Goal: Task Accomplishment & Management: Manage account settings

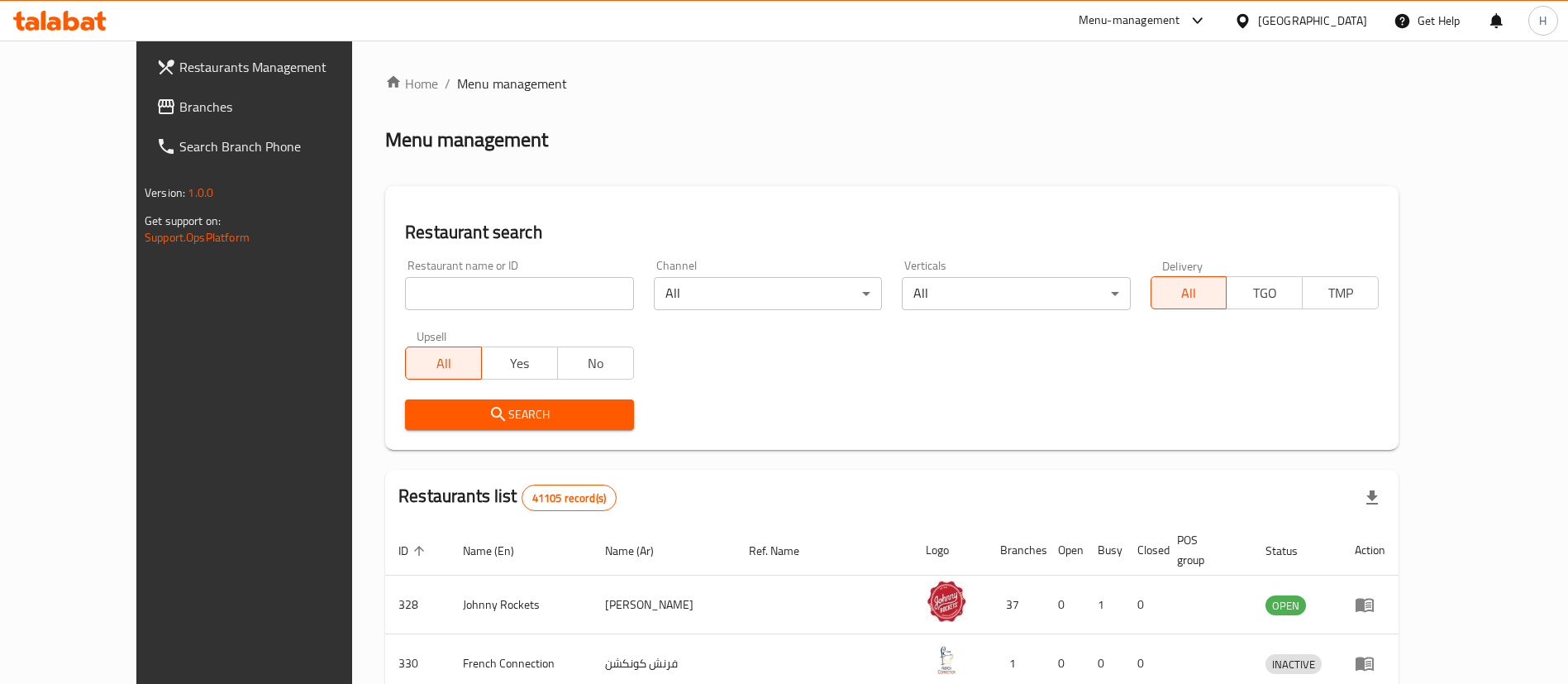
click at [179, 105] on span "Branches" at bounding box center [282, 107] width 205 height 20
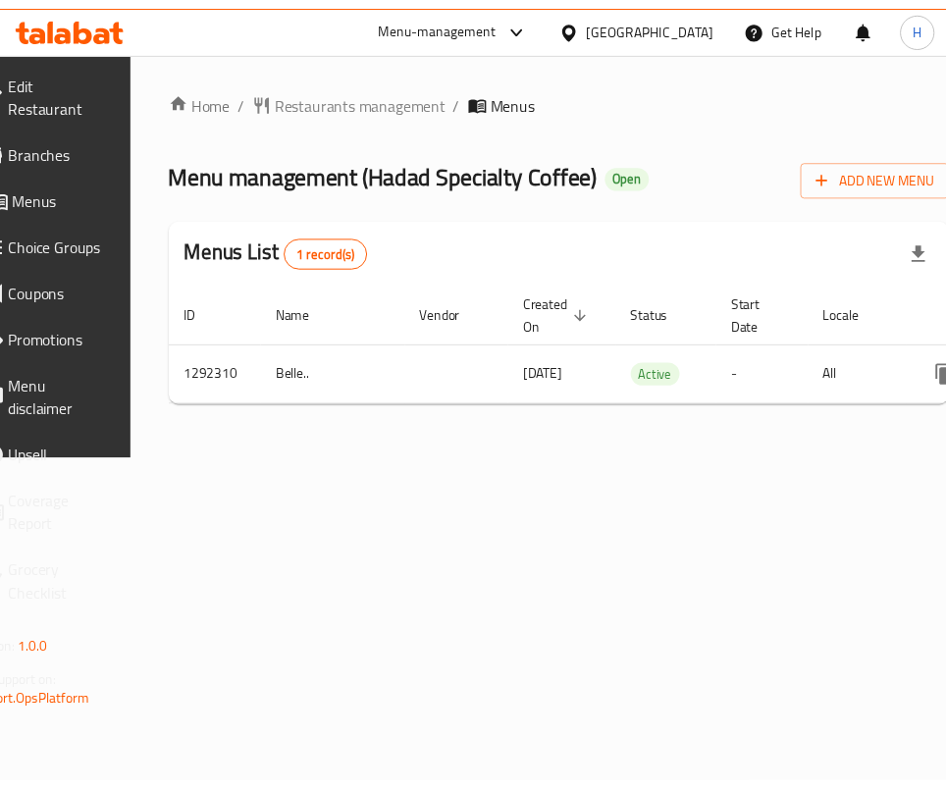
scroll to position [0, 246]
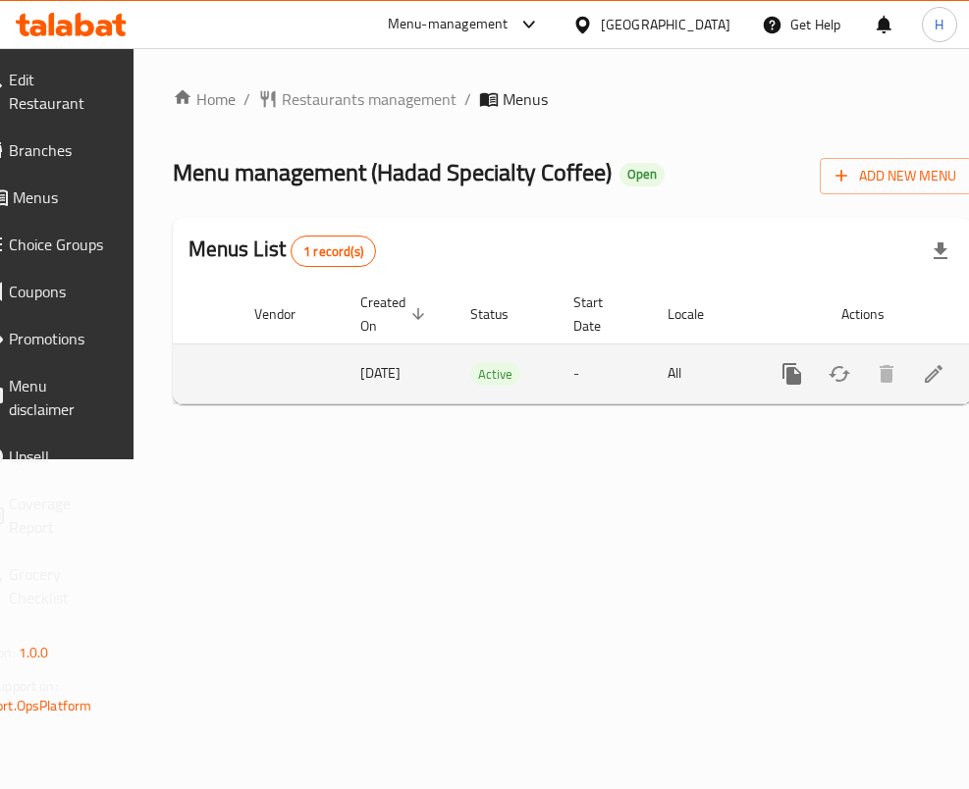
click at [922, 375] on icon "enhanced table" at bounding box center [934, 374] width 24 height 24
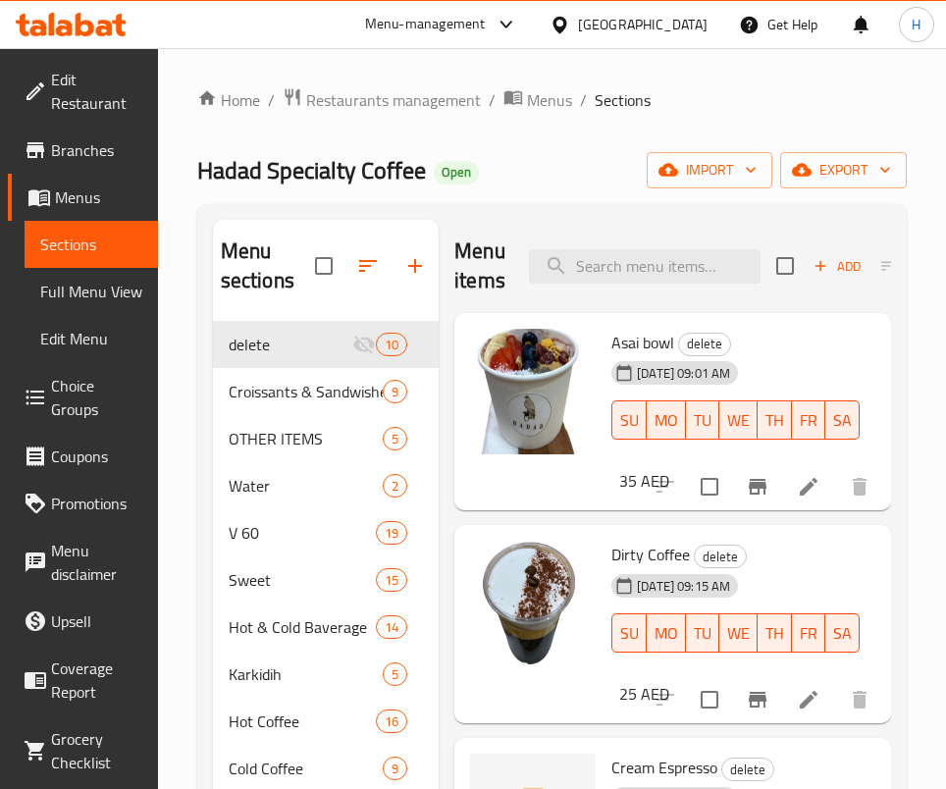
click at [512, 377] on div at bounding box center [533, 392] width 126 height 126
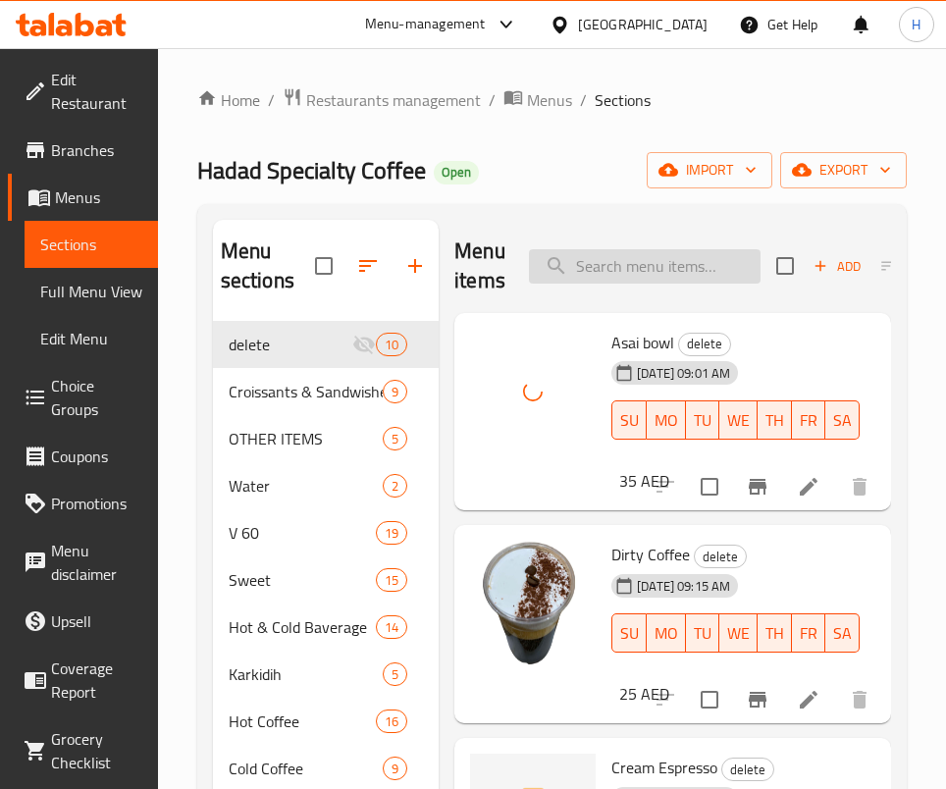
click at [626, 252] on input "search" at bounding box center [645, 266] width 232 height 34
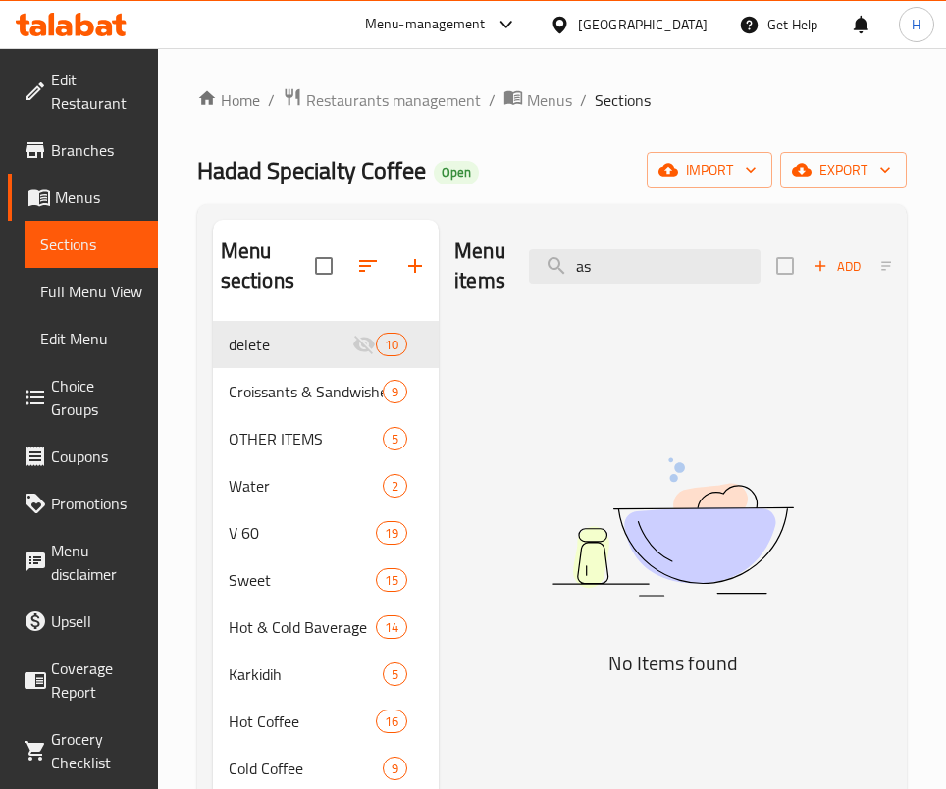
type input "a"
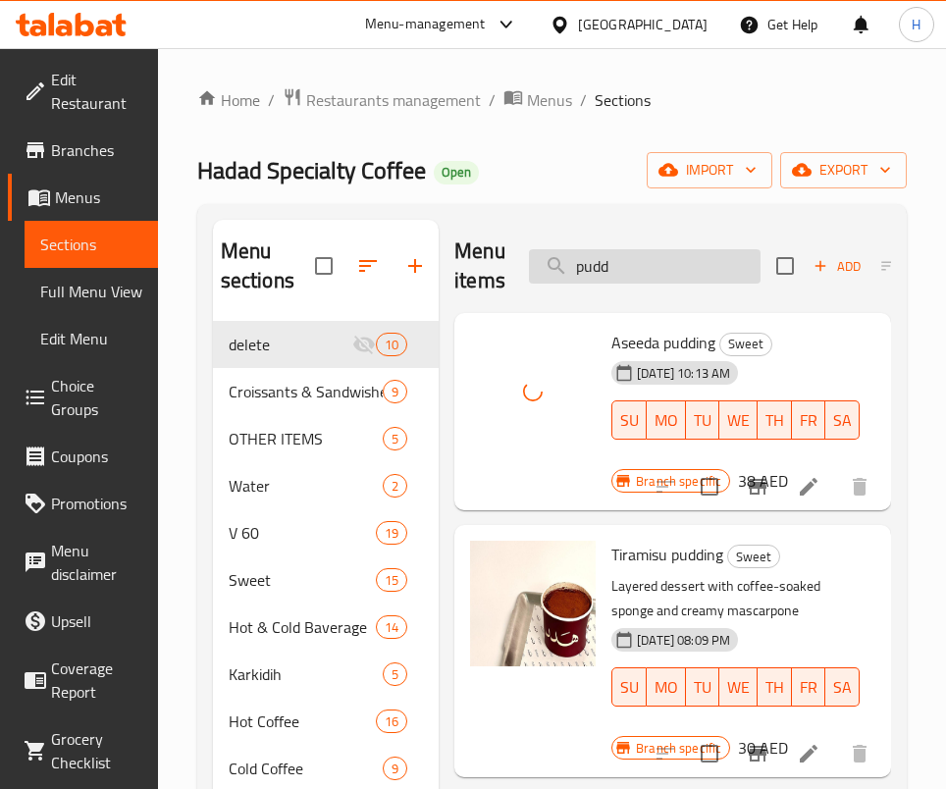
click at [674, 274] on input "pudd" at bounding box center [645, 266] width 232 height 34
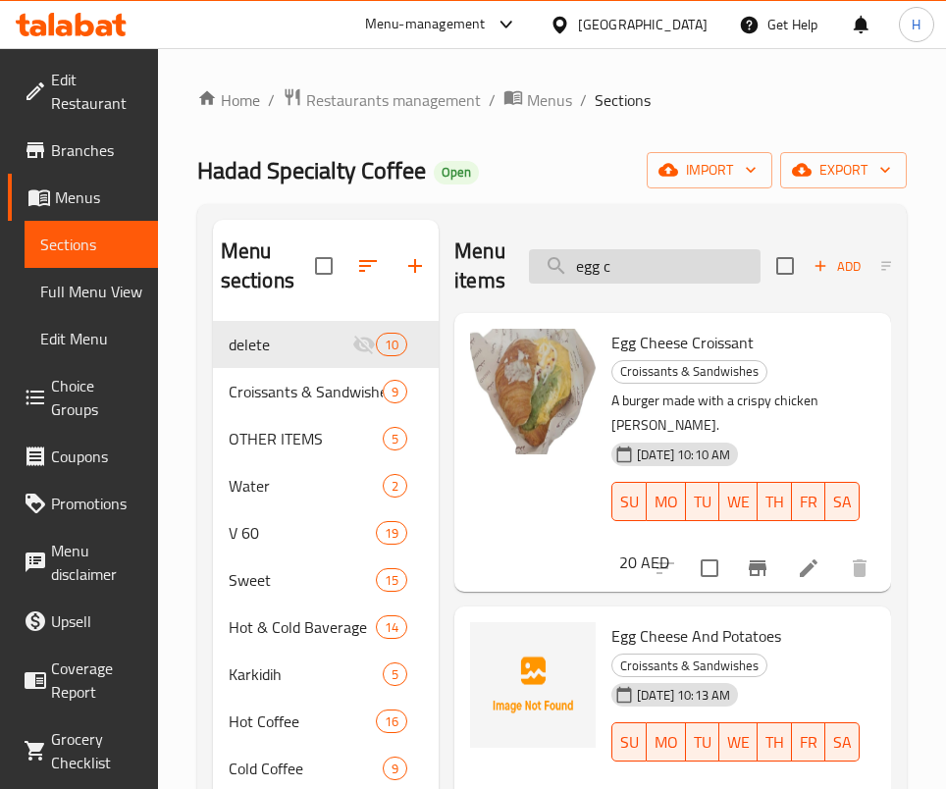
click at [657, 253] on input "egg c" at bounding box center [645, 266] width 232 height 34
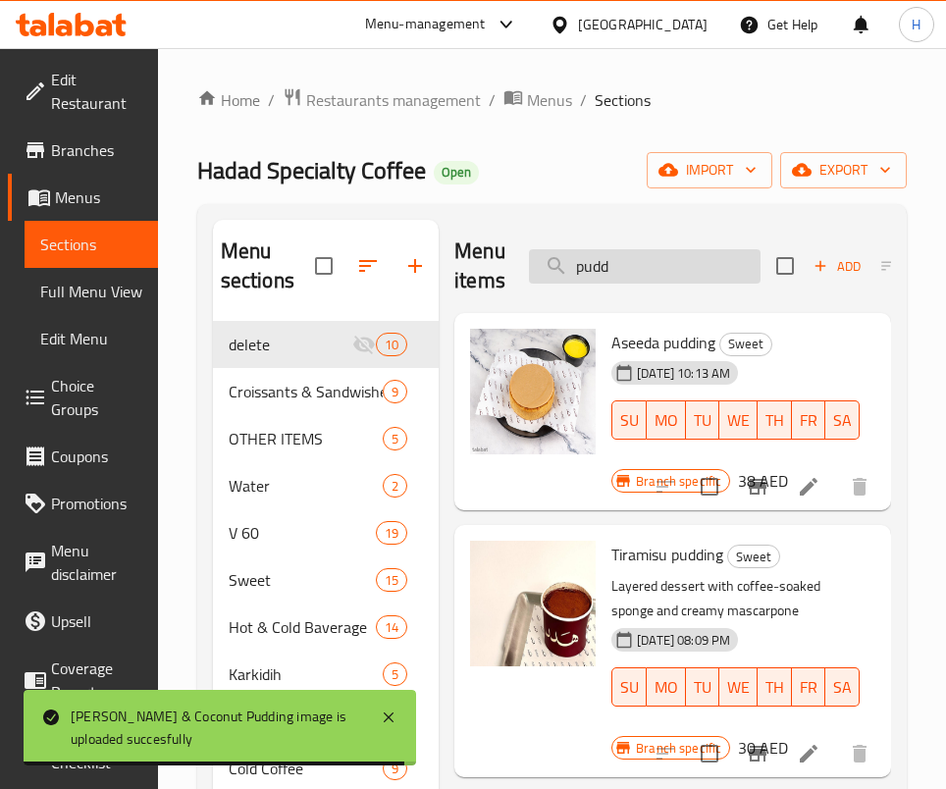
click at [663, 275] on input "pudd" at bounding box center [645, 266] width 232 height 34
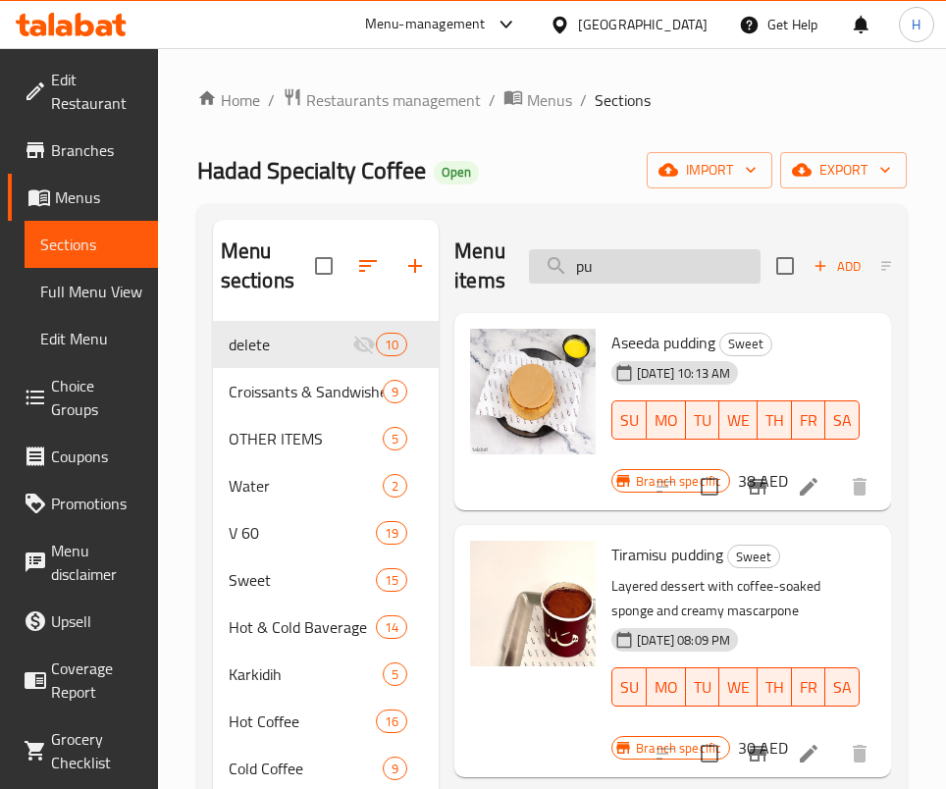
type input "p"
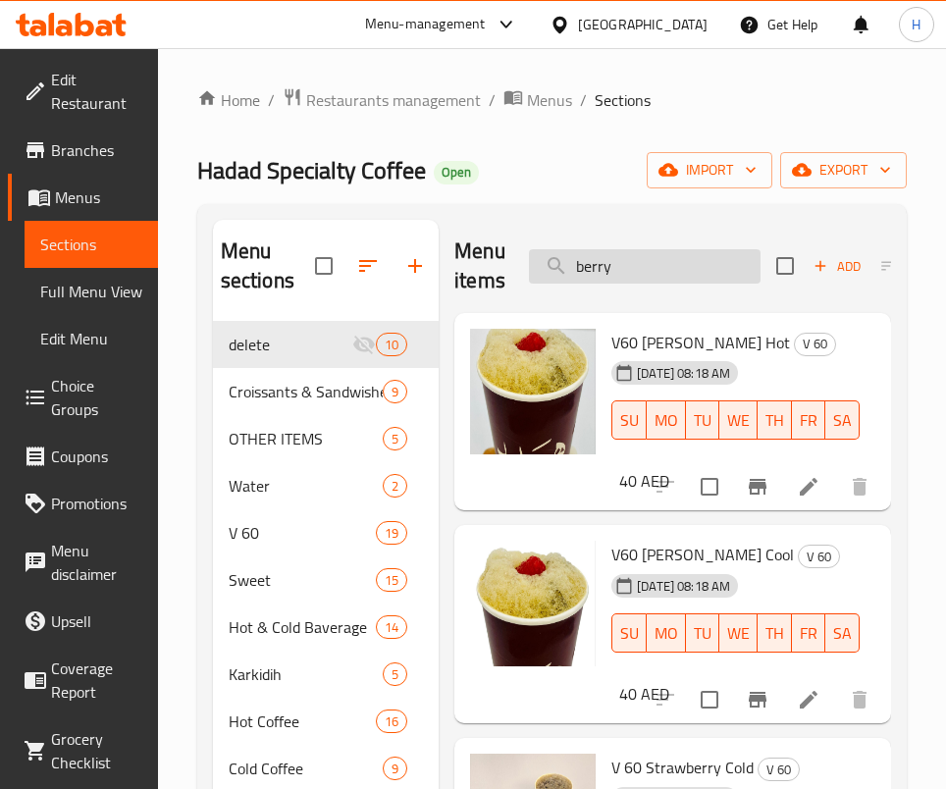
click at [646, 258] on input "berry" at bounding box center [645, 266] width 232 height 34
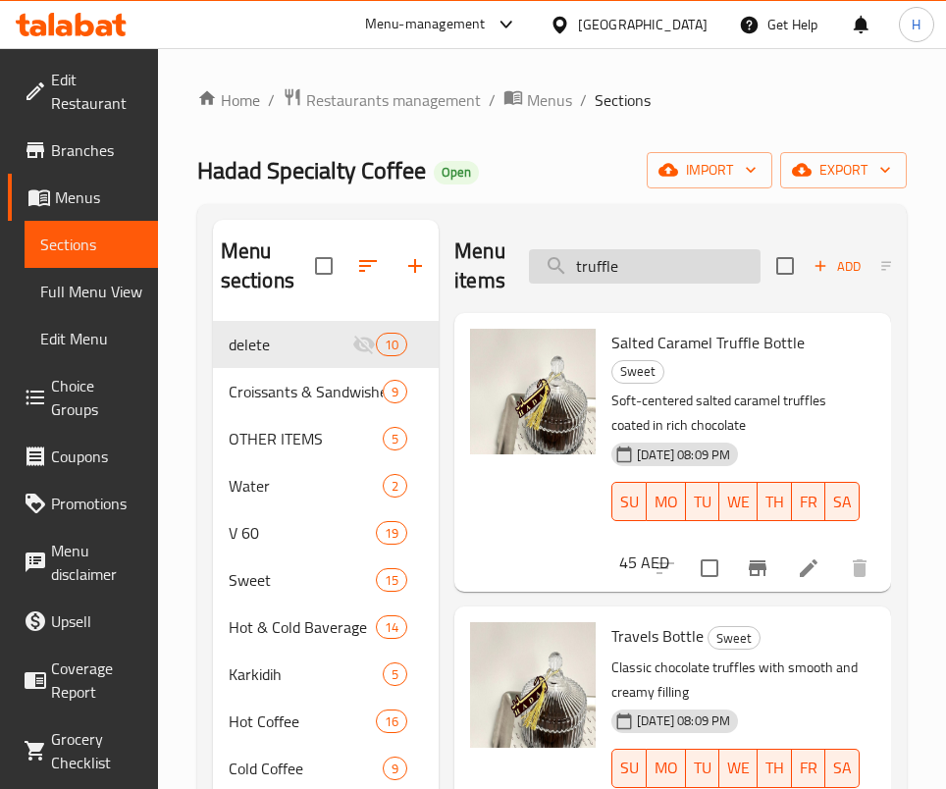
click at [627, 282] on input "truffle" at bounding box center [645, 266] width 232 height 34
type input "v"
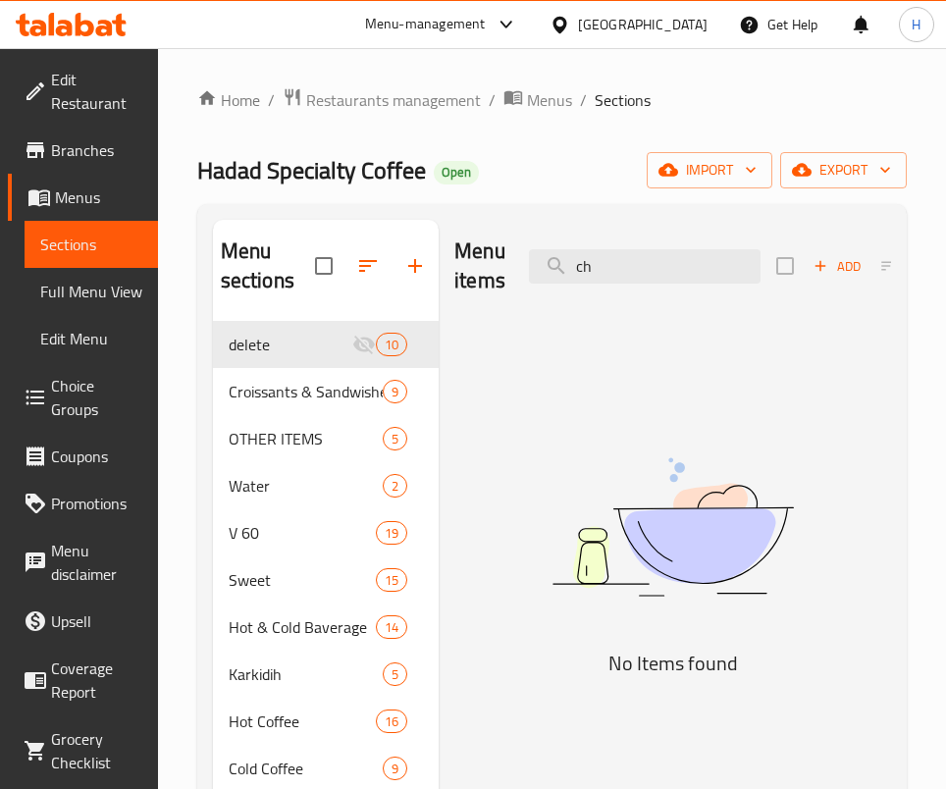
type input "c"
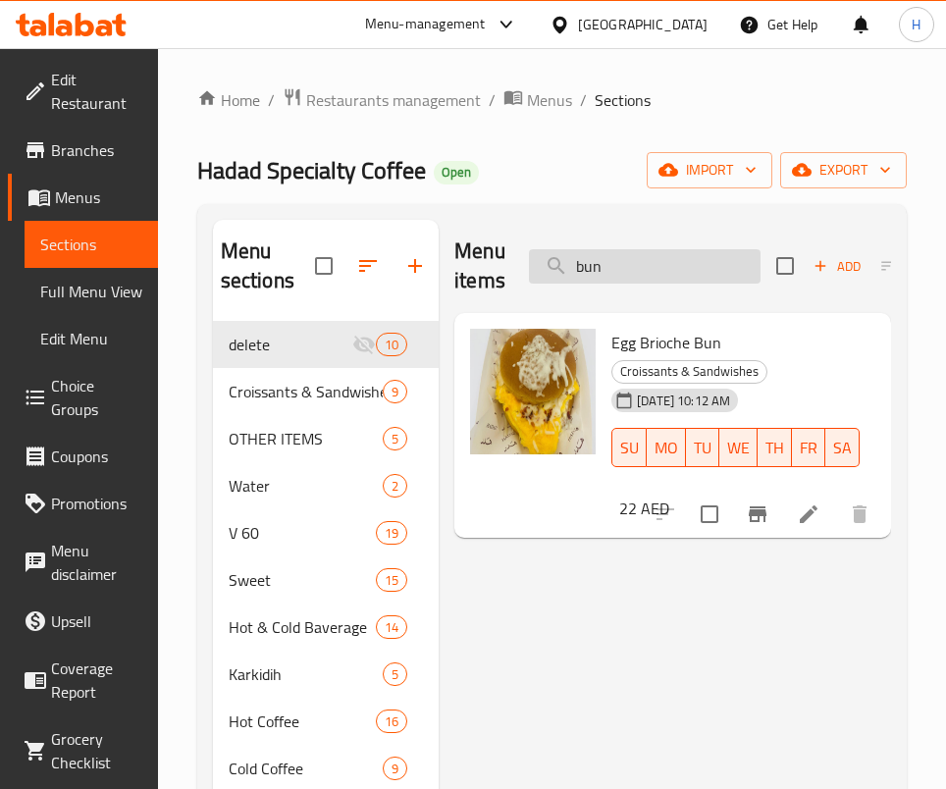
click at [626, 259] on input "bun" at bounding box center [645, 266] width 232 height 34
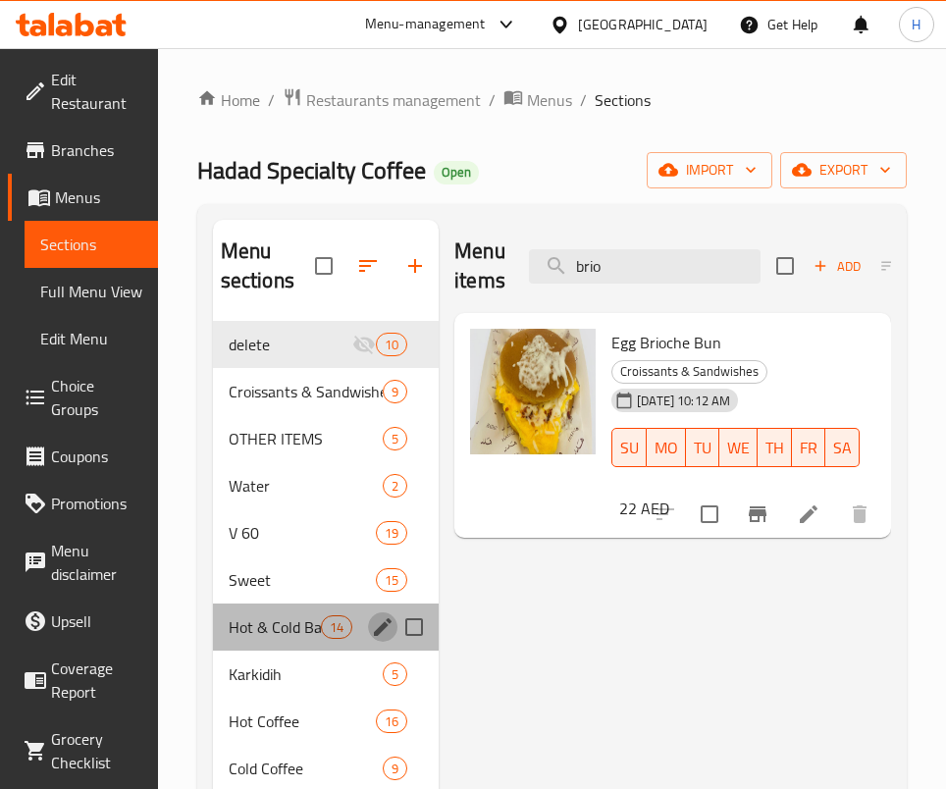
click at [382, 635] on icon "edit" at bounding box center [383, 628] width 24 height 24
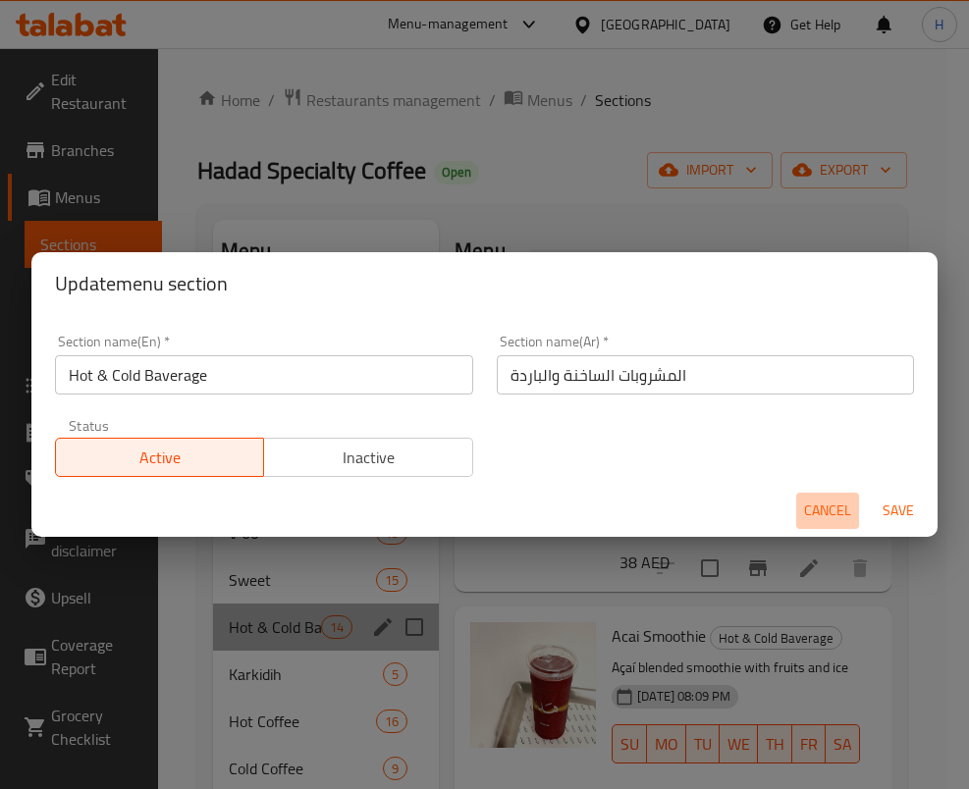
click at [835, 505] on span "Cancel" at bounding box center [827, 511] width 47 height 25
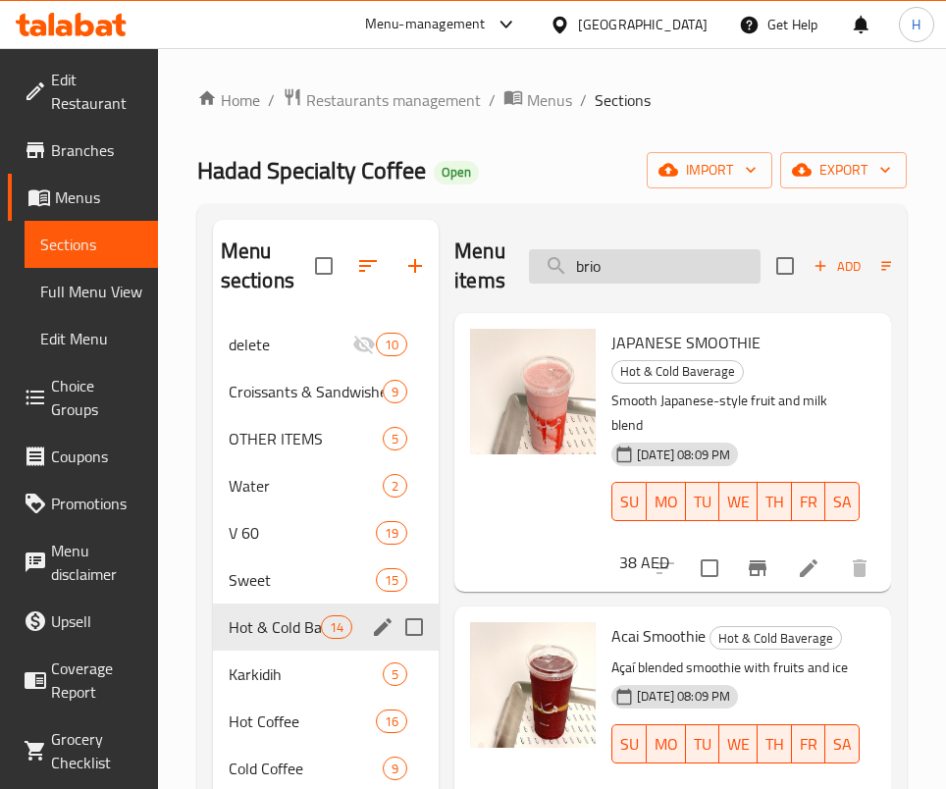
click at [662, 255] on input "brio" at bounding box center [645, 266] width 232 height 34
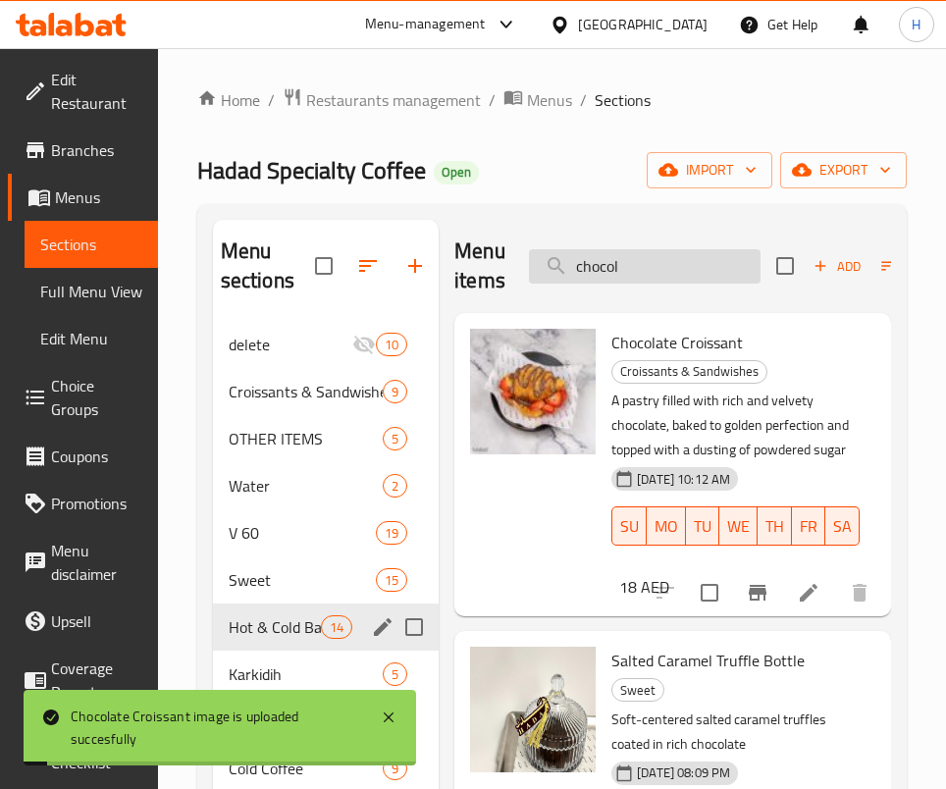
click at [680, 273] on input "chocol" at bounding box center [645, 266] width 232 height 34
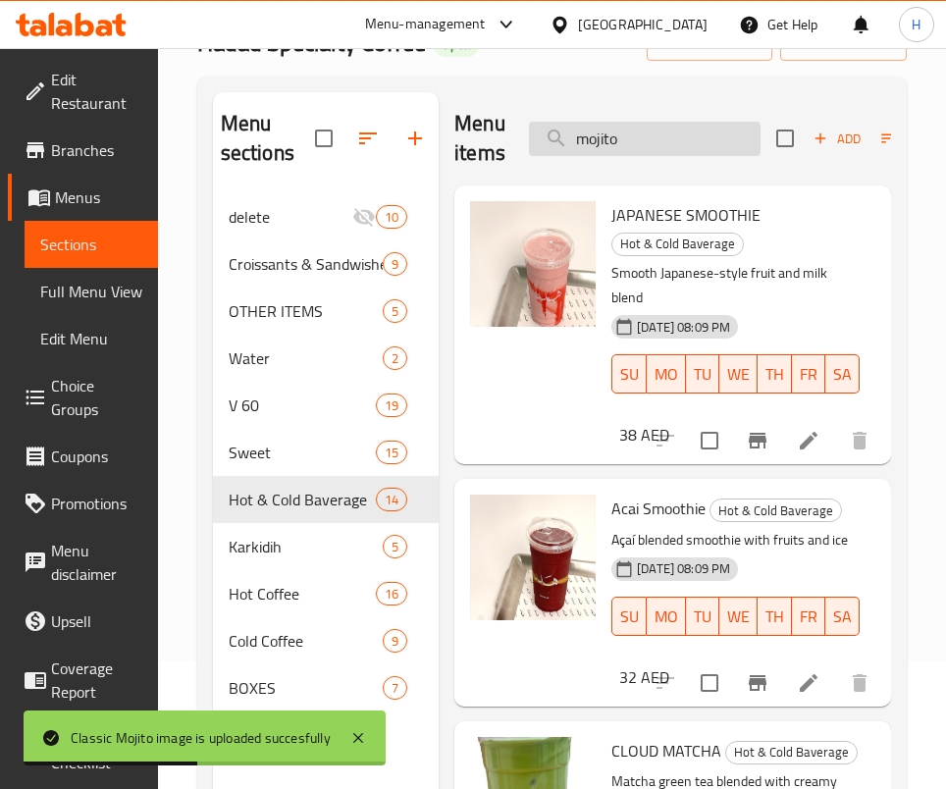
click at [646, 123] on input "mojito" at bounding box center [645, 139] width 232 height 34
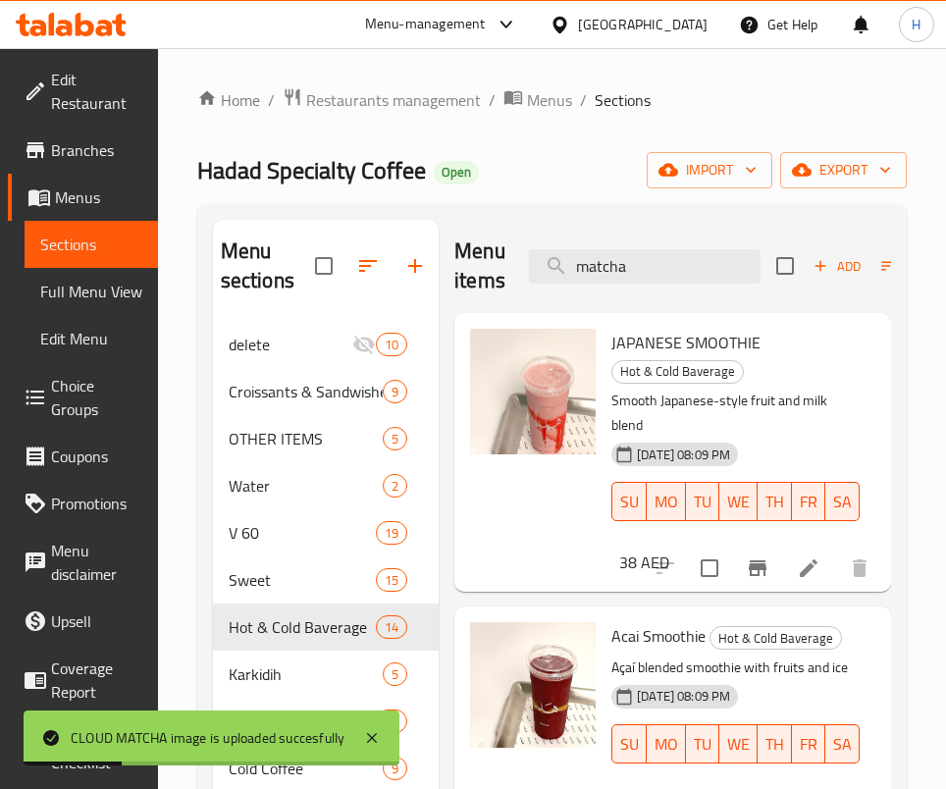
click at [655, 291] on div "Menu items matcha Add Sort Manage items" at bounding box center [673, 266] width 437 height 93
click at [661, 271] on input "matcha" at bounding box center [645, 266] width 232 height 34
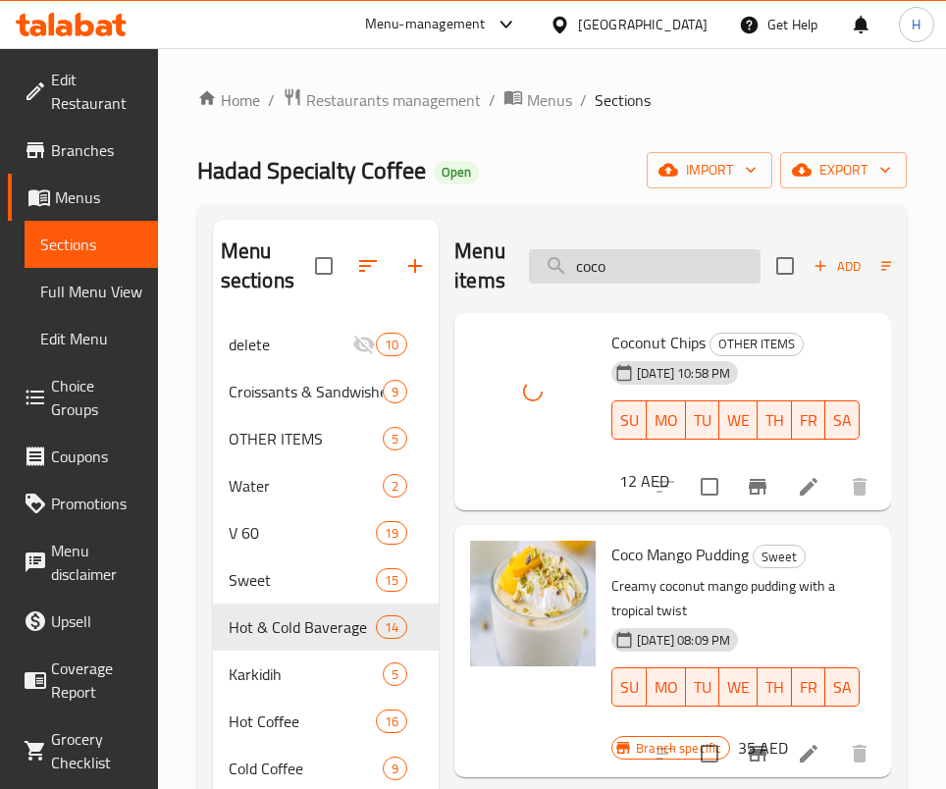
click at [584, 259] on input "coco" at bounding box center [645, 266] width 232 height 34
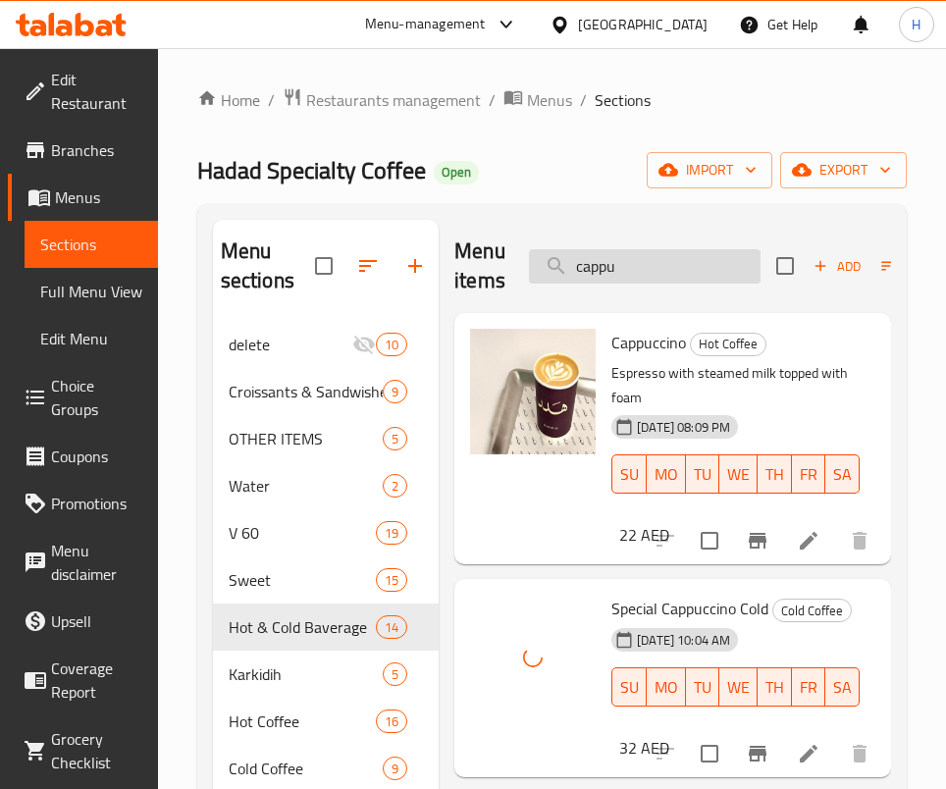
click at [657, 254] on input "cappu" at bounding box center [645, 266] width 232 height 34
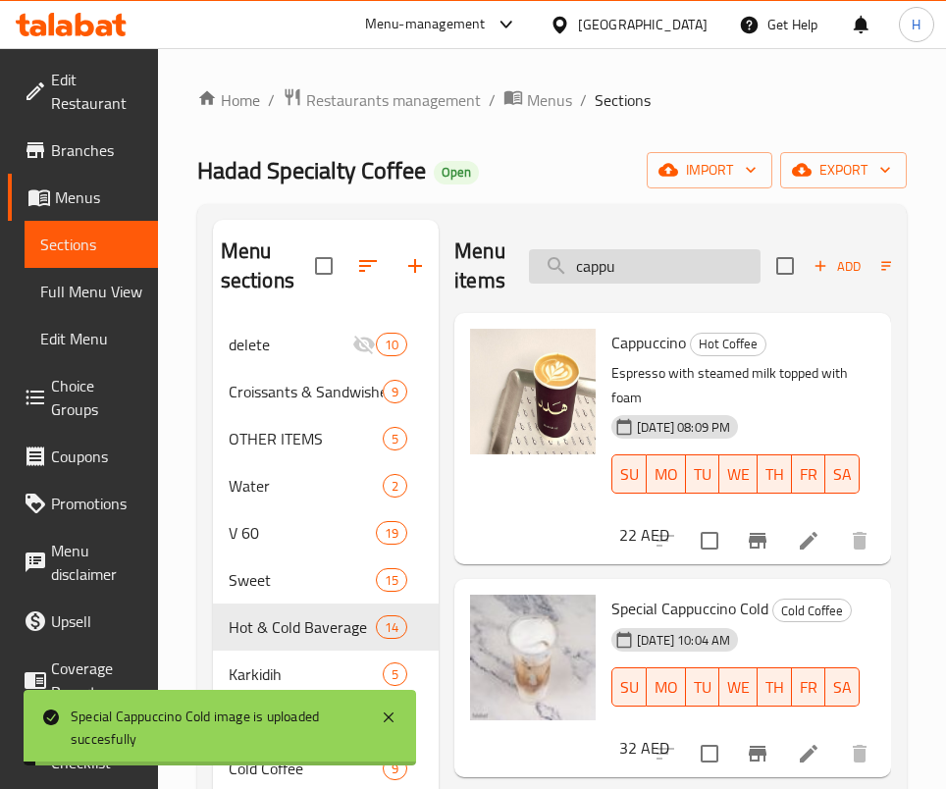
drag, startPoint x: 657, startPoint y: 254, endPoint x: 667, endPoint y: 264, distance: 13.9
click at [658, 258] on input "cappu" at bounding box center [645, 266] width 232 height 34
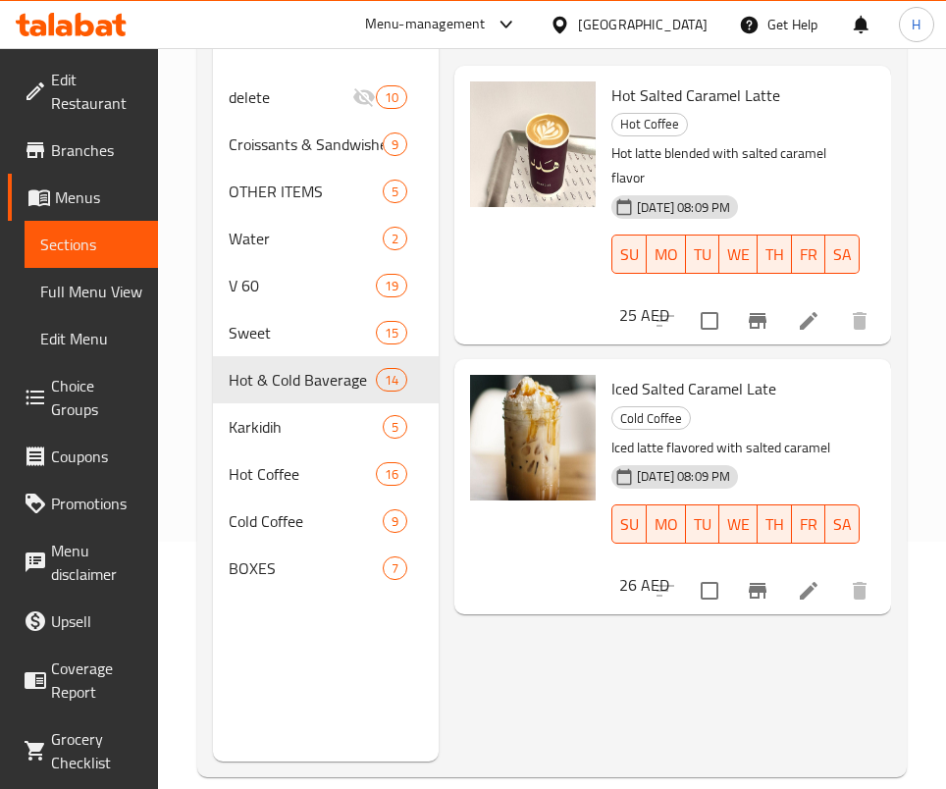
scroll to position [275, 0]
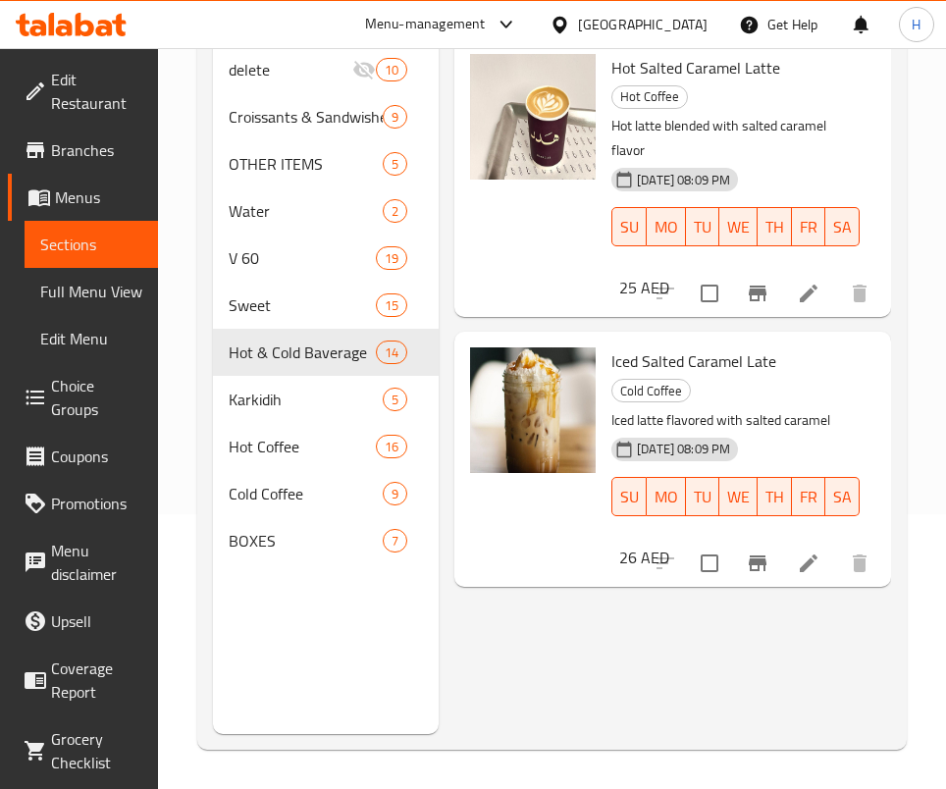
click at [688, 517] on div "Iced Salted Caramel Late Cold Coffee Iced latte flavored with salted caramel [D…" at bounding box center [672, 459] width 421 height 239
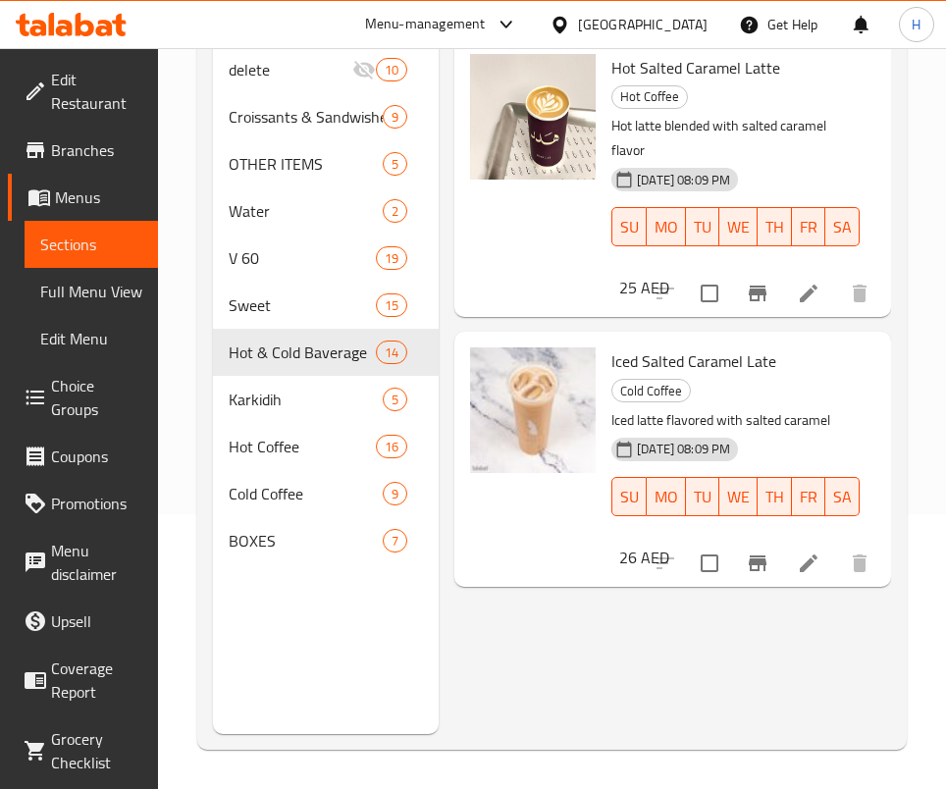
click at [780, 426] on div "Iced Salted Caramel Late Cold Coffee Iced latte flavored with salted caramel [D…" at bounding box center [672, 459] width 421 height 239
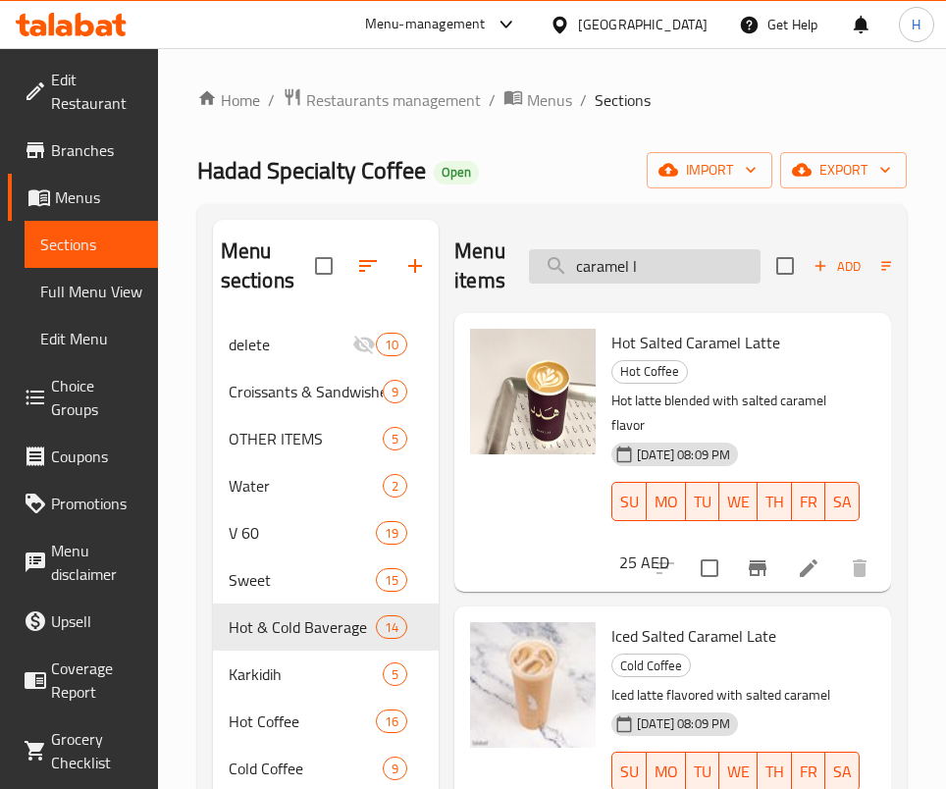
click at [603, 254] on input "caramel l" at bounding box center [645, 266] width 232 height 34
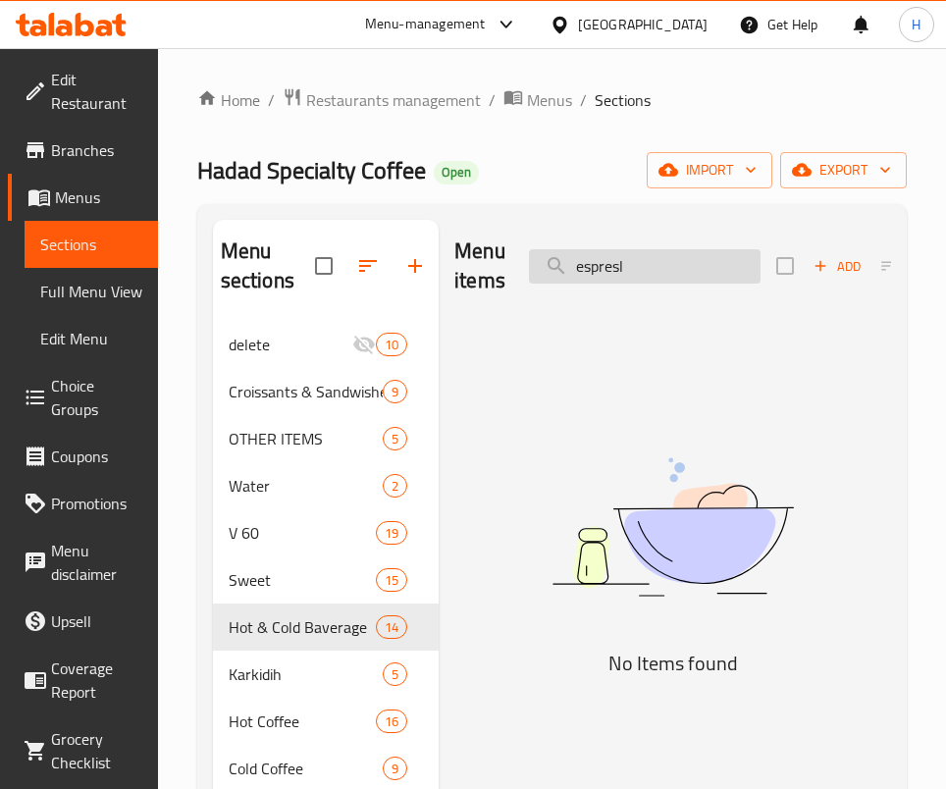
click at [673, 273] on input "espresl" at bounding box center [645, 266] width 232 height 34
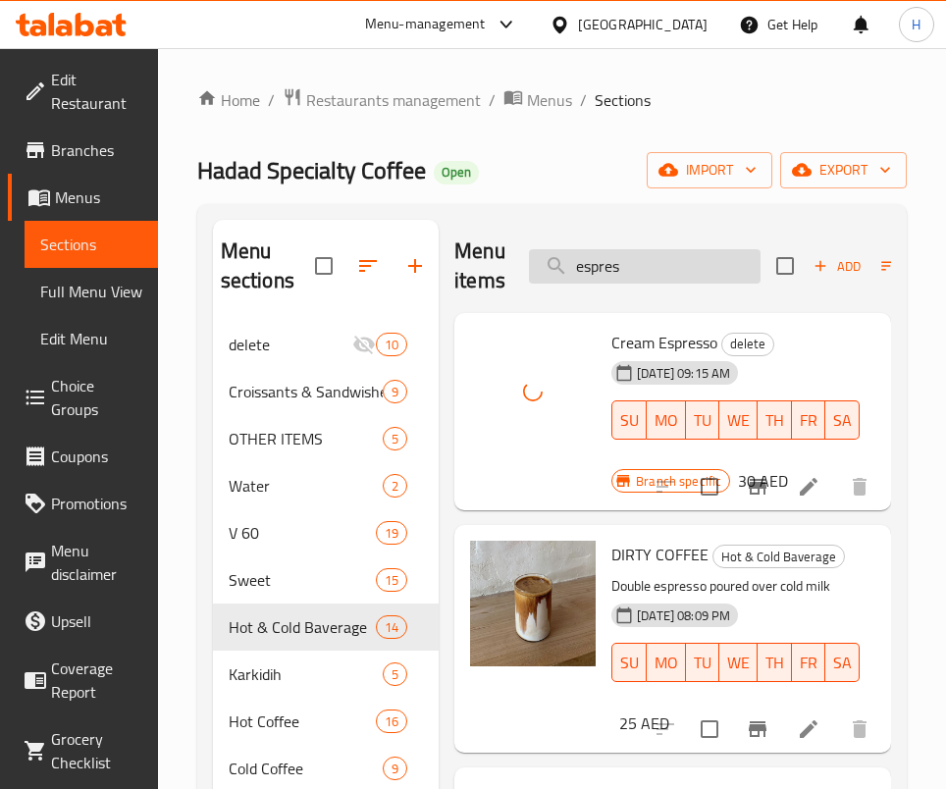
click at [627, 252] on input "espres" at bounding box center [645, 266] width 232 height 34
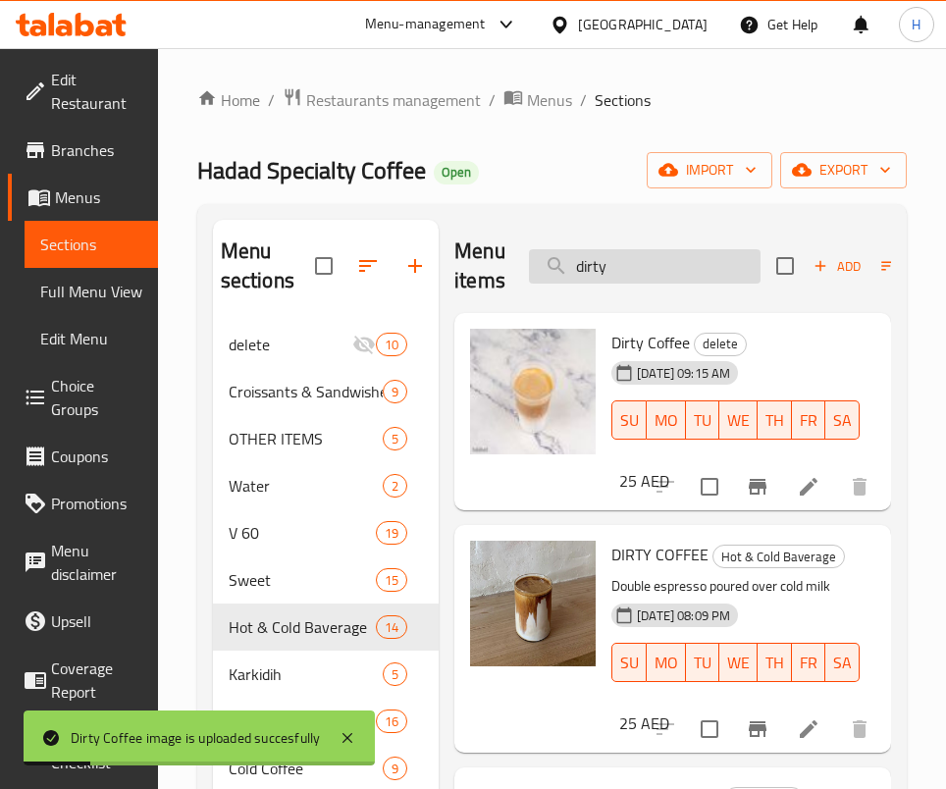
click at [683, 263] on input "dirty" at bounding box center [645, 266] width 232 height 34
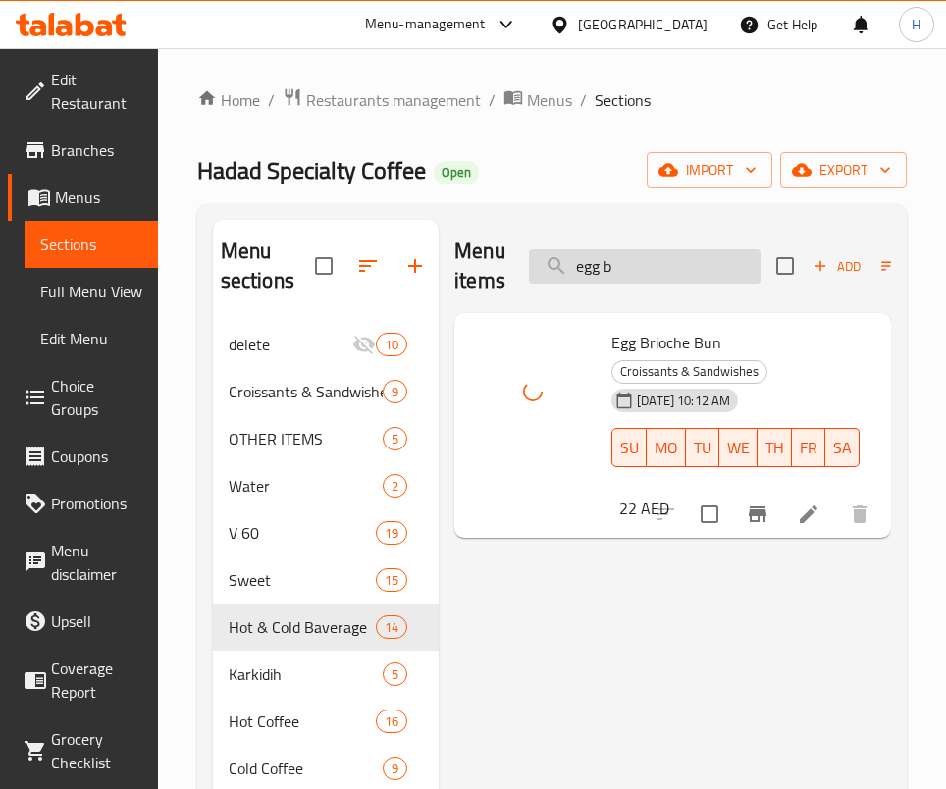
click at [679, 271] on input "egg b" at bounding box center [645, 266] width 232 height 34
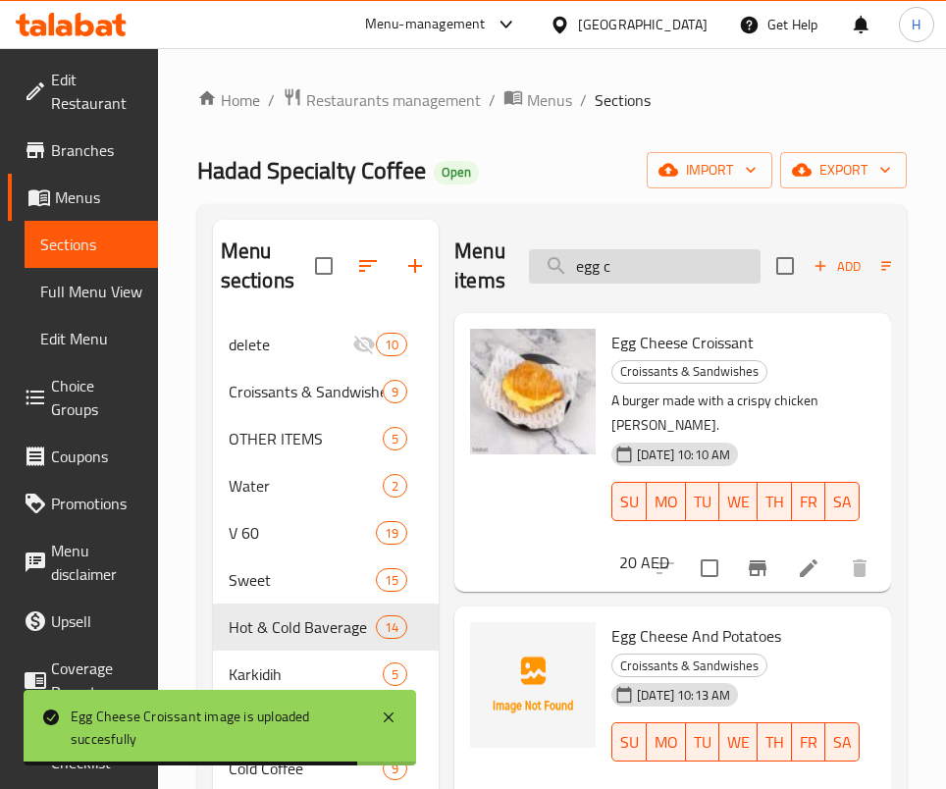
click at [640, 263] on input "egg c" at bounding box center [645, 266] width 232 height 34
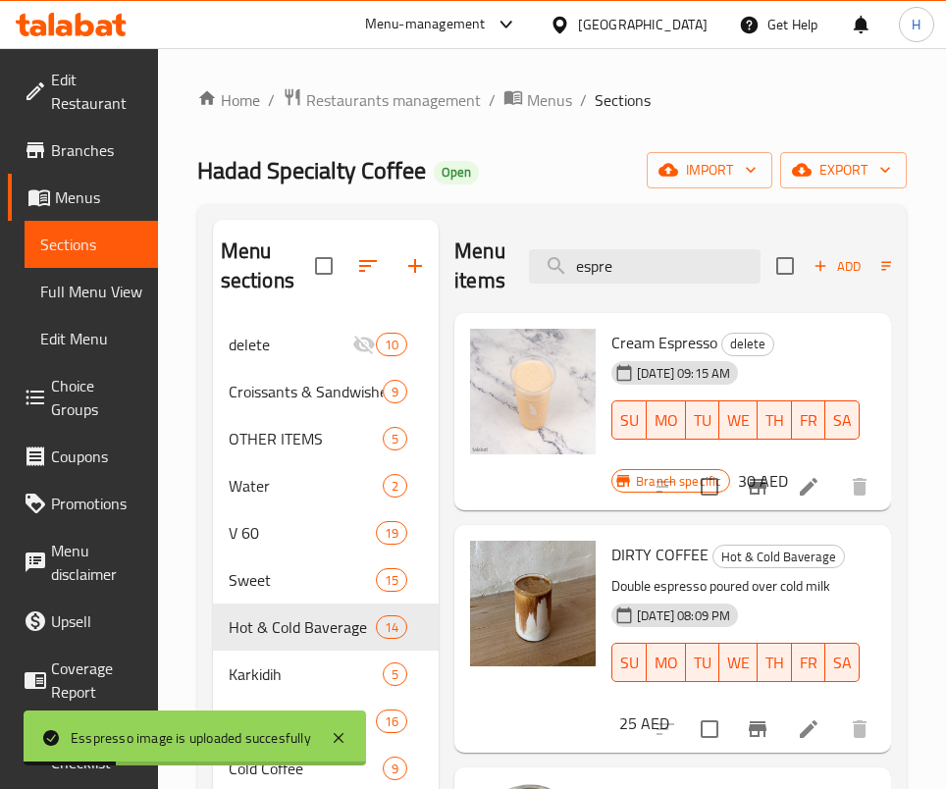
click at [638, 289] on div "Menu items espre Add Sort Manage items" at bounding box center [673, 266] width 437 height 93
click at [629, 275] on input "espre" at bounding box center [645, 266] width 232 height 34
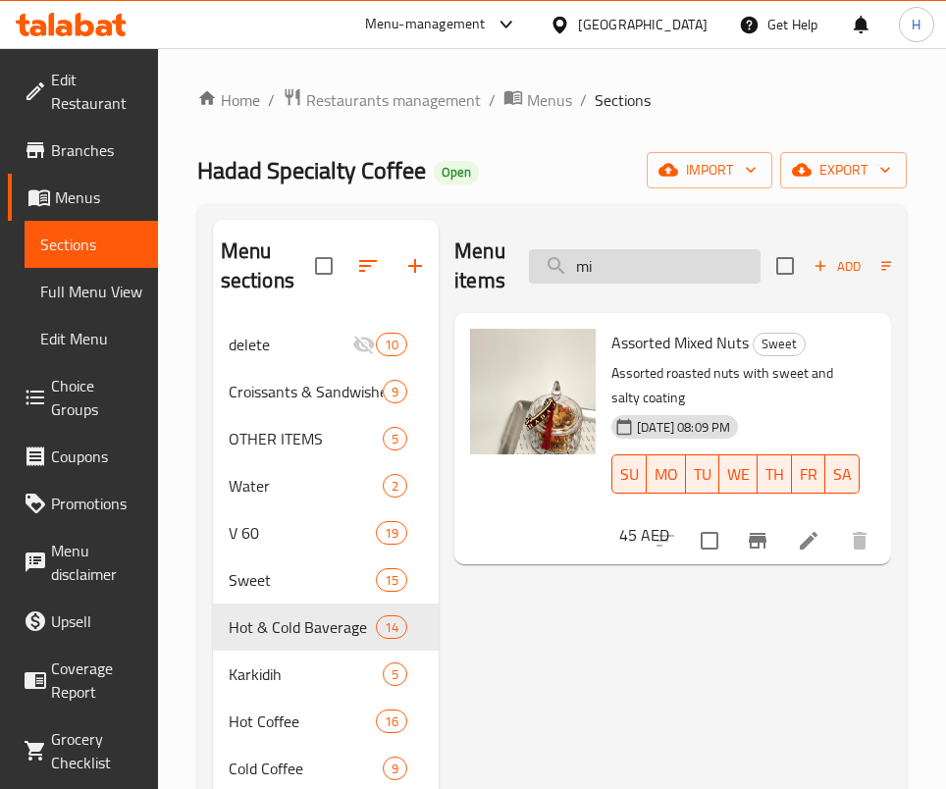
type input "m"
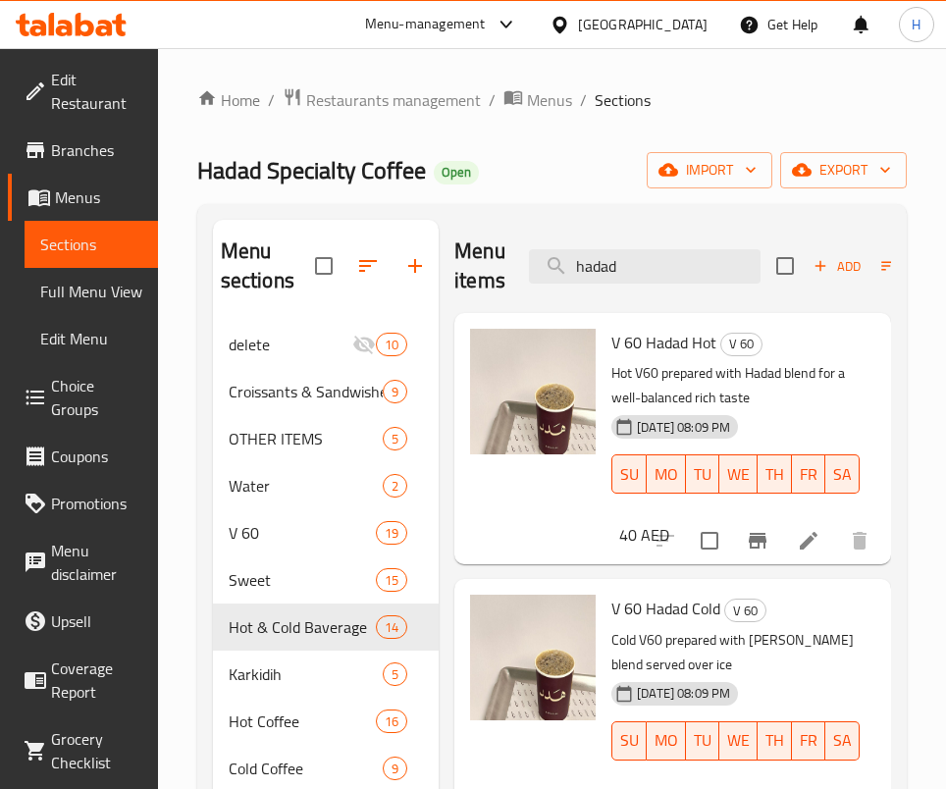
scroll to position [295, 0]
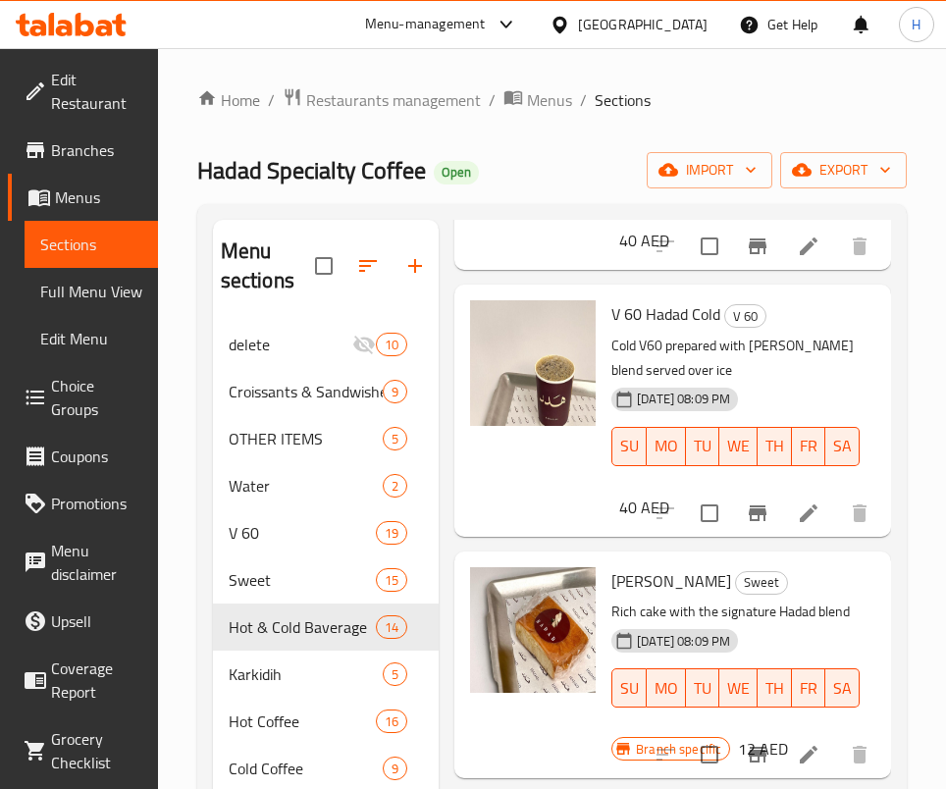
click at [677, 490] on div "V 60 Hadad Cold V 60 Cold V60 prepared with [PERSON_NAME] blend served over ice…" at bounding box center [672, 411] width 421 height 236
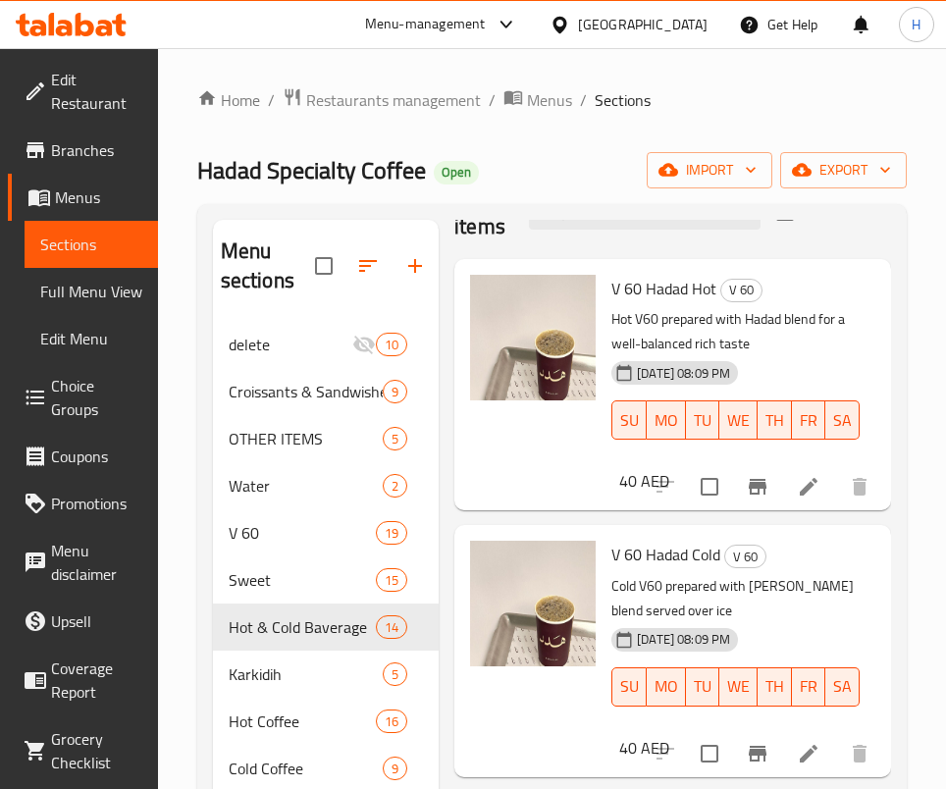
scroll to position [0, 0]
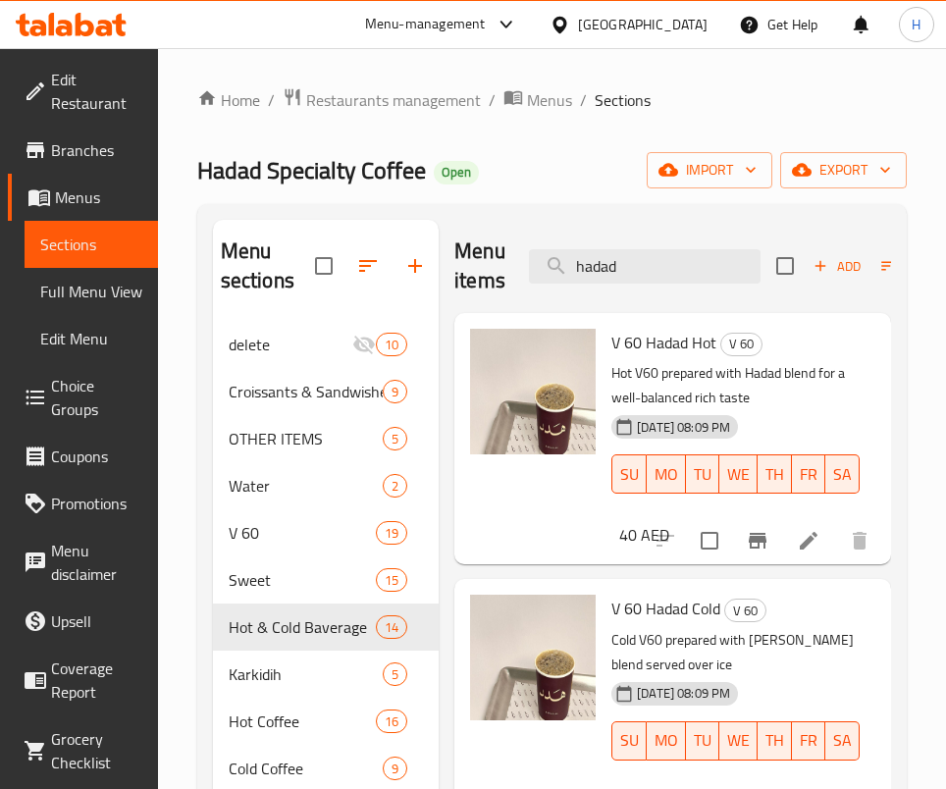
click at [668, 288] on div "Menu items hadad Add Sort Manage items" at bounding box center [673, 266] width 437 height 93
click at [666, 280] on input "hadad" at bounding box center [645, 266] width 232 height 34
click at [664, 278] on input "hadad" at bounding box center [645, 266] width 232 height 34
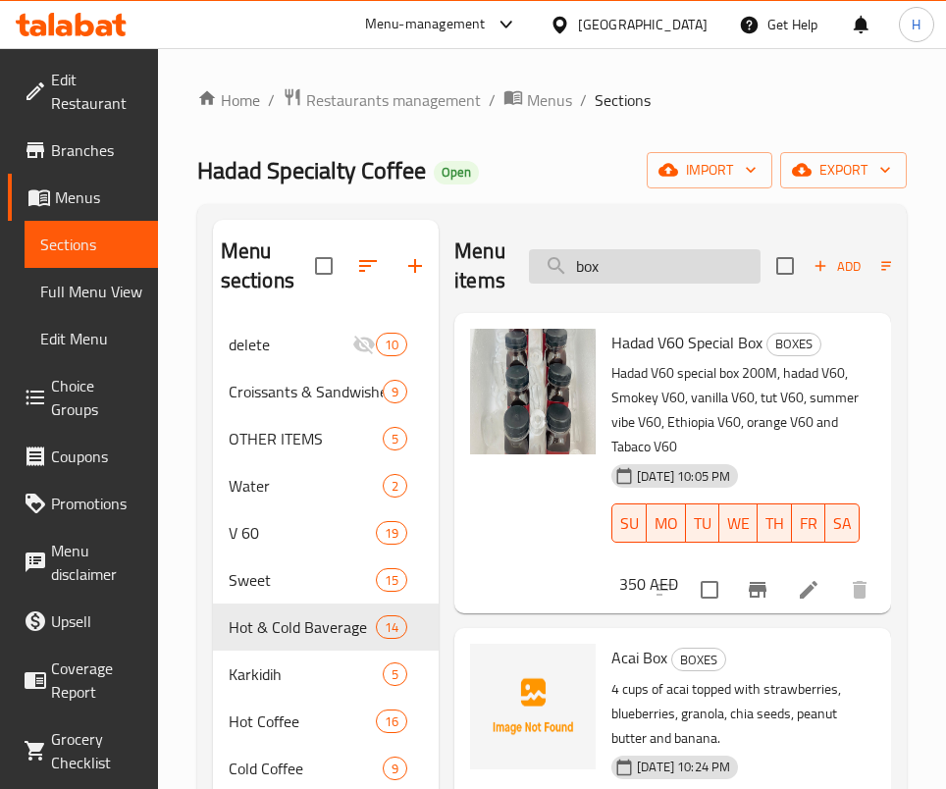
click at [615, 249] on input "box" at bounding box center [645, 266] width 232 height 34
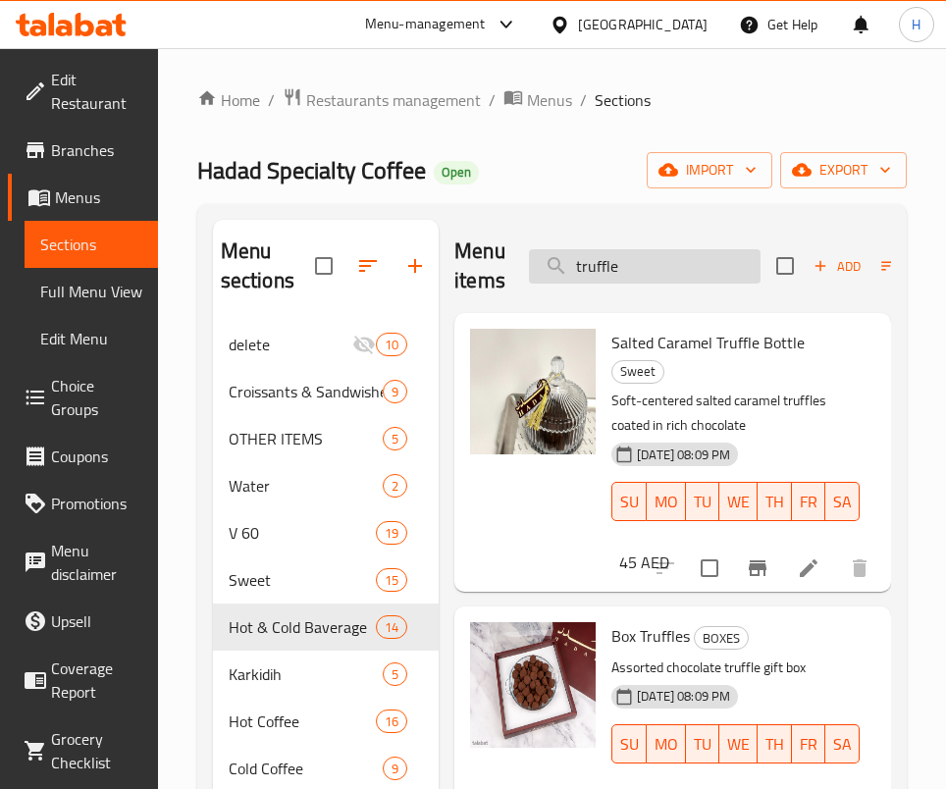
click at [655, 256] on input "truffle" at bounding box center [645, 266] width 232 height 34
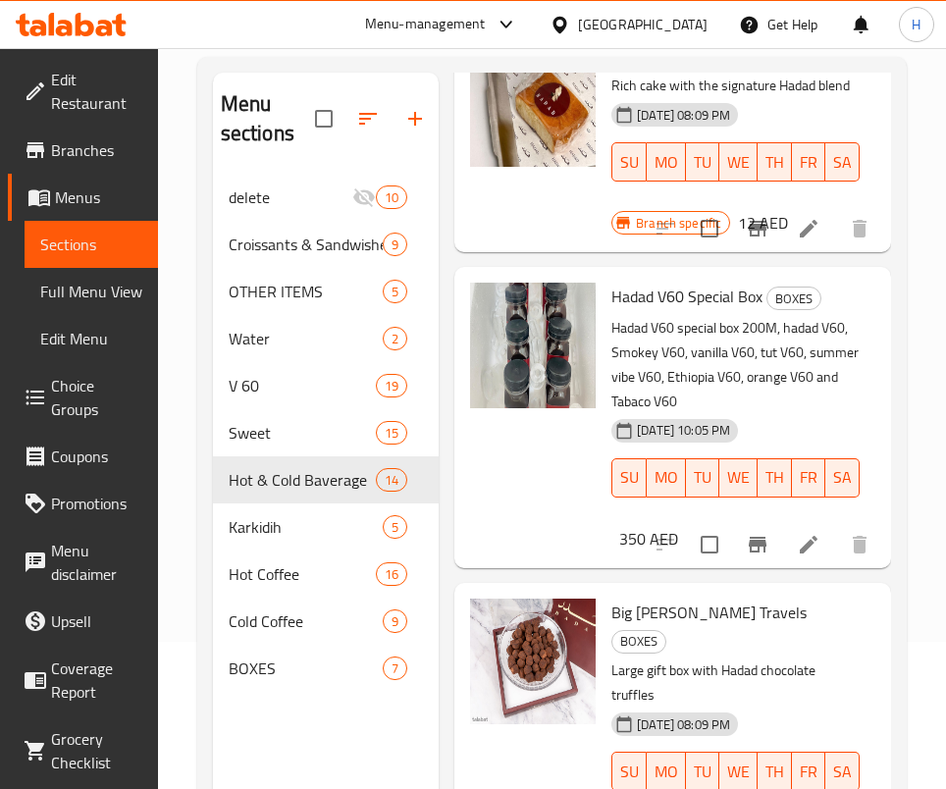
scroll to position [275, 0]
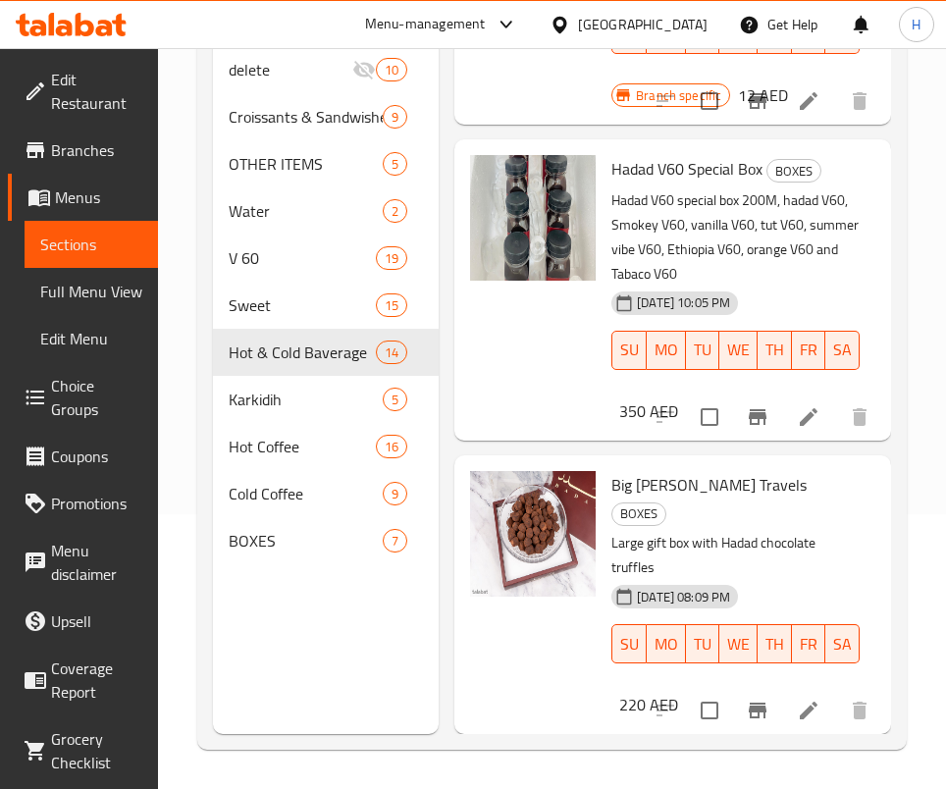
click at [738, 463] on div "Big [PERSON_NAME] Travels BOXES Large gift box with Hadad chocolate truffles [D…" at bounding box center [672, 594] width 421 height 263
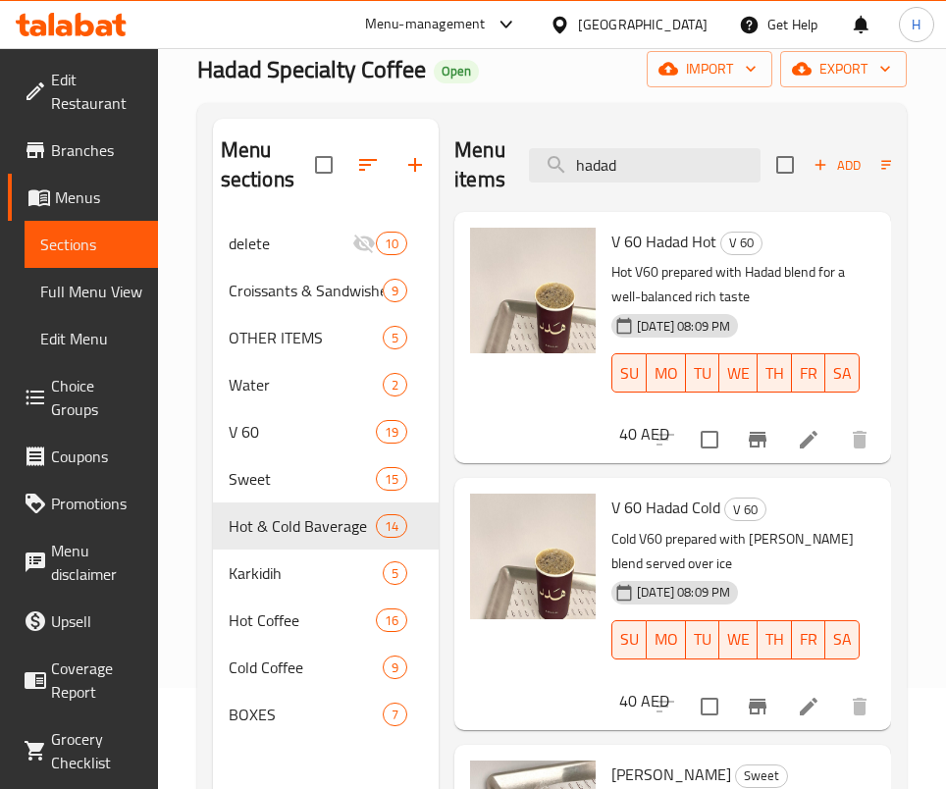
scroll to position [0, 0]
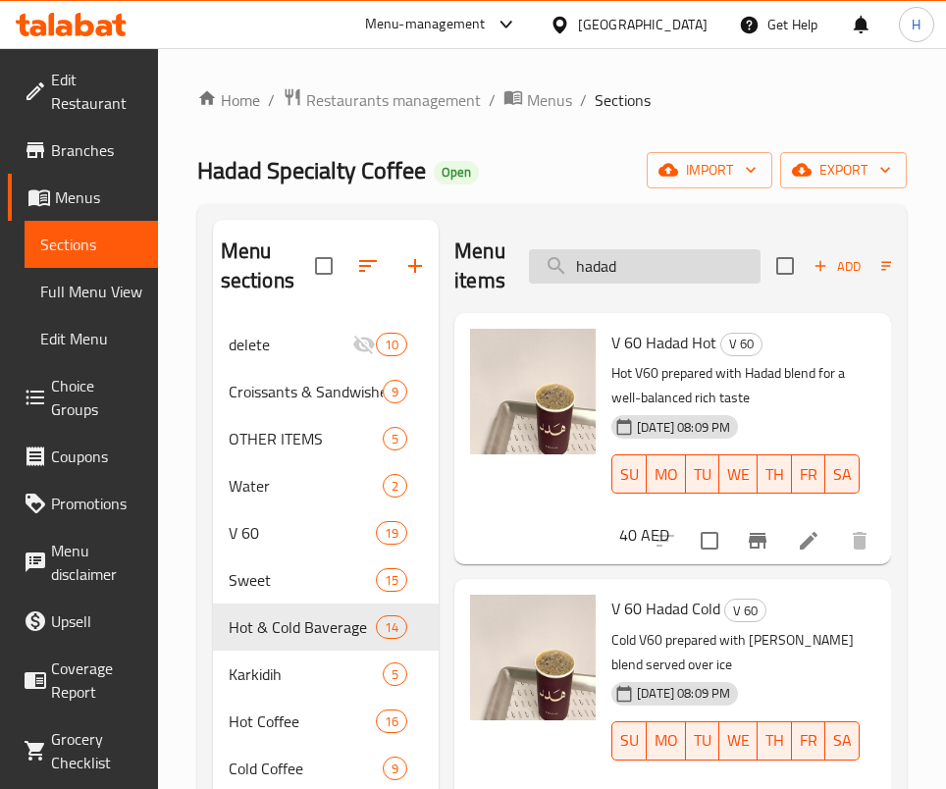
click at [635, 267] on input "hadad" at bounding box center [645, 266] width 232 height 34
click at [636, 270] on input "hadad" at bounding box center [645, 266] width 232 height 34
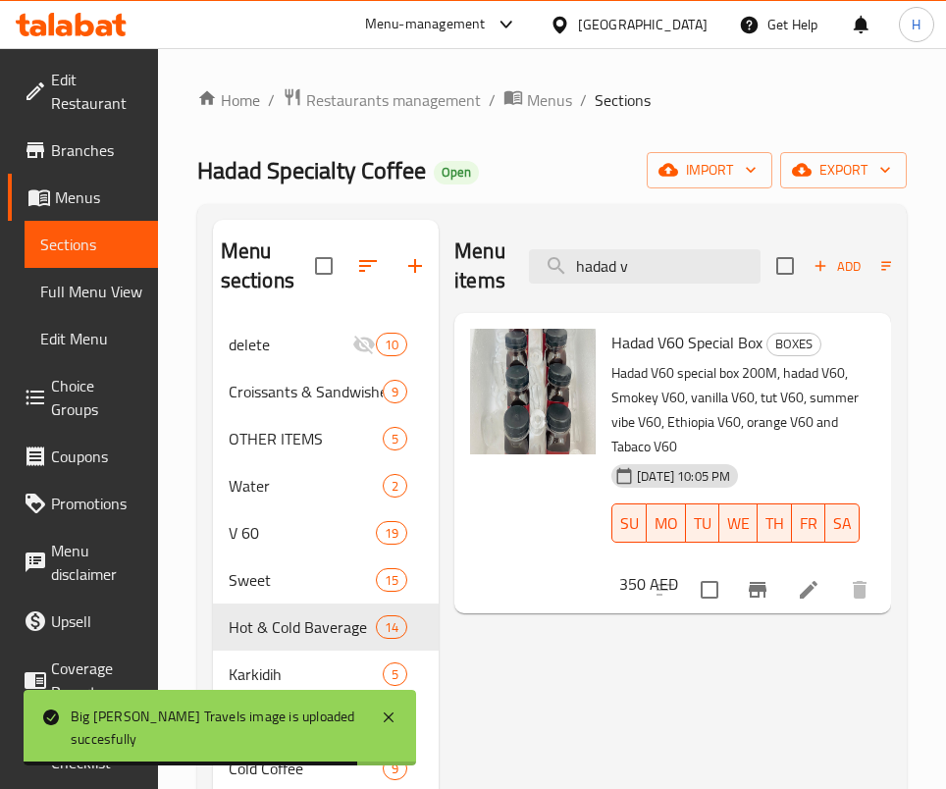
click at [522, 402] on div at bounding box center [533, 392] width 126 height 126
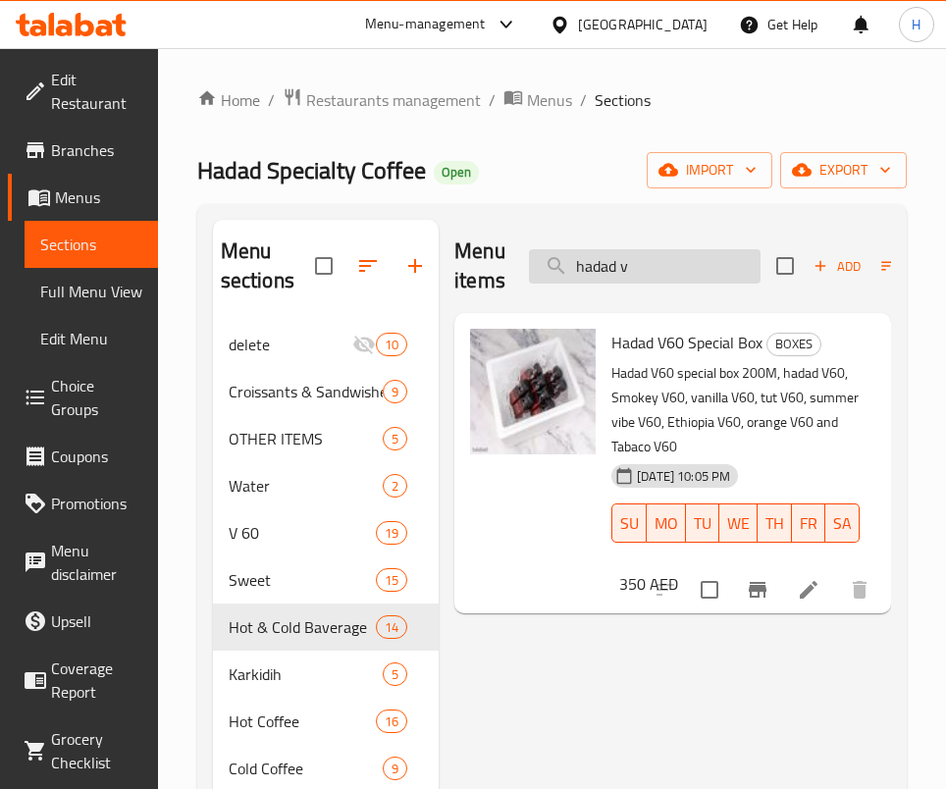
click at [719, 249] on input "hadad v" at bounding box center [645, 266] width 232 height 34
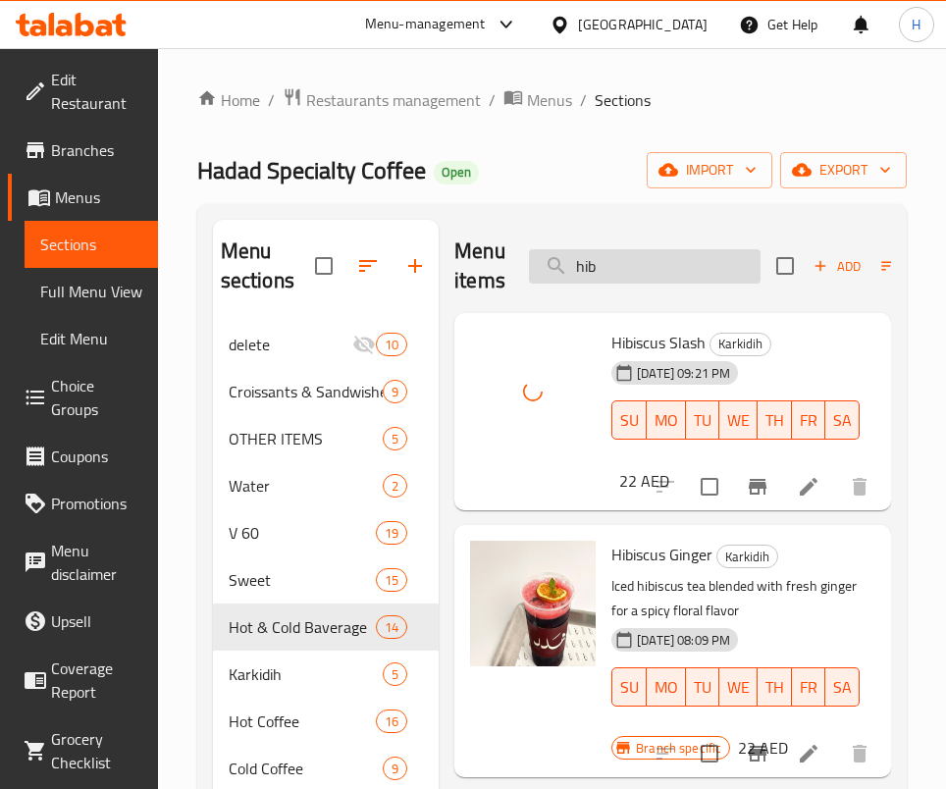
click at [645, 252] on input "hib" at bounding box center [645, 266] width 232 height 34
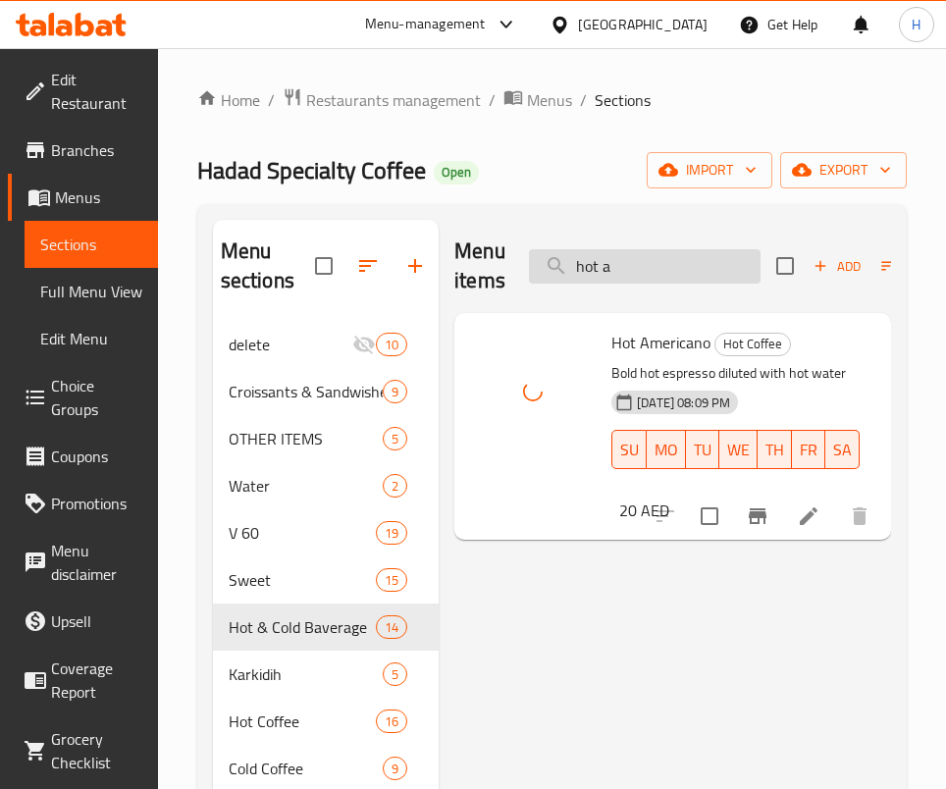
click at [660, 252] on input "hot a" at bounding box center [645, 266] width 232 height 34
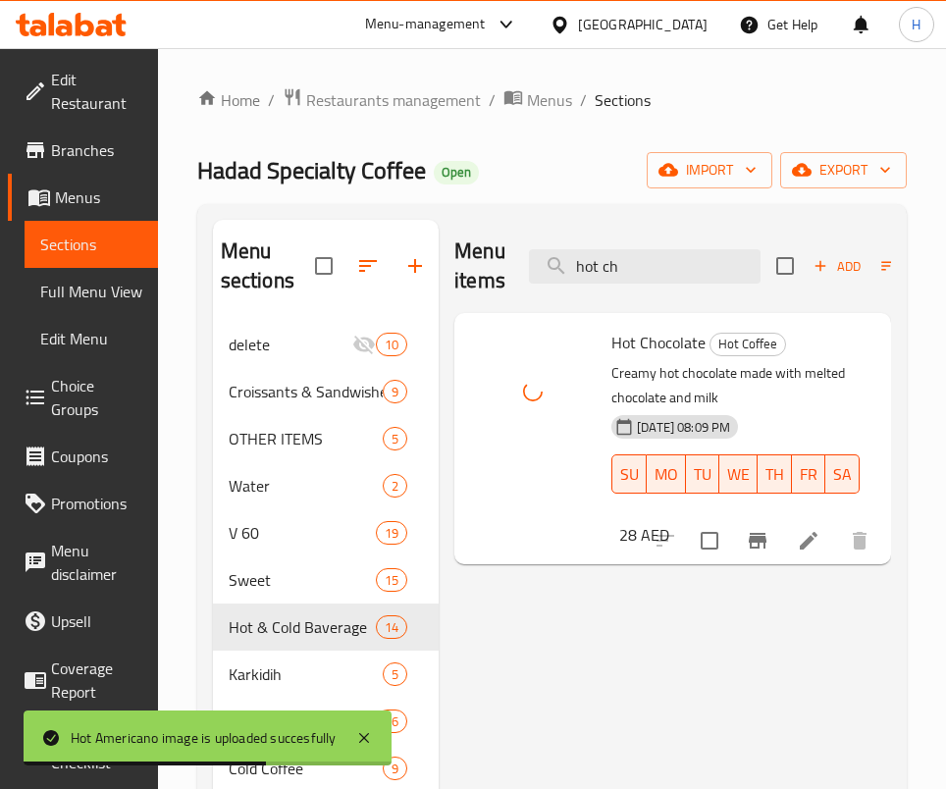
click at [632, 245] on div "Menu items hot ch Add Sort Manage items" at bounding box center [673, 266] width 437 height 93
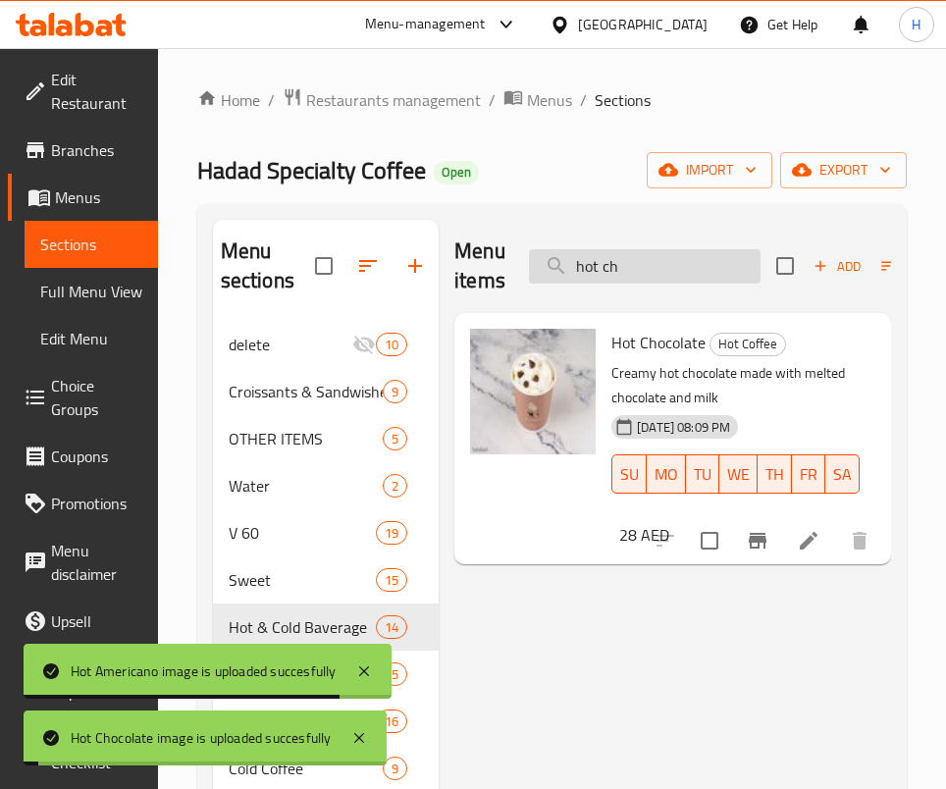
click at [648, 265] on input "hot ch" at bounding box center [645, 266] width 232 height 34
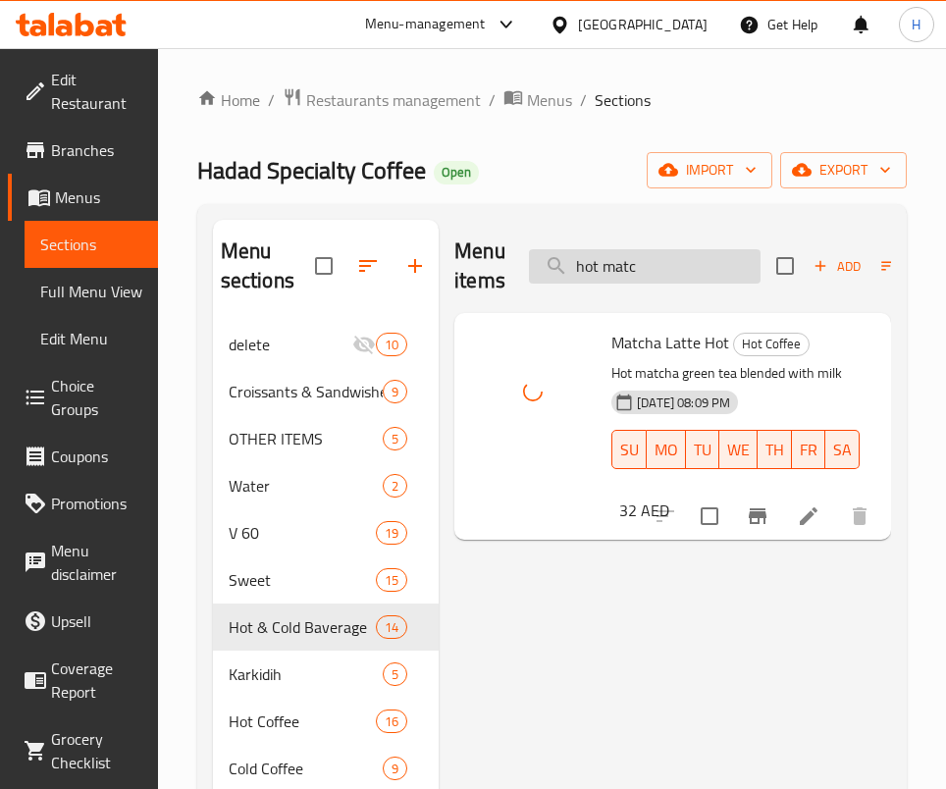
click at [698, 261] on input "hot matc" at bounding box center [645, 266] width 232 height 34
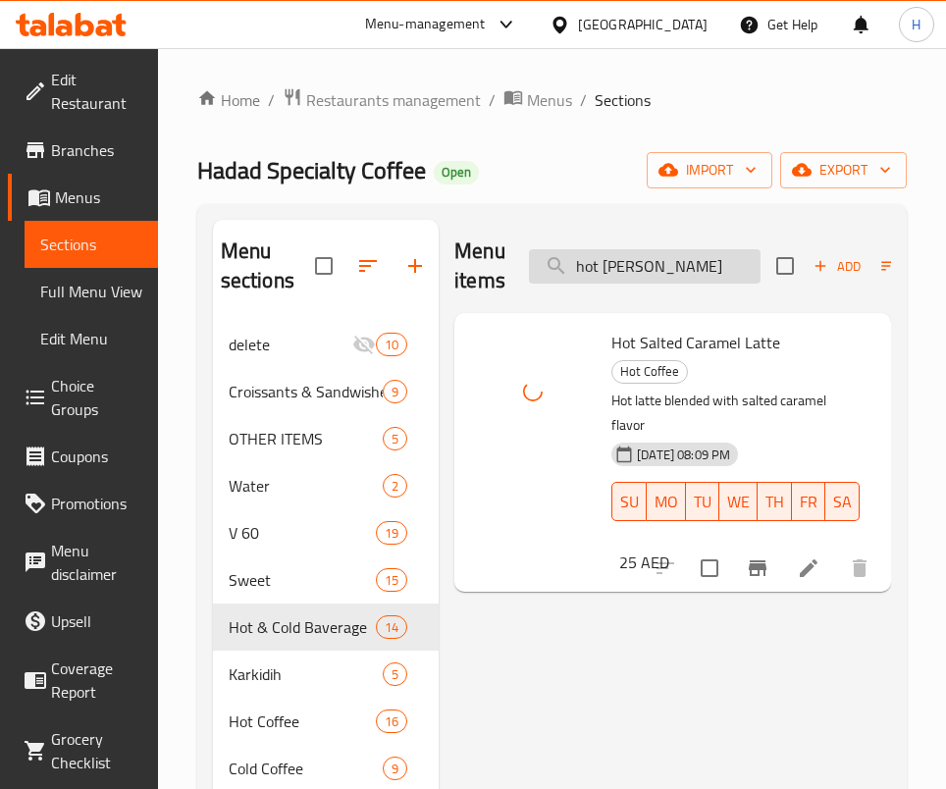
click at [649, 265] on input "hot [PERSON_NAME]" at bounding box center [645, 266] width 232 height 34
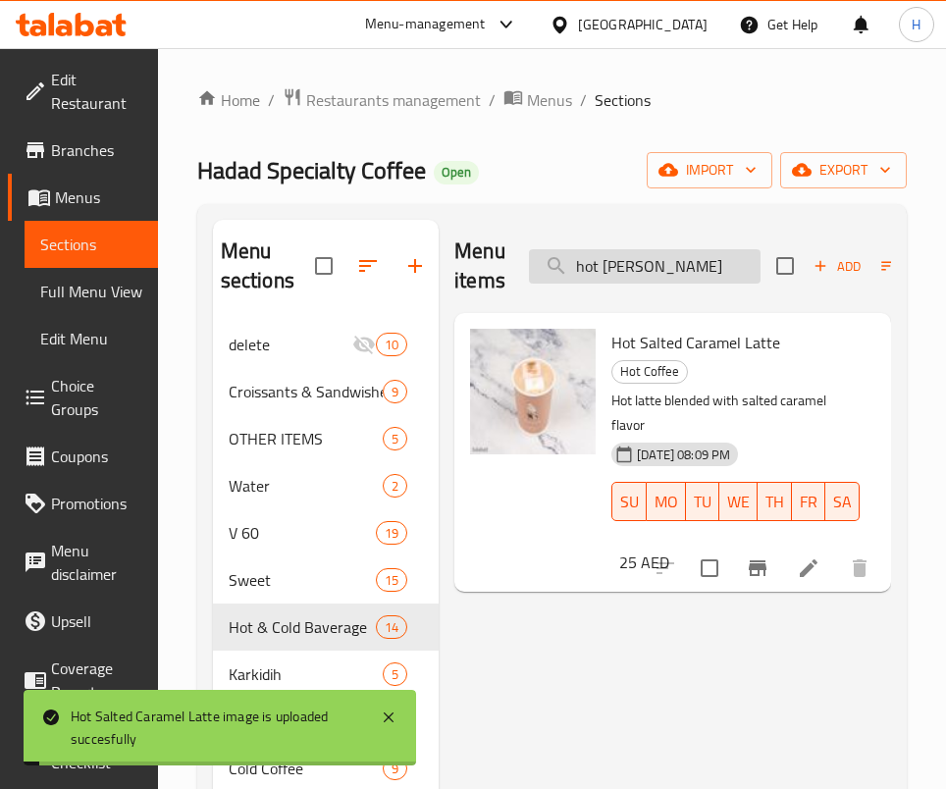
click at [649, 265] on input "hot [PERSON_NAME]" at bounding box center [645, 266] width 232 height 34
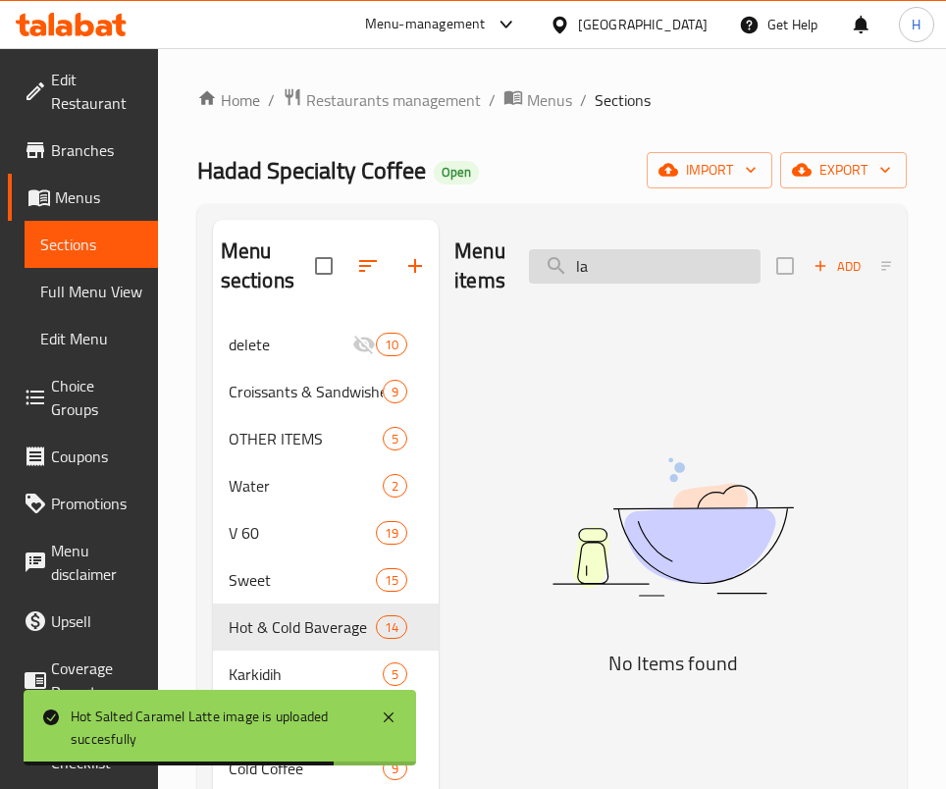
type input "l"
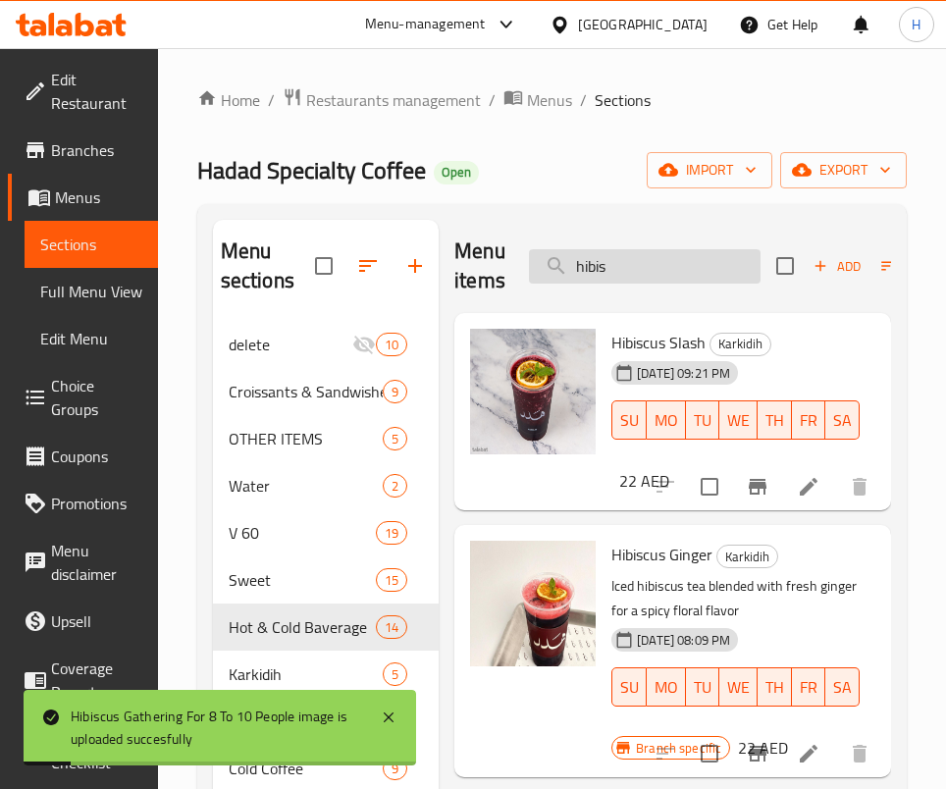
click at [637, 279] on input "hibis" at bounding box center [645, 266] width 232 height 34
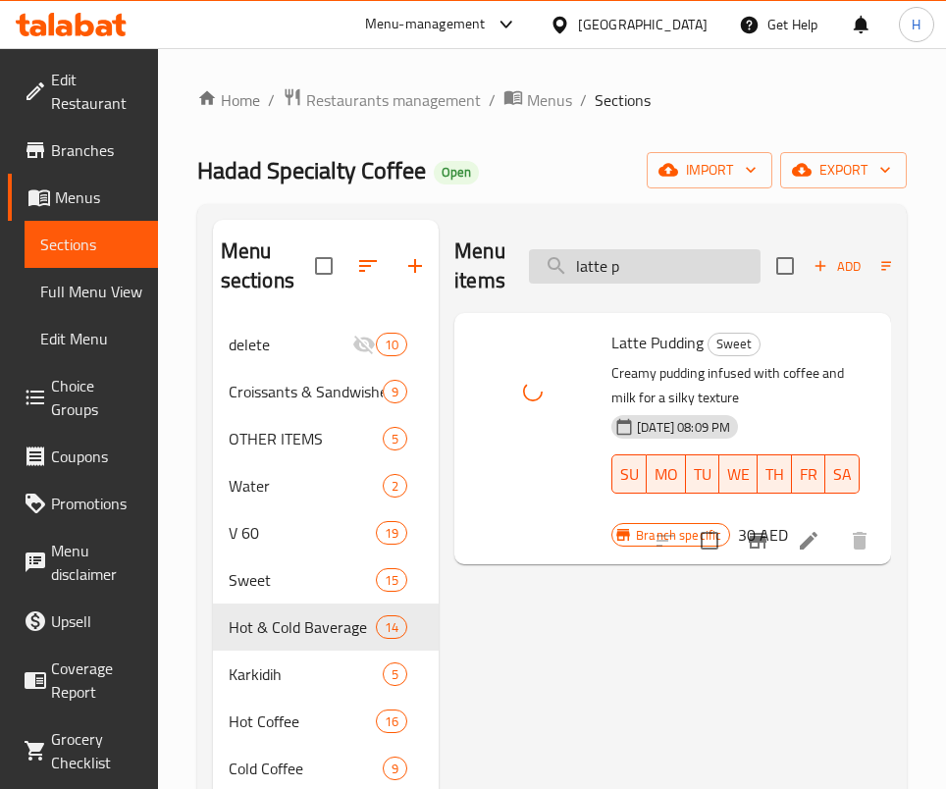
click at [650, 282] on input "latte p" at bounding box center [645, 266] width 232 height 34
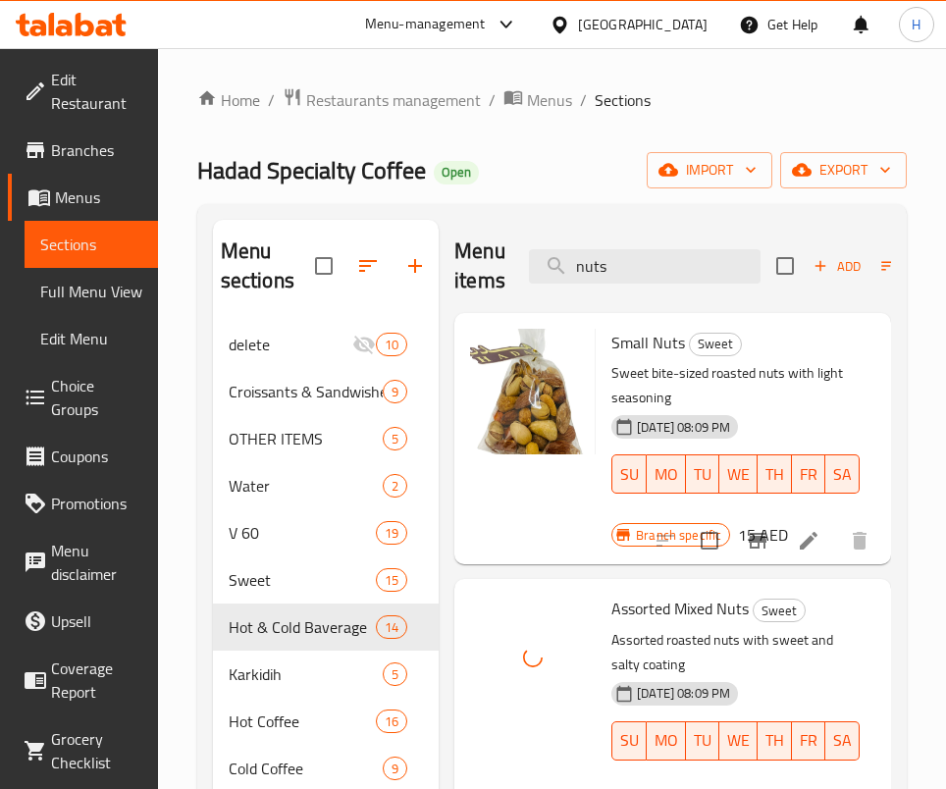
click at [603, 291] on div "Menu items nuts Add Sort Manage items" at bounding box center [673, 266] width 437 height 93
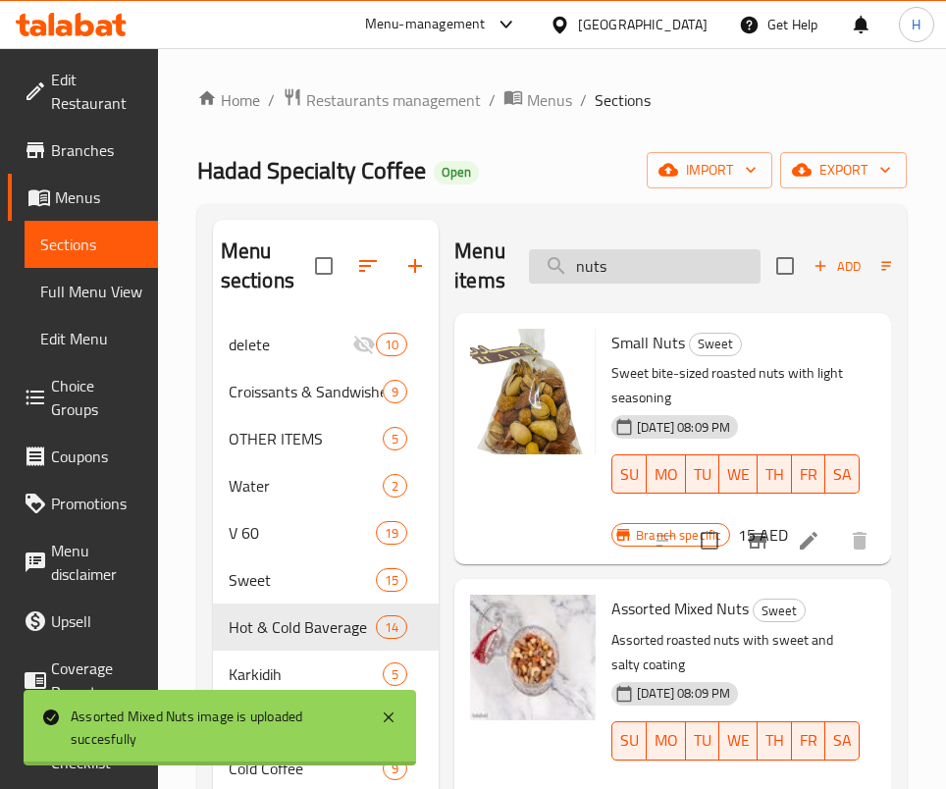
click at [603, 276] on input "nuts" at bounding box center [645, 266] width 232 height 34
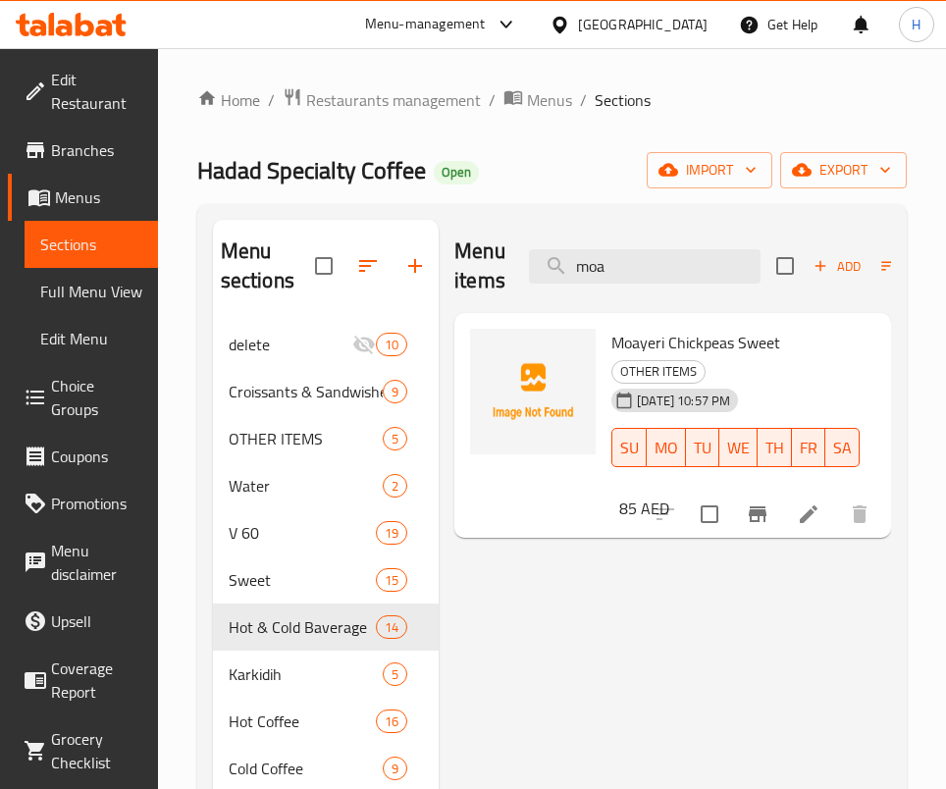
click at [511, 373] on div at bounding box center [533, 392] width 126 height 126
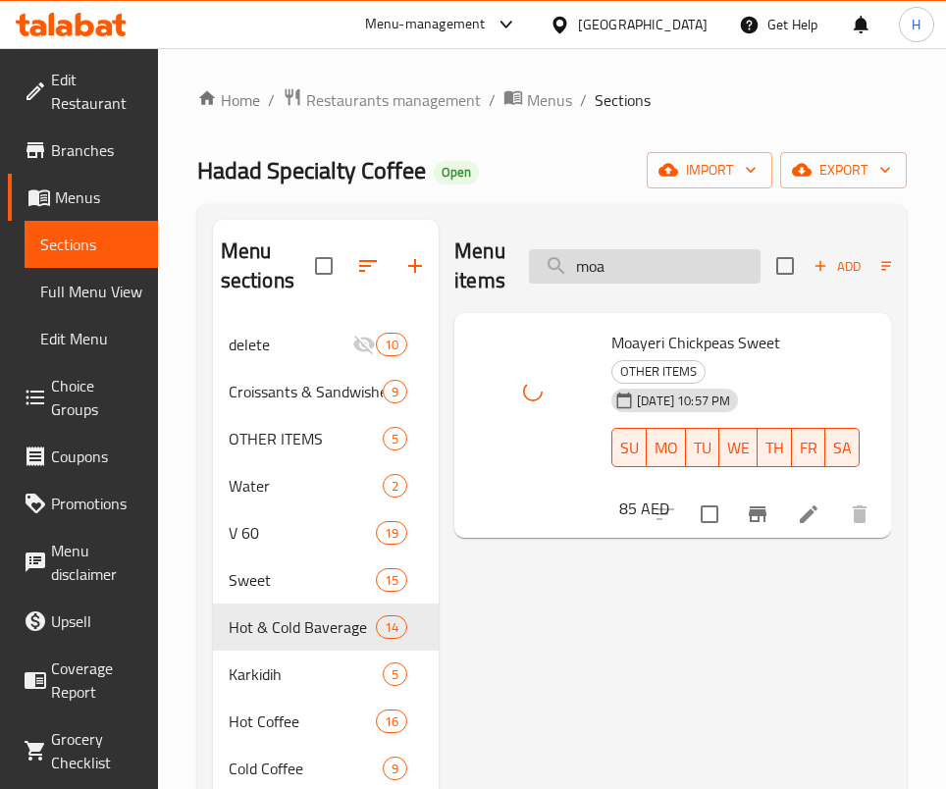
click at [627, 283] on input "moa" at bounding box center [645, 266] width 232 height 34
click at [633, 280] on input "moa" at bounding box center [645, 266] width 232 height 34
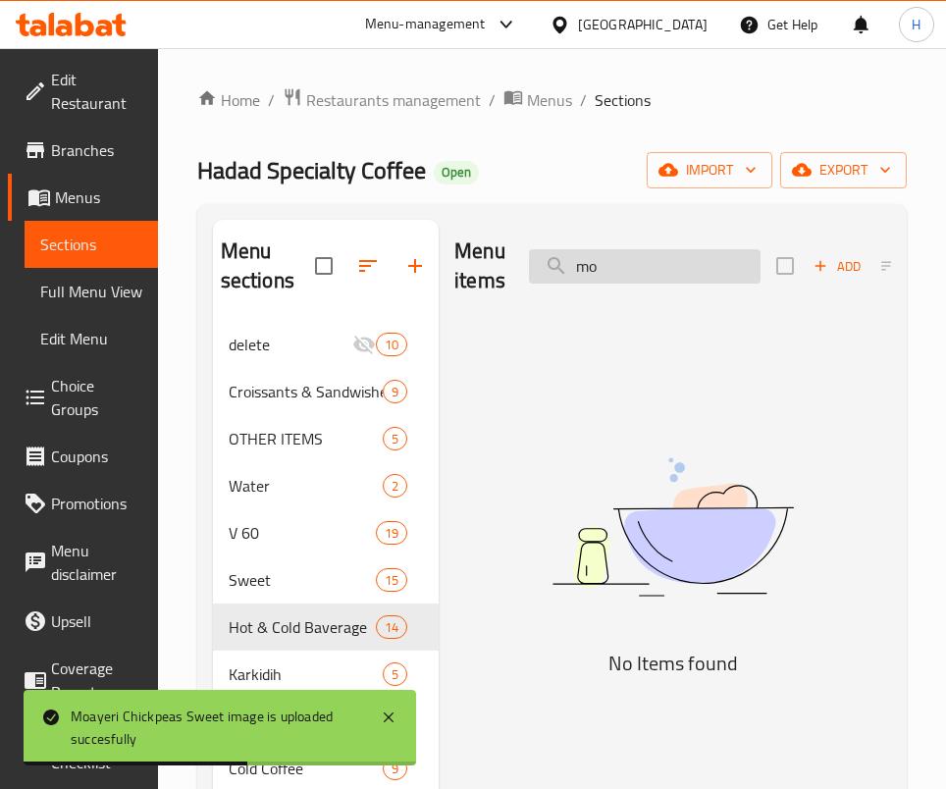
type input "m"
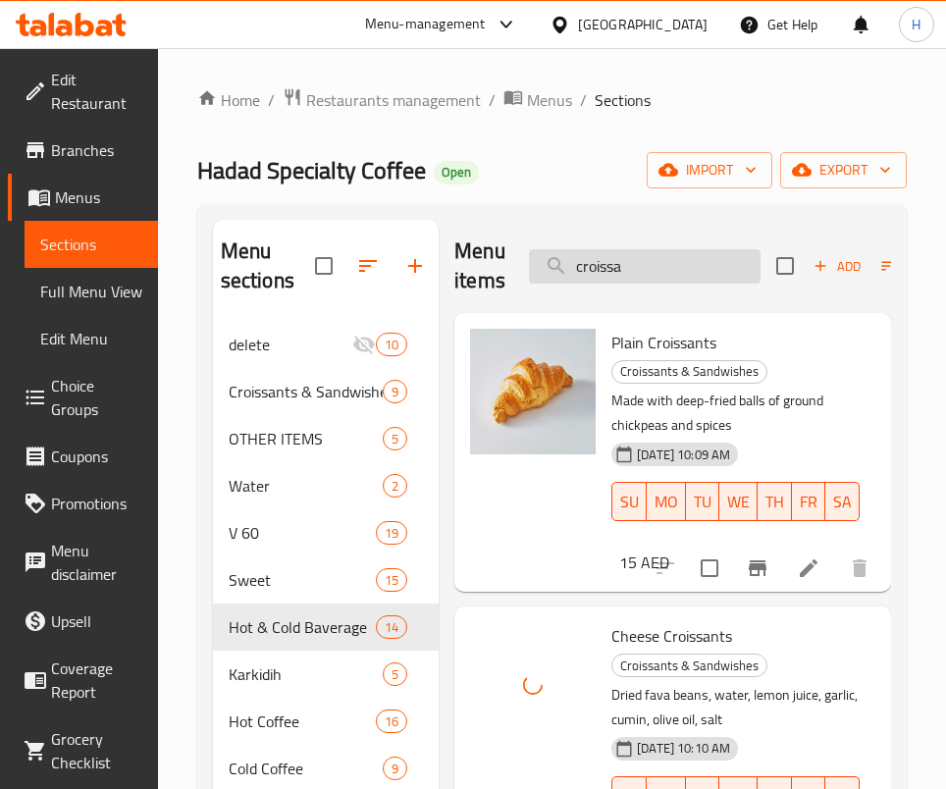
click at [595, 266] on input "croissa" at bounding box center [645, 266] width 232 height 34
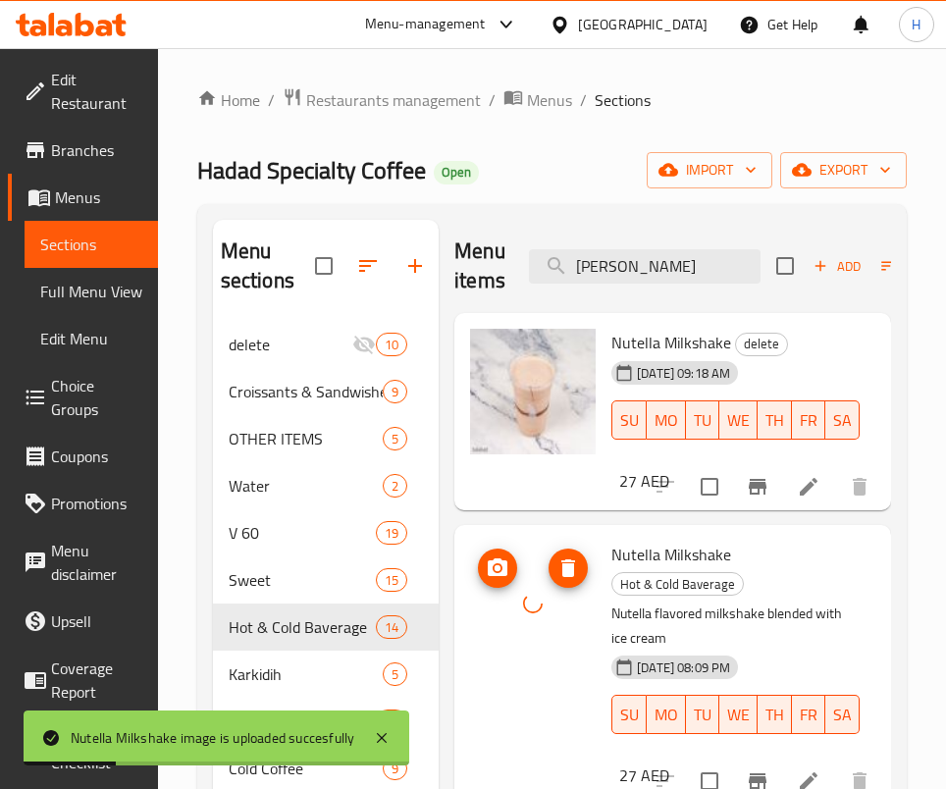
click at [516, 617] on div at bounding box center [533, 604] width 126 height 126
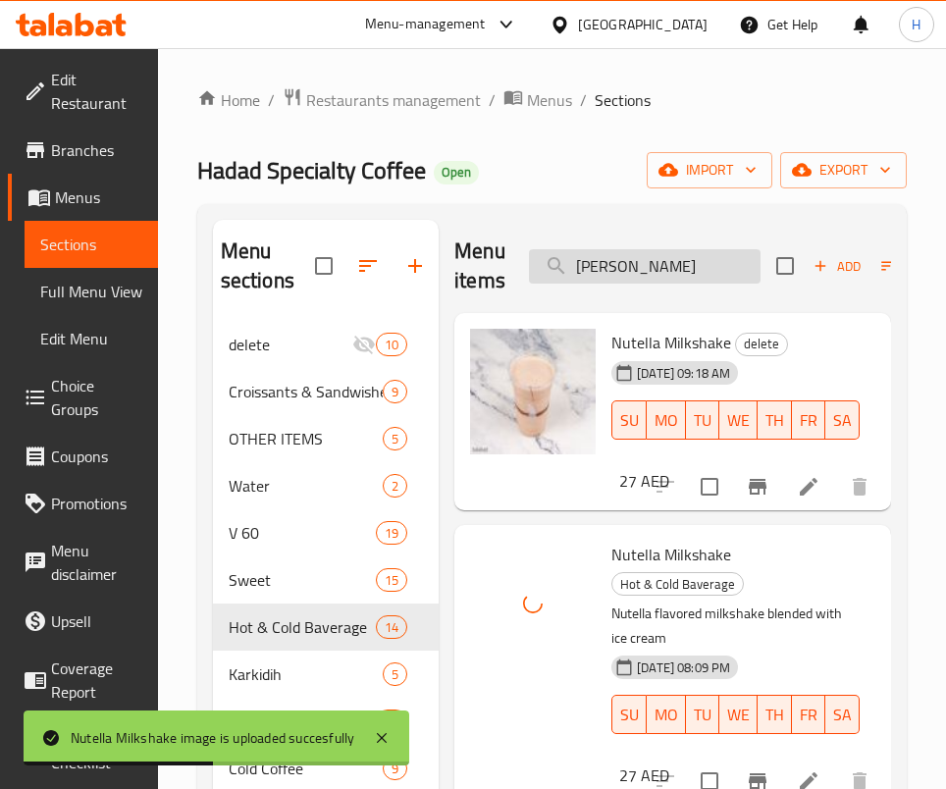
click at [611, 277] on input "[PERSON_NAME]" at bounding box center [645, 266] width 232 height 34
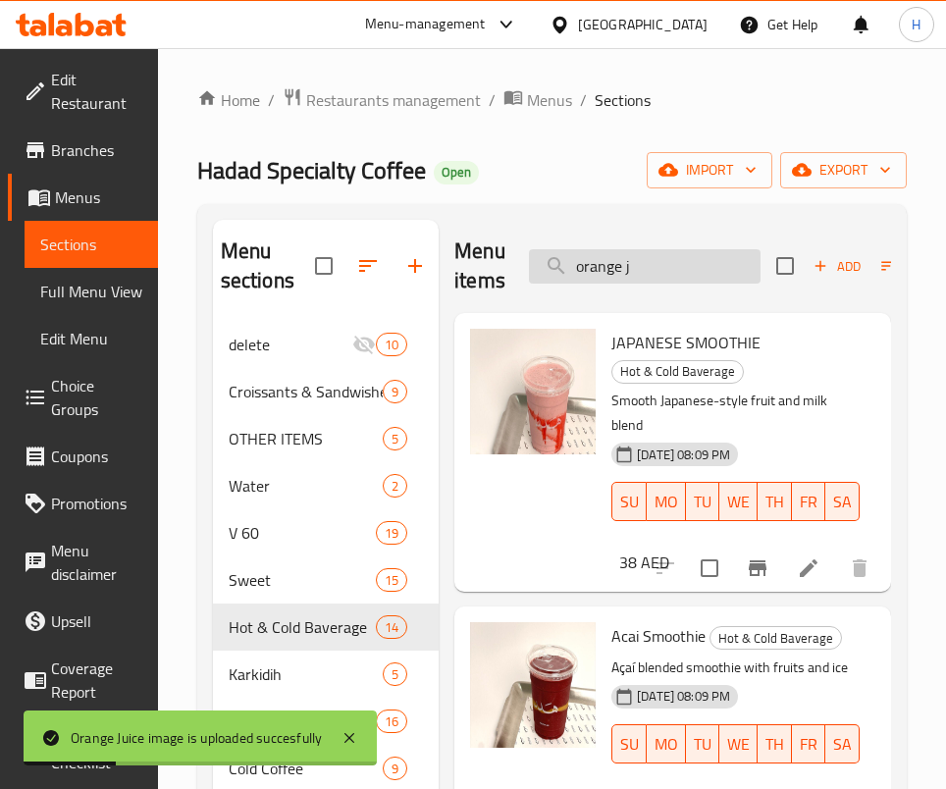
click at [676, 271] on input "orange j" at bounding box center [645, 266] width 232 height 34
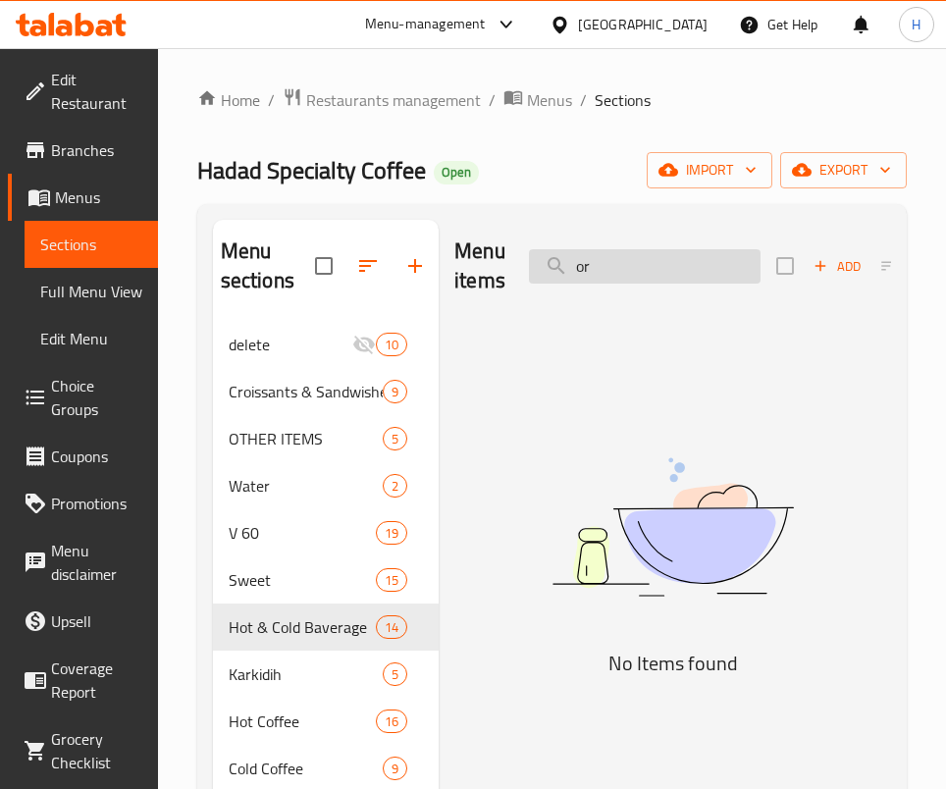
type input "o"
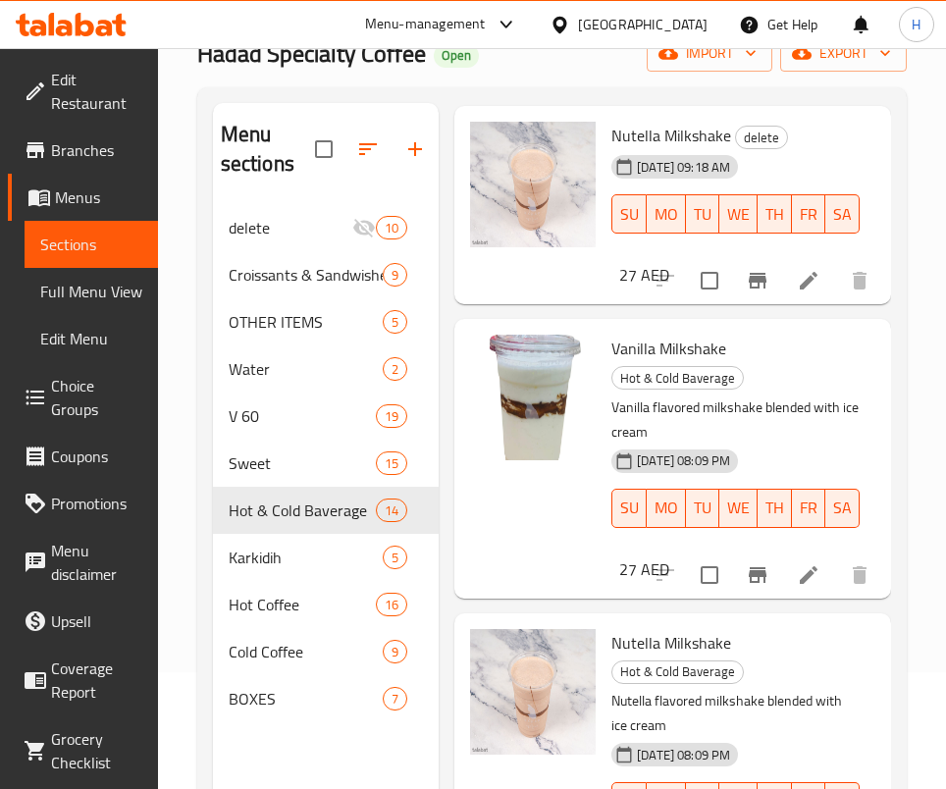
scroll to position [275, 0]
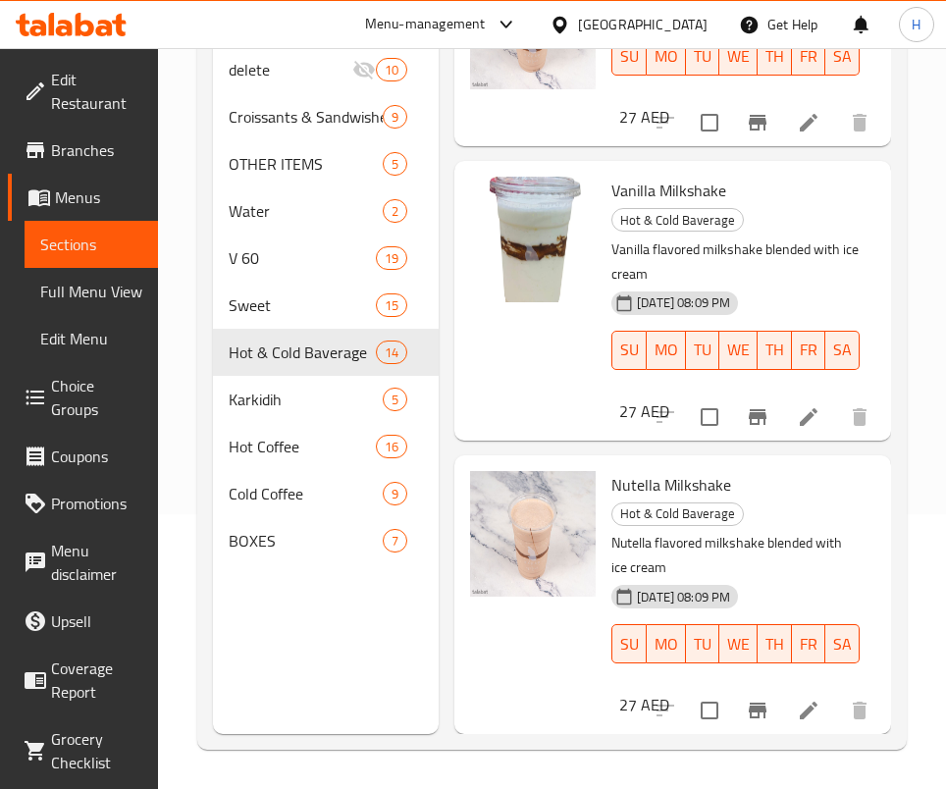
click at [708, 491] on div "Nutella Milkshake Hot & Cold Baverage Nutella flavored milkshake blended with i…" at bounding box center [672, 594] width 421 height 263
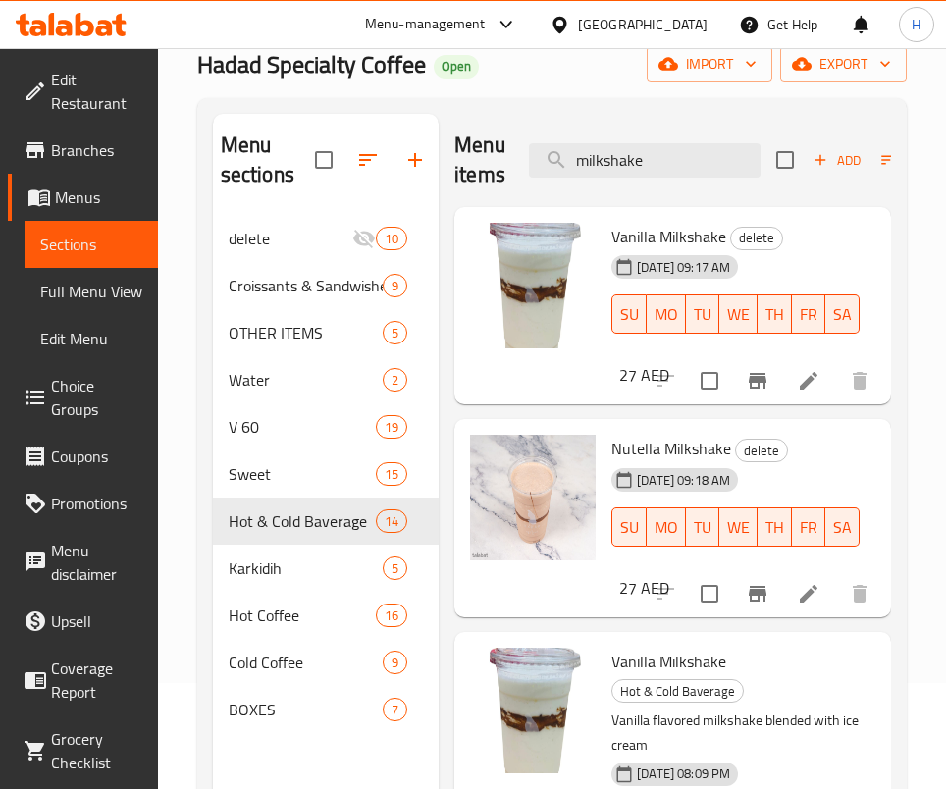
scroll to position [0, 0]
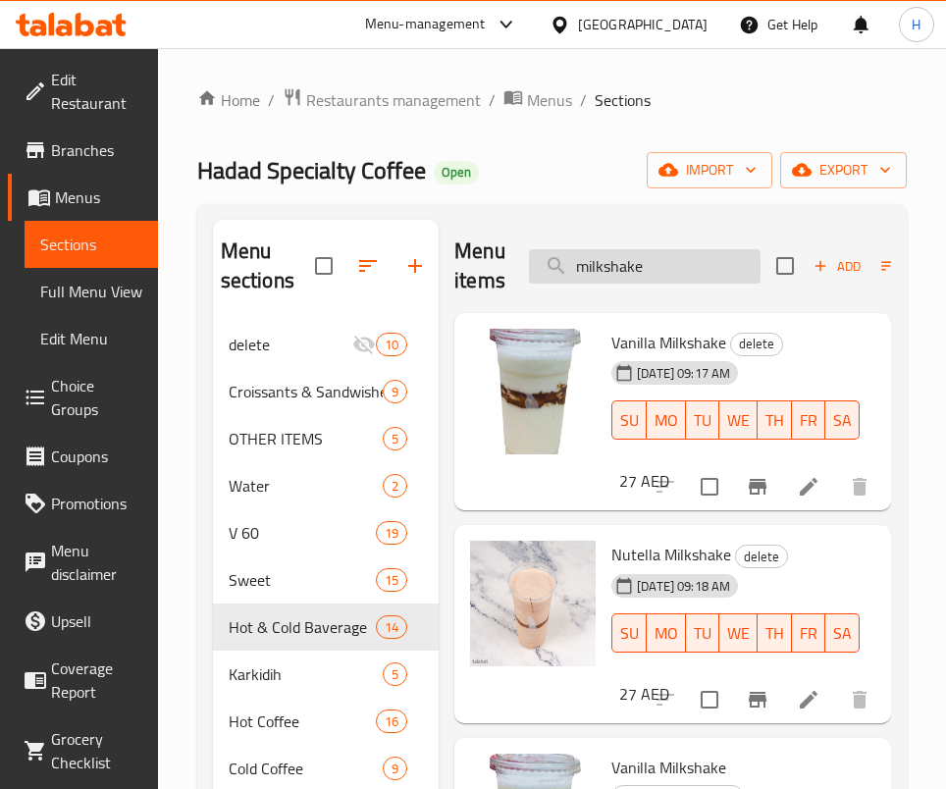
click at [674, 249] on input "milkshake" at bounding box center [645, 266] width 232 height 34
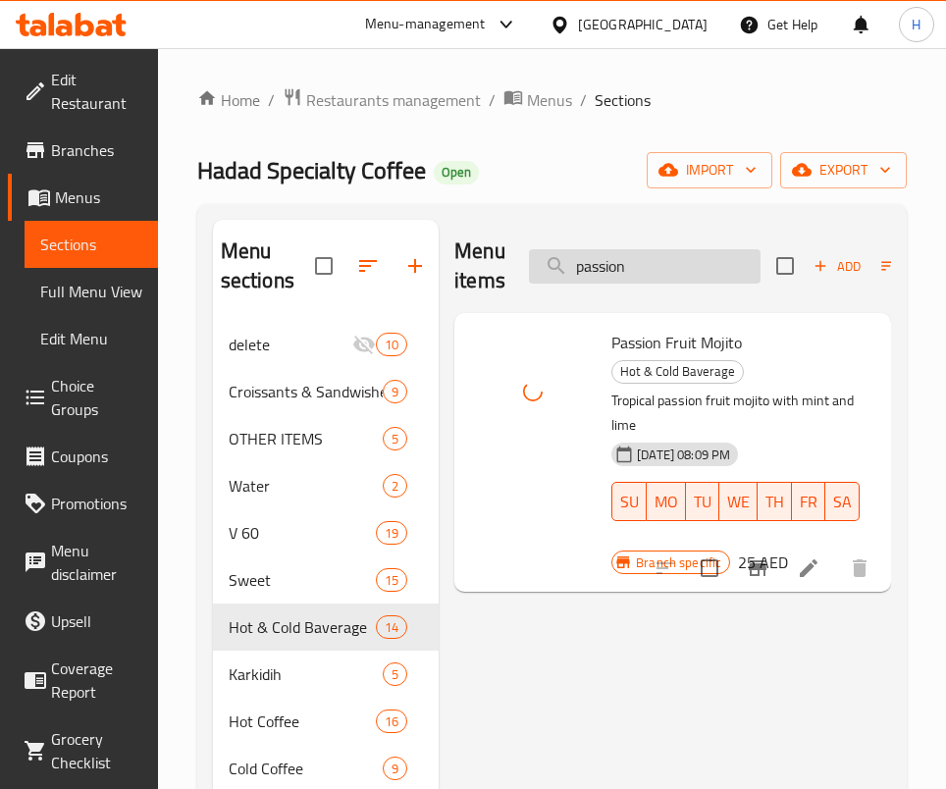
click at [729, 252] on input "passion" at bounding box center [645, 266] width 232 height 34
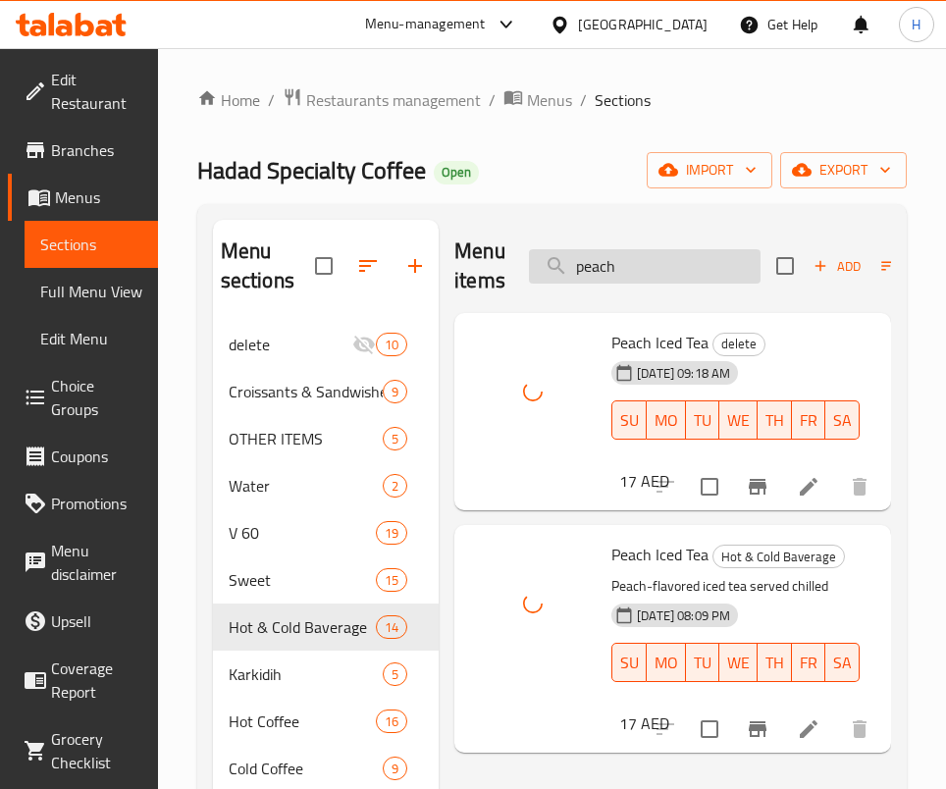
click at [670, 260] on input "peach" at bounding box center [645, 266] width 232 height 34
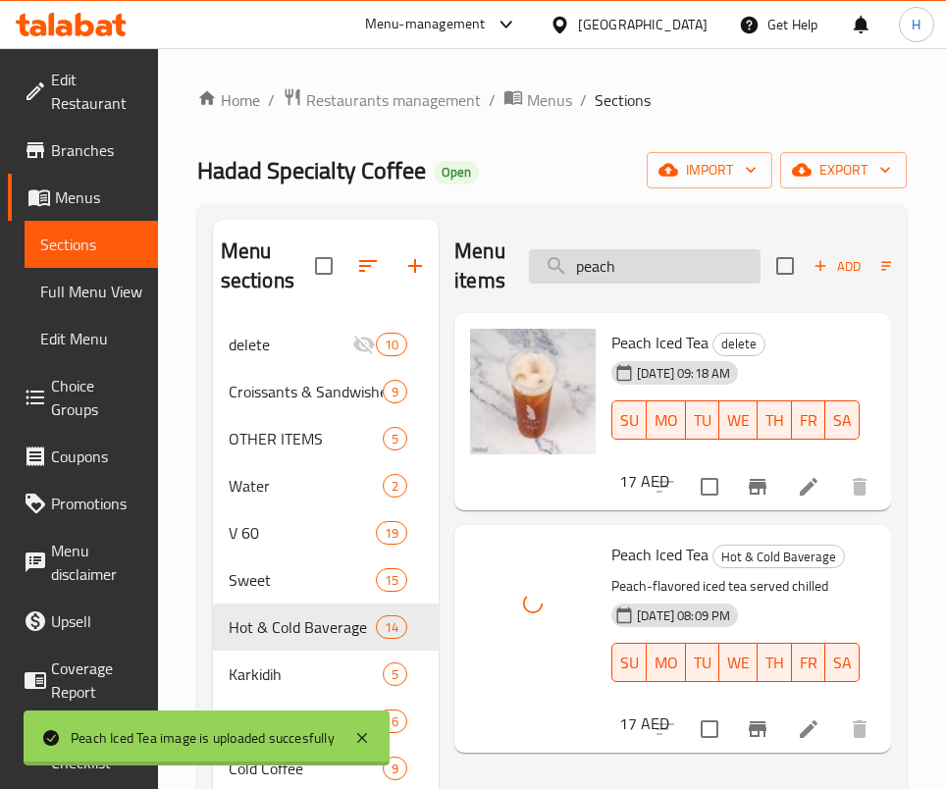
click at [670, 260] on input "peach" at bounding box center [645, 266] width 232 height 34
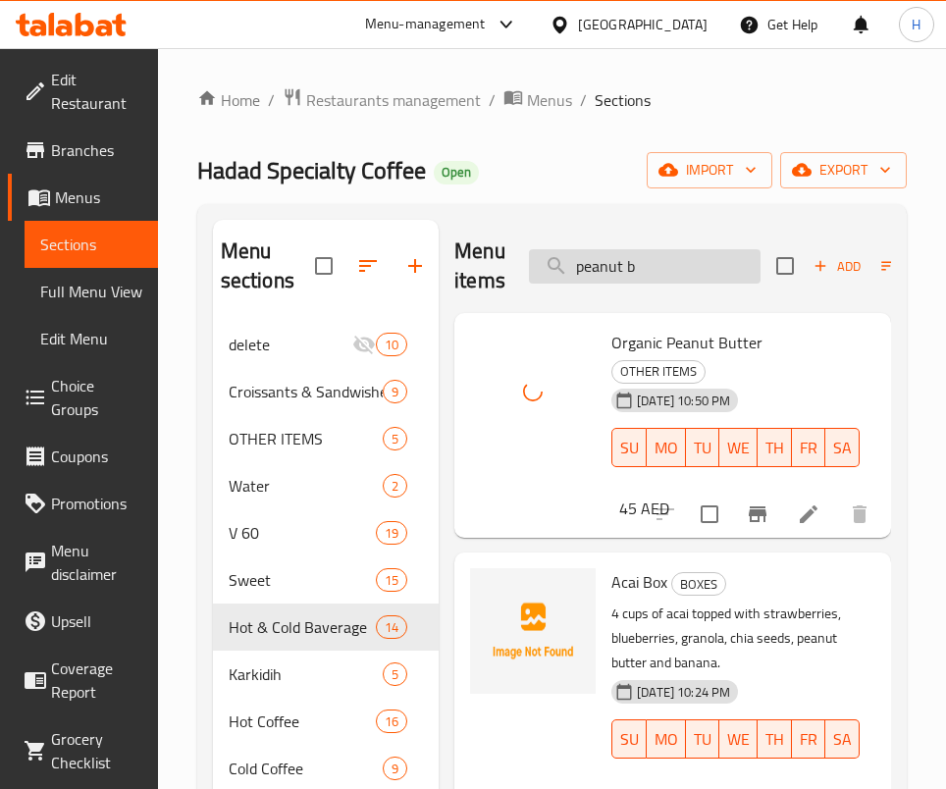
click at [697, 266] on input "peanut b" at bounding box center [645, 266] width 232 height 34
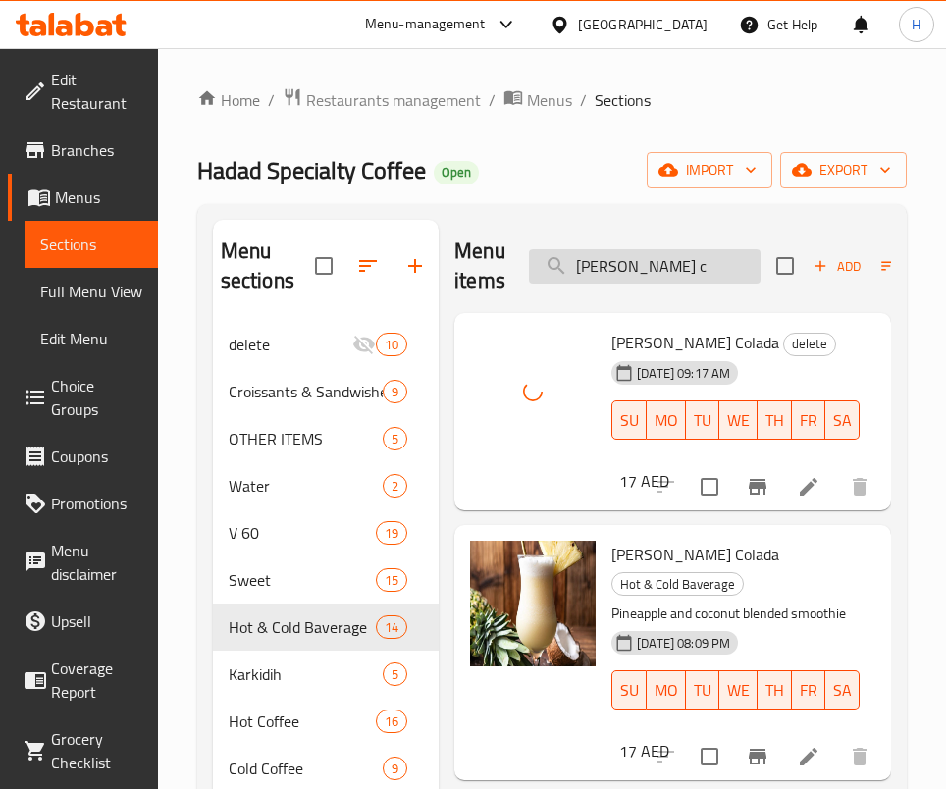
click at [637, 273] on input "[PERSON_NAME] c" at bounding box center [645, 266] width 232 height 34
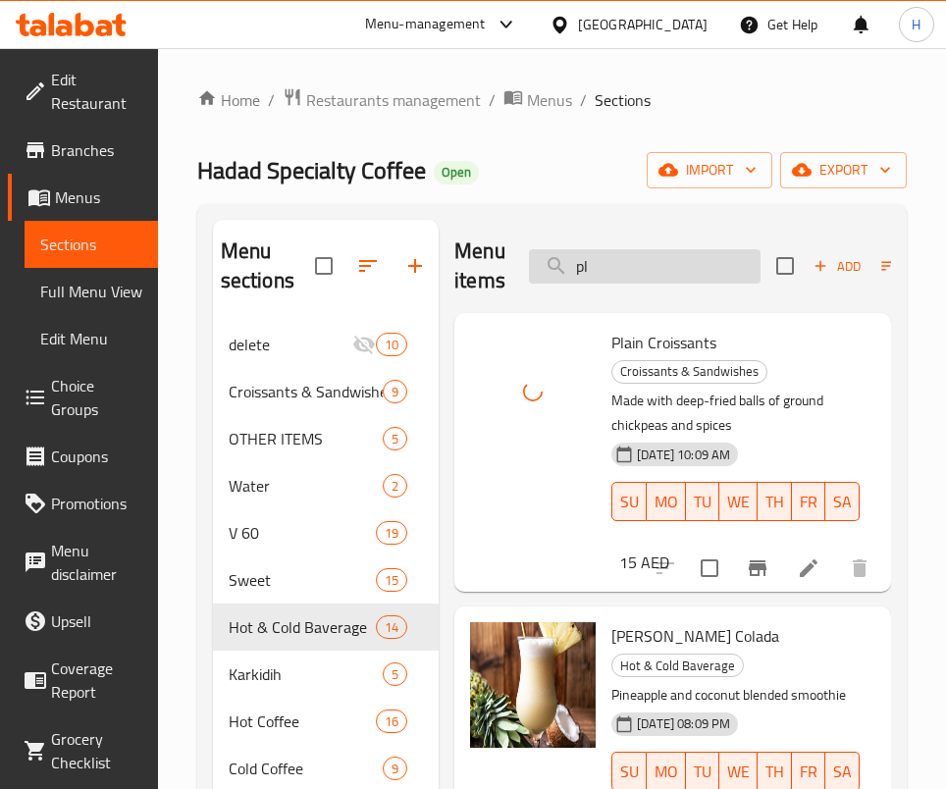
click at [636, 258] on input "pl" at bounding box center [645, 266] width 232 height 34
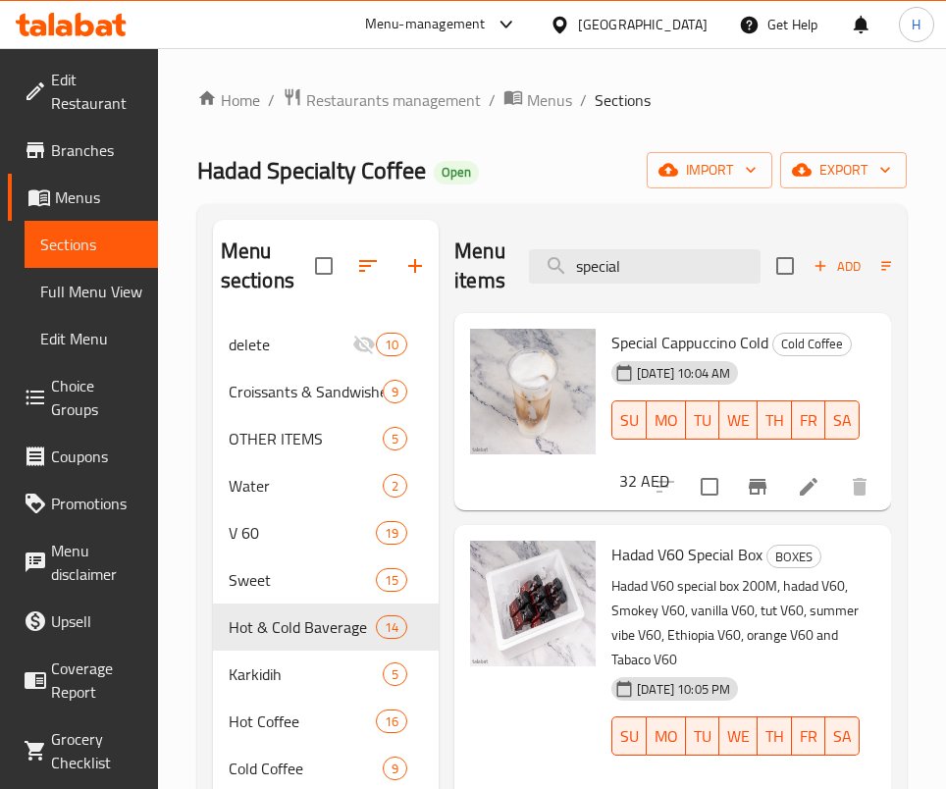
click at [653, 239] on div "Menu items special Add Sort Manage items" at bounding box center [673, 266] width 437 height 93
click at [661, 275] on input "special" at bounding box center [645, 266] width 232 height 34
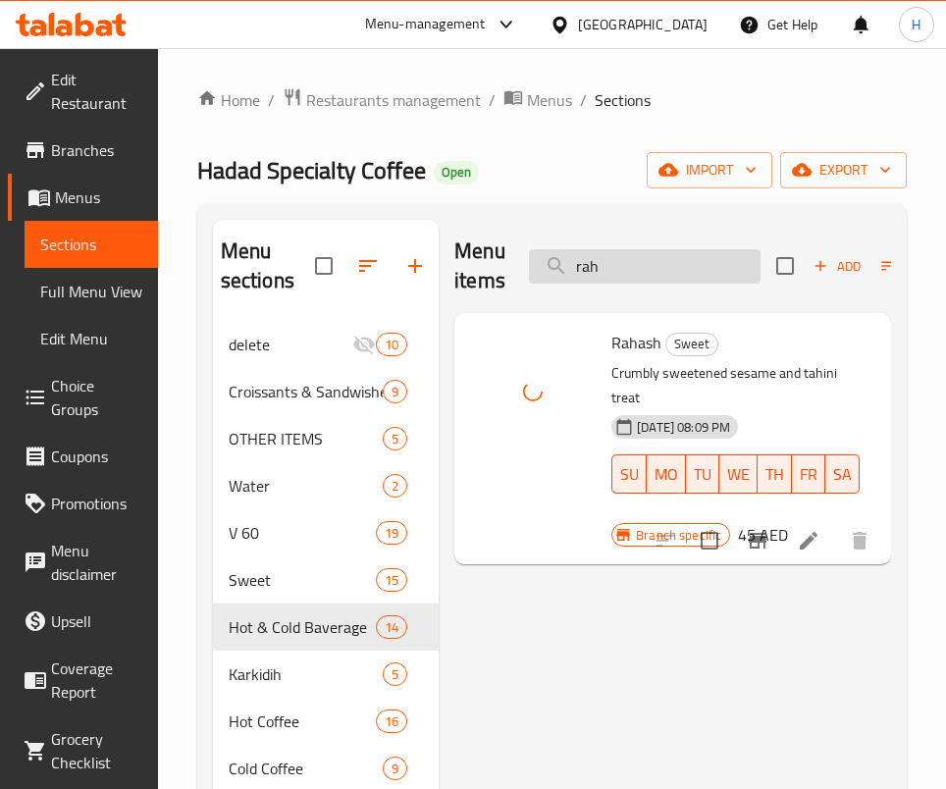
click at [632, 269] on input "rah" at bounding box center [645, 266] width 232 height 34
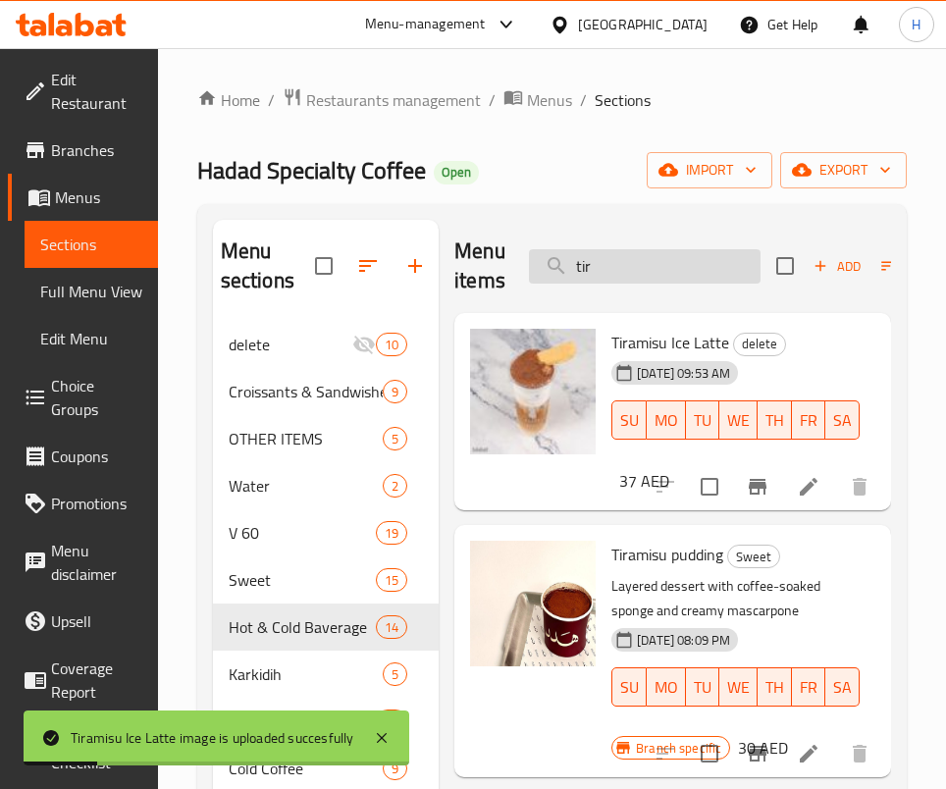
click at [644, 263] on input "tir" at bounding box center [645, 266] width 232 height 34
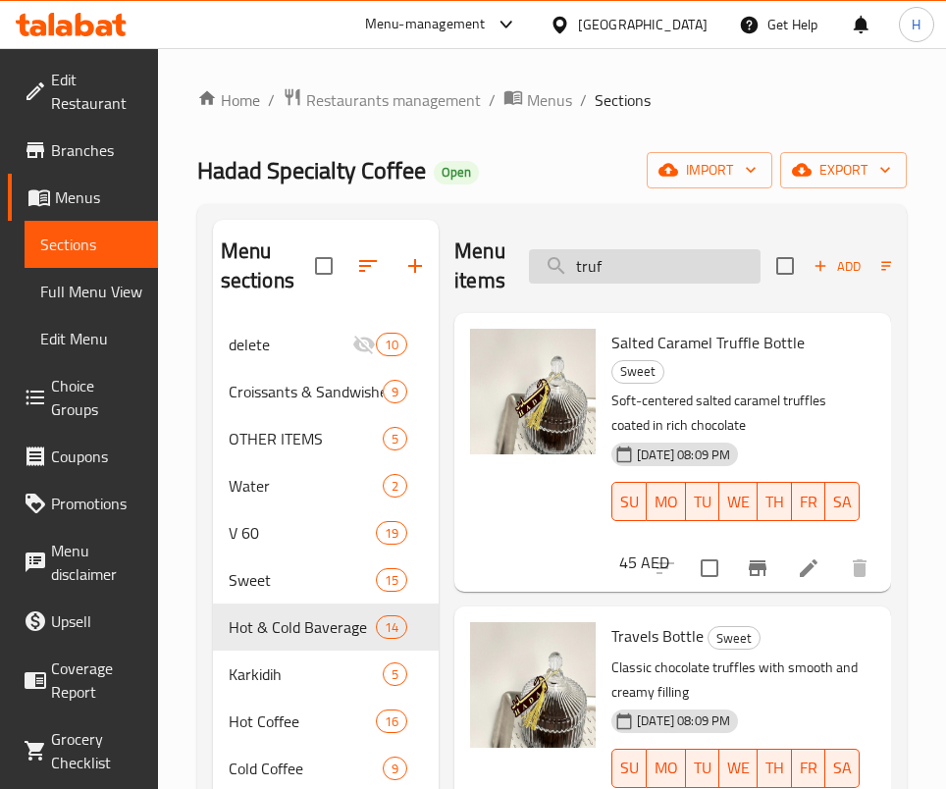
click at [661, 260] on input "truf" at bounding box center [645, 266] width 232 height 34
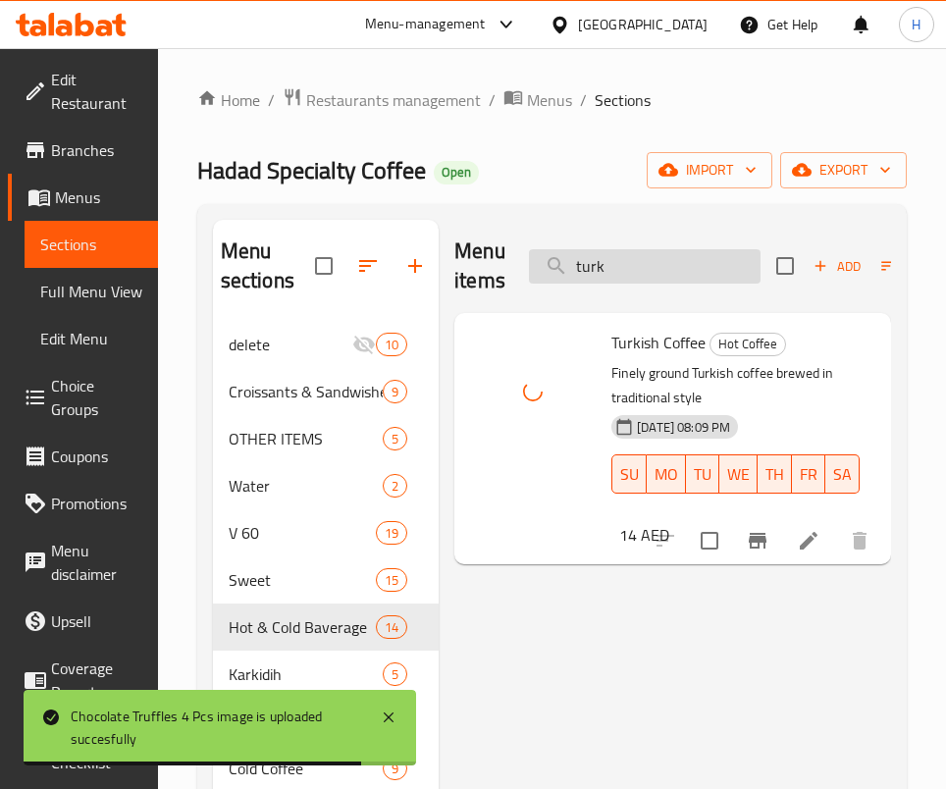
click at [642, 255] on input "turk" at bounding box center [645, 266] width 232 height 34
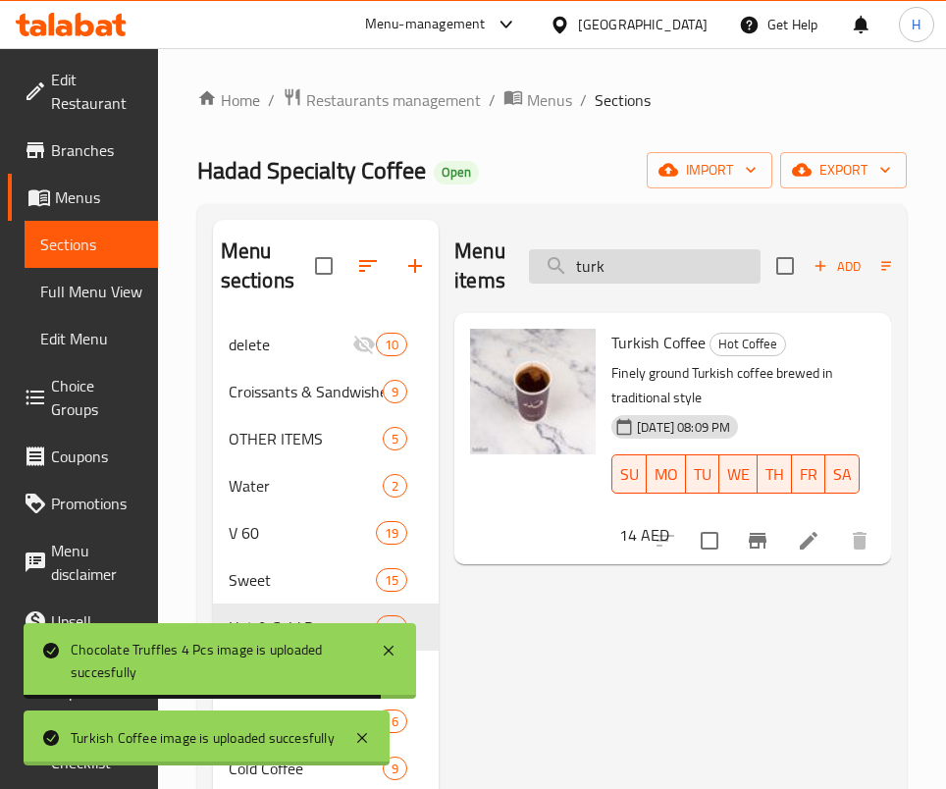
click at [642, 255] on input "turk" at bounding box center [645, 266] width 232 height 34
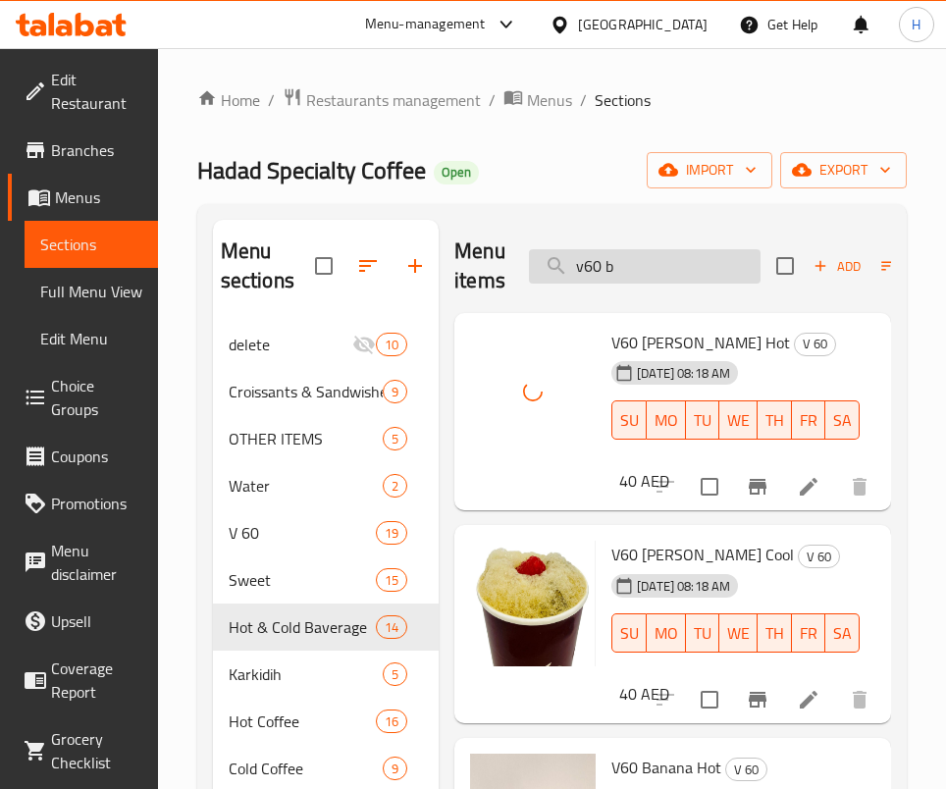
click at [637, 268] on input "v60 b" at bounding box center [645, 266] width 232 height 34
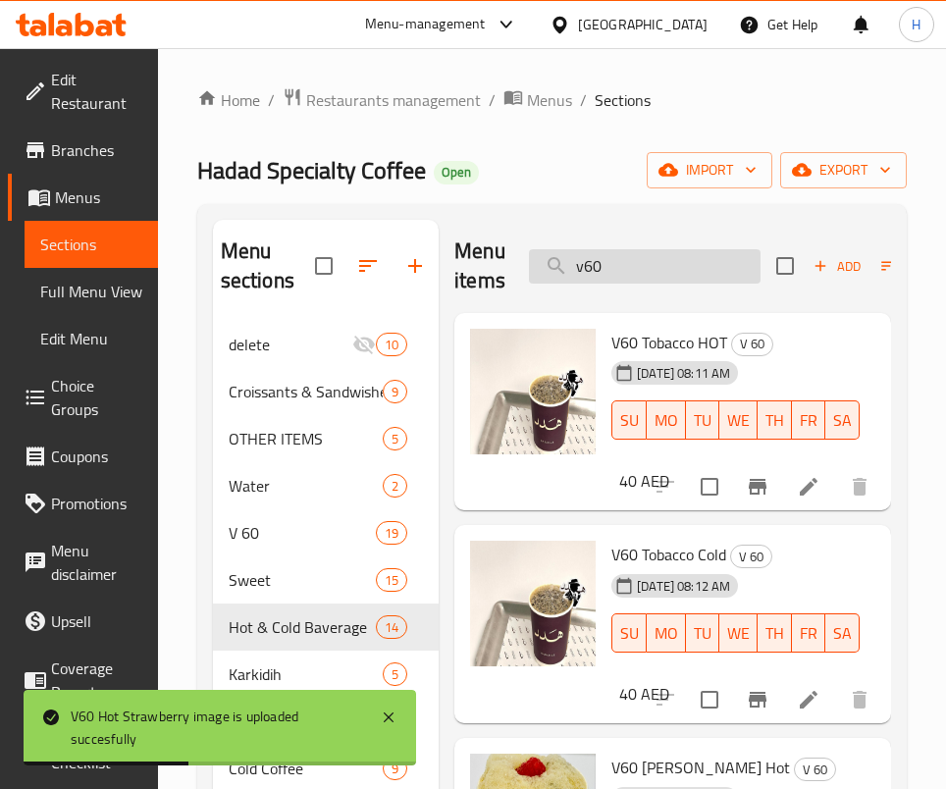
click at [660, 283] on input "v60" at bounding box center [645, 266] width 232 height 34
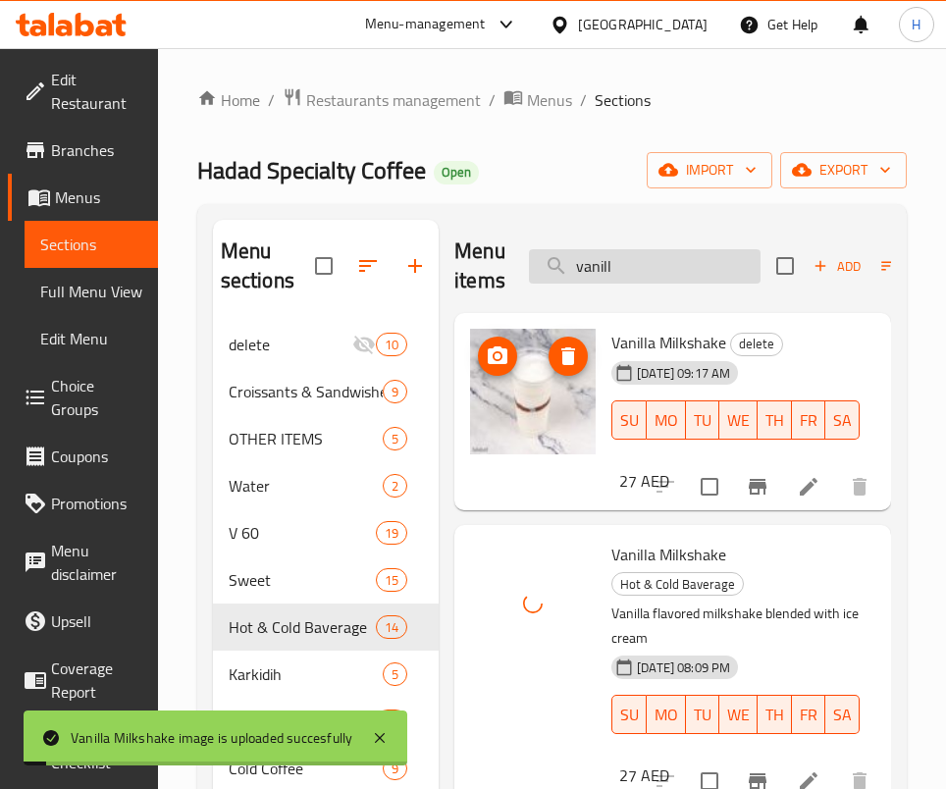
click at [697, 258] on input "vanill" at bounding box center [645, 266] width 232 height 34
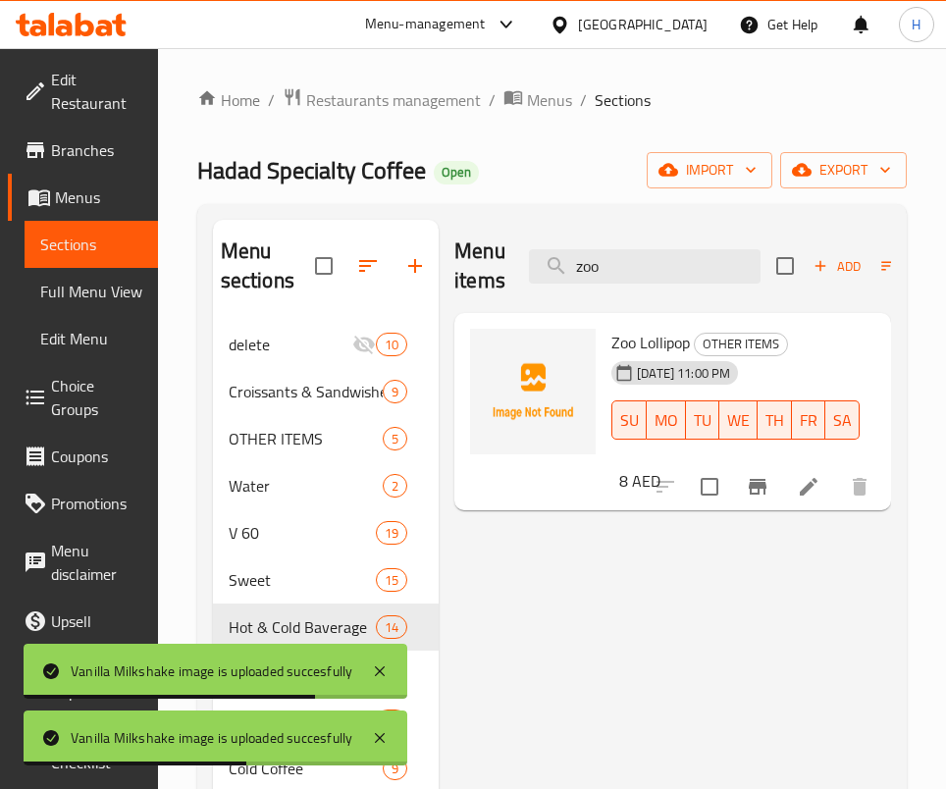
type input "zoo"
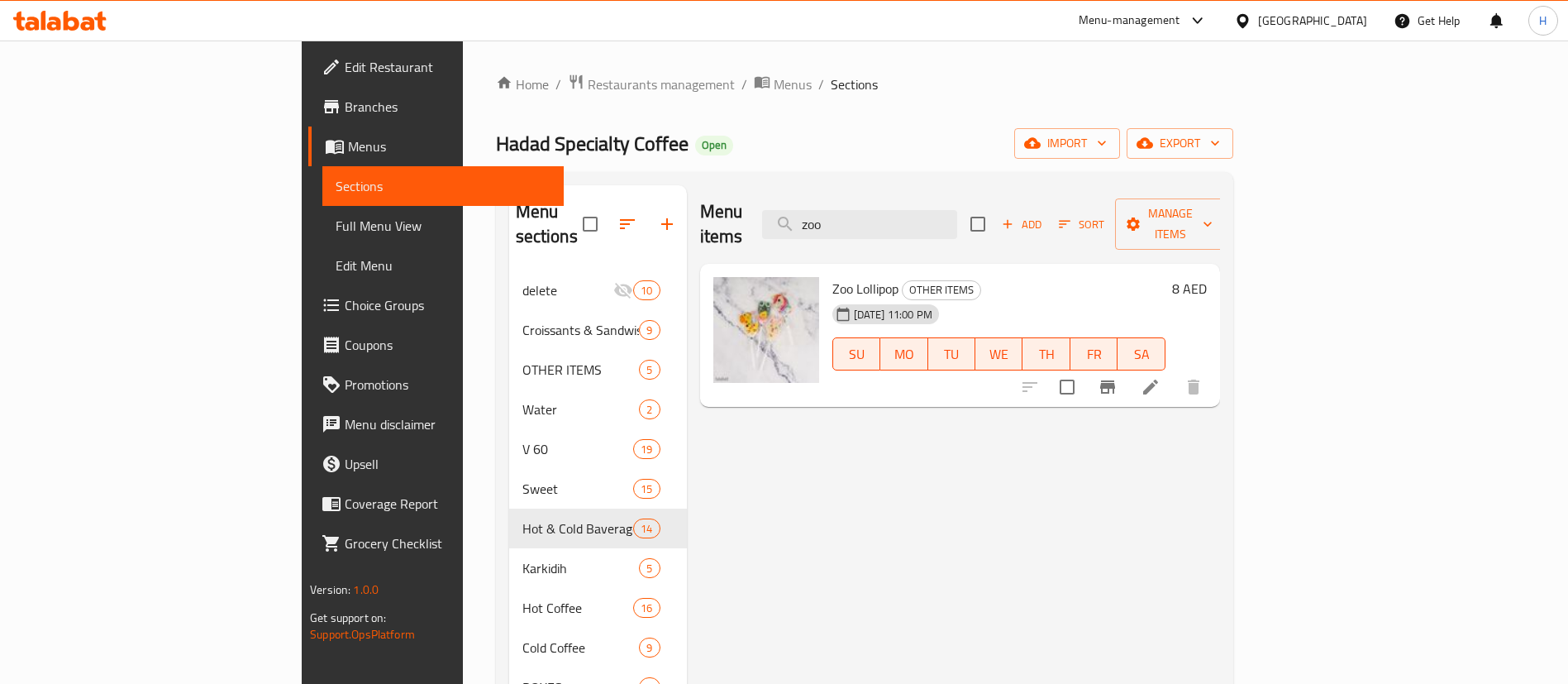
click at [815, 29] on div "[GEOGRAPHIC_DATA]" at bounding box center [1313, 21] width 109 height 19
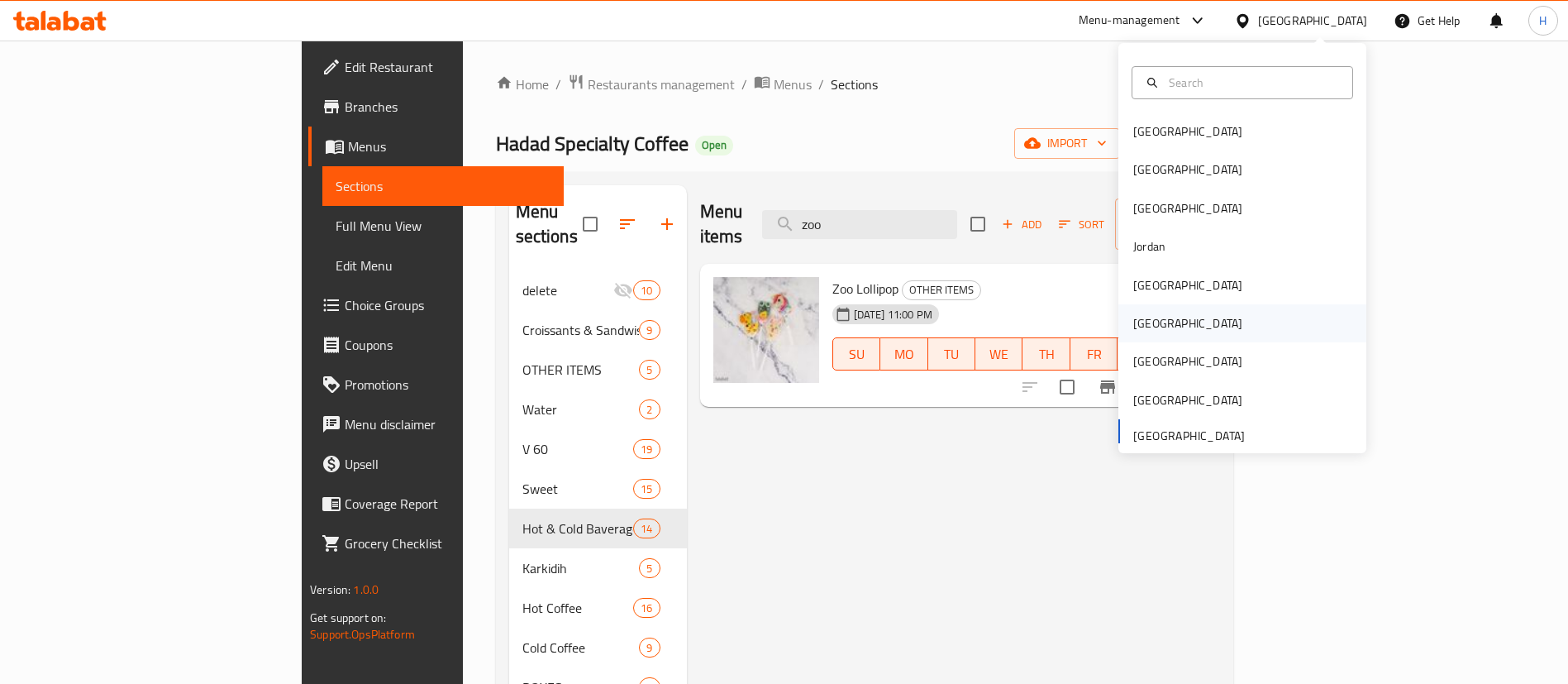
click at [815, 323] on div "[GEOGRAPHIC_DATA]" at bounding box center [1187, 323] width 136 height 38
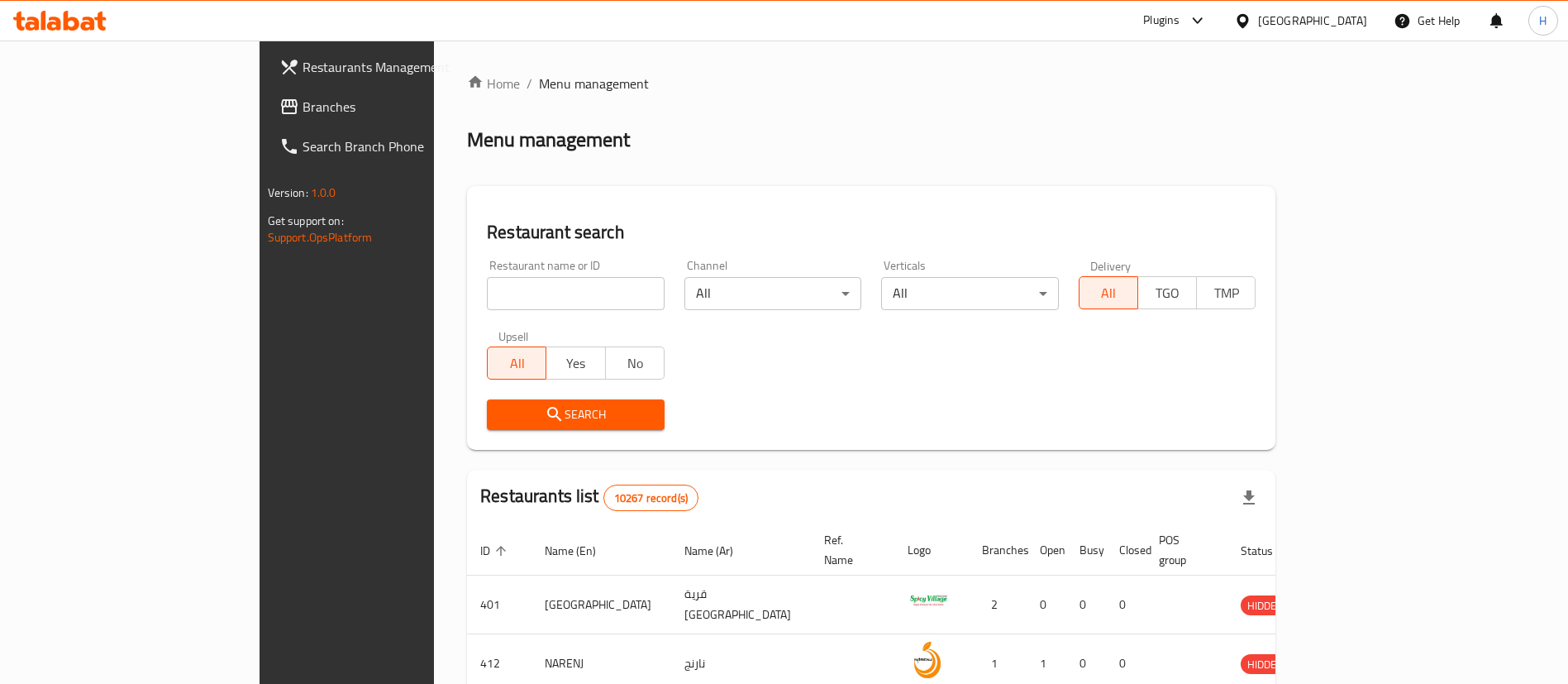
click at [266, 126] on link "Search Branch Phone" at bounding box center [393, 146] width 255 height 40
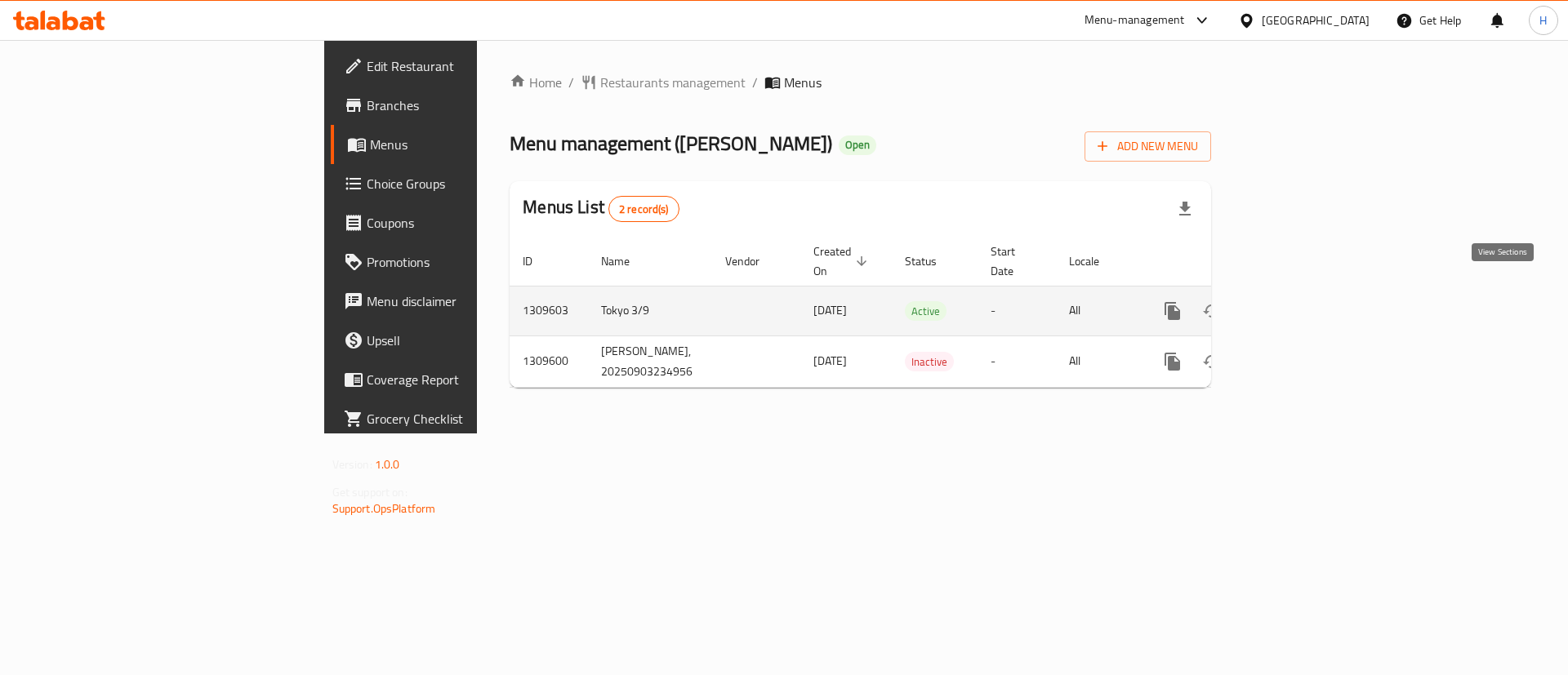
click at [1300, 301] on icon "enhanced table" at bounding box center [1290, 311] width 20 height 20
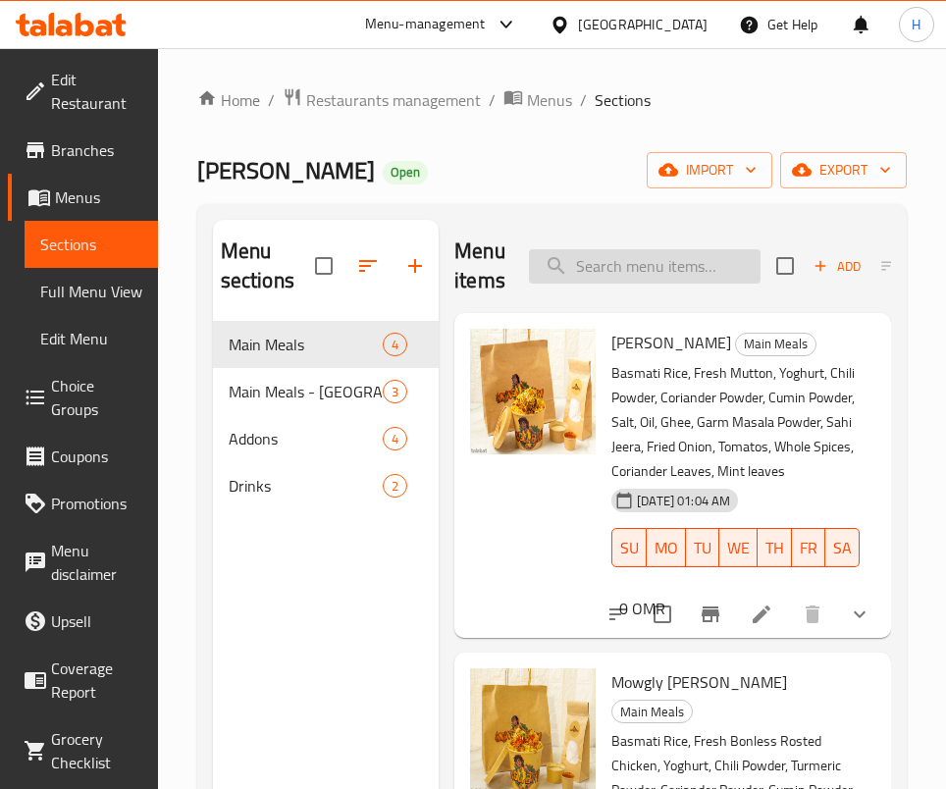
click at [603, 271] on input "search" at bounding box center [645, 266] width 232 height 34
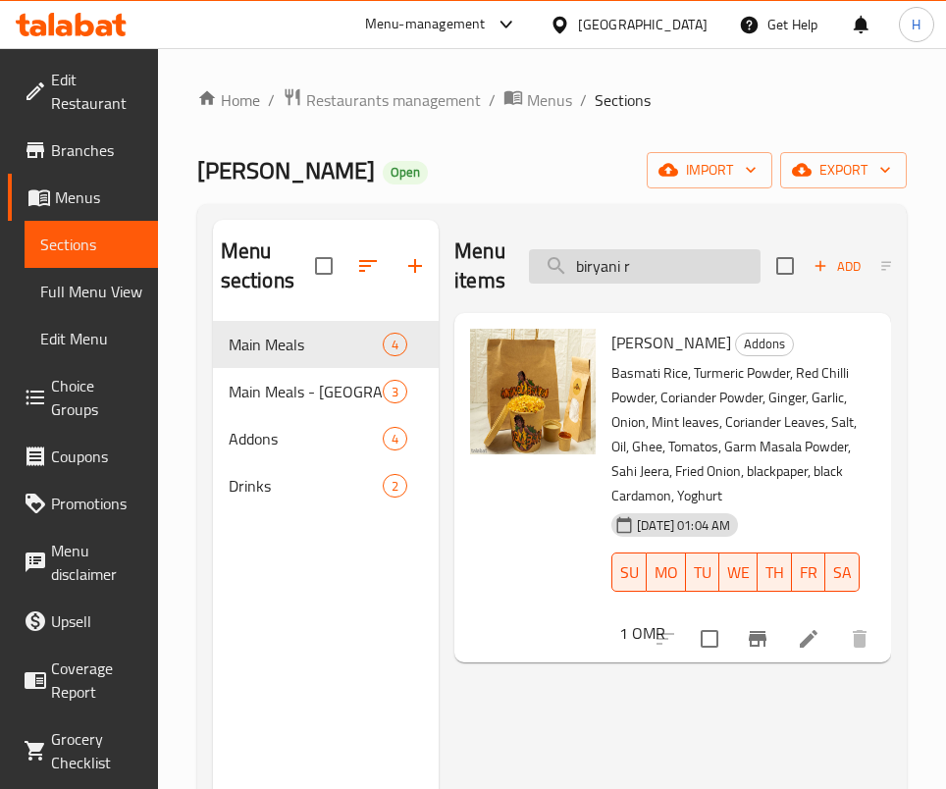
click at [687, 267] on input "biryani r" at bounding box center [645, 266] width 232 height 34
type input "b"
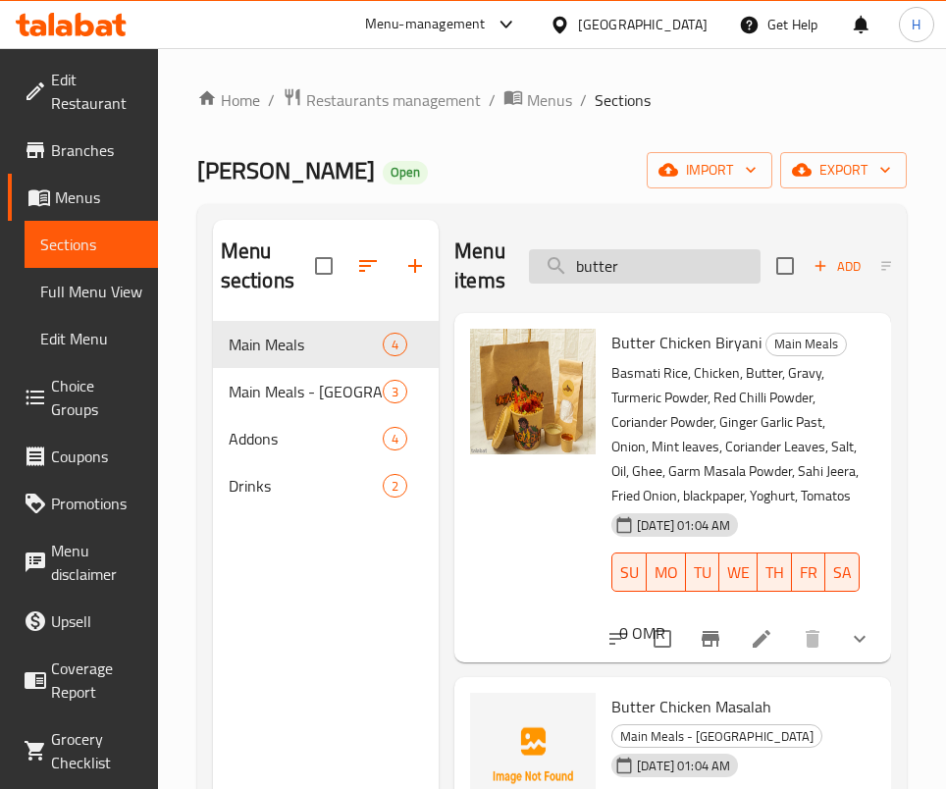
click at [604, 276] on input "butter" at bounding box center [645, 266] width 232 height 34
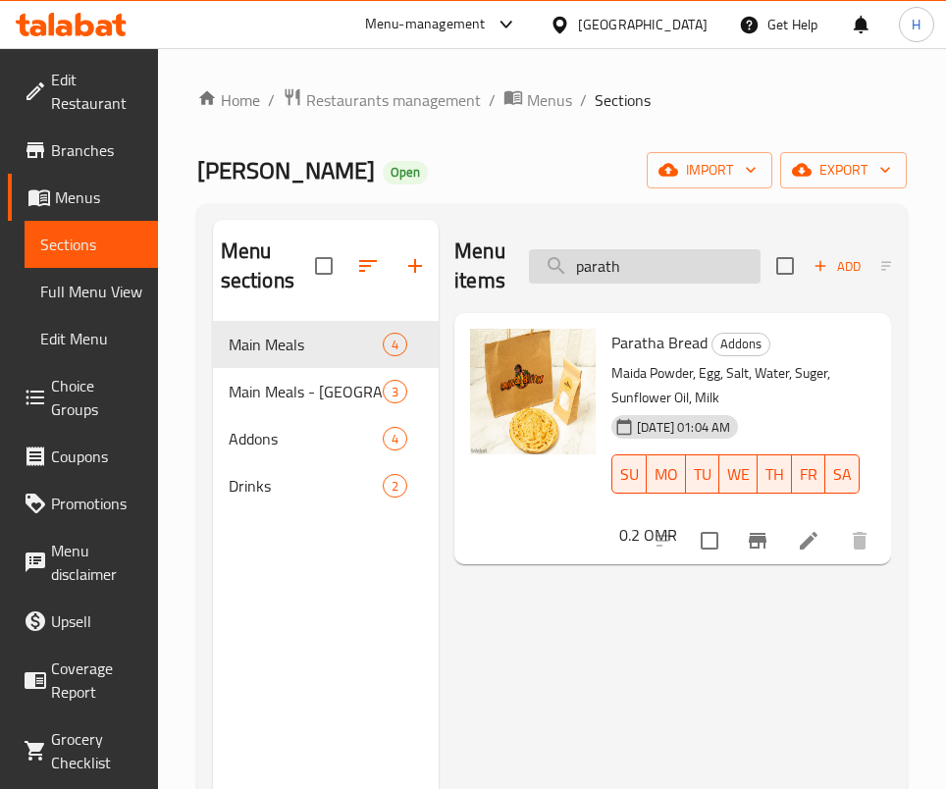
click at [666, 256] on input "parath" at bounding box center [645, 266] width 232 height 34
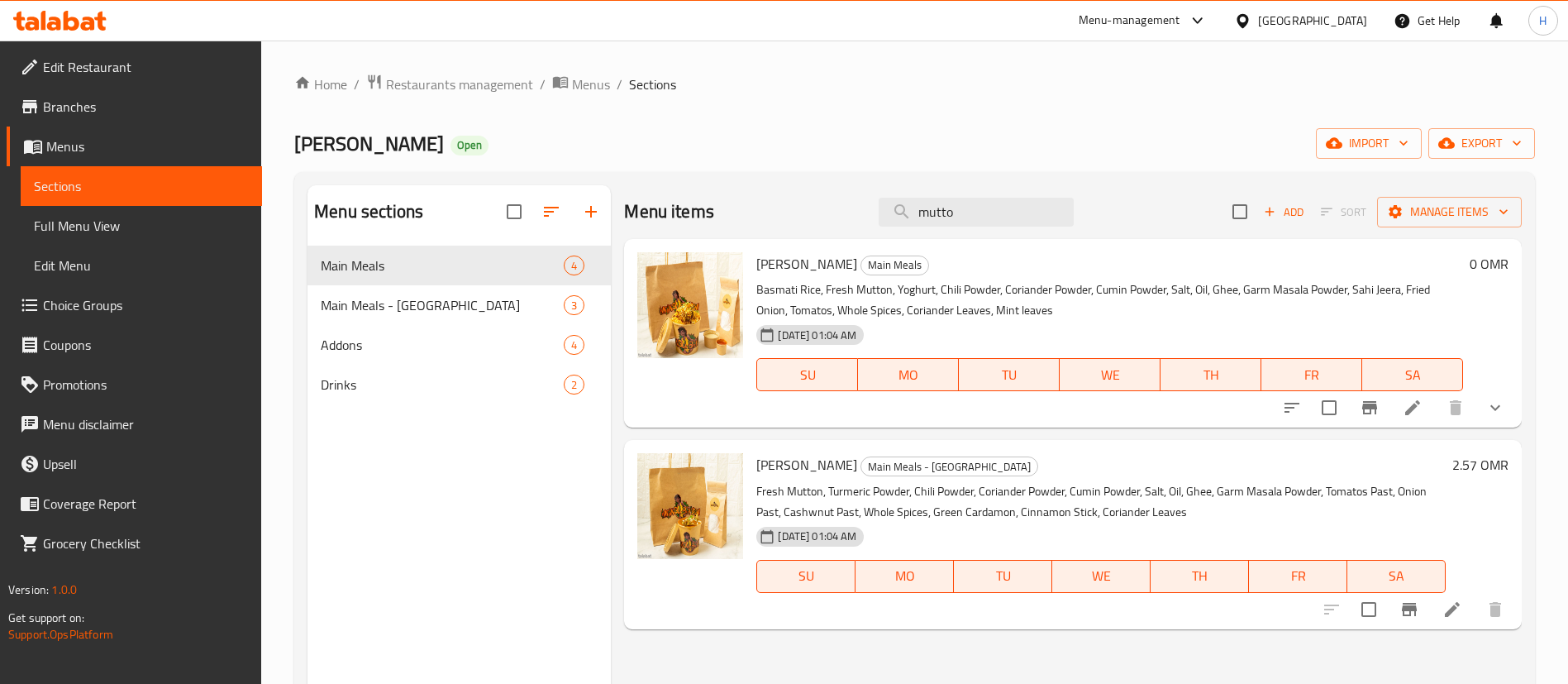
type input "mutto"
click at [1251, 16] on icon at bounding box center [1243, 21] width 18 height 18
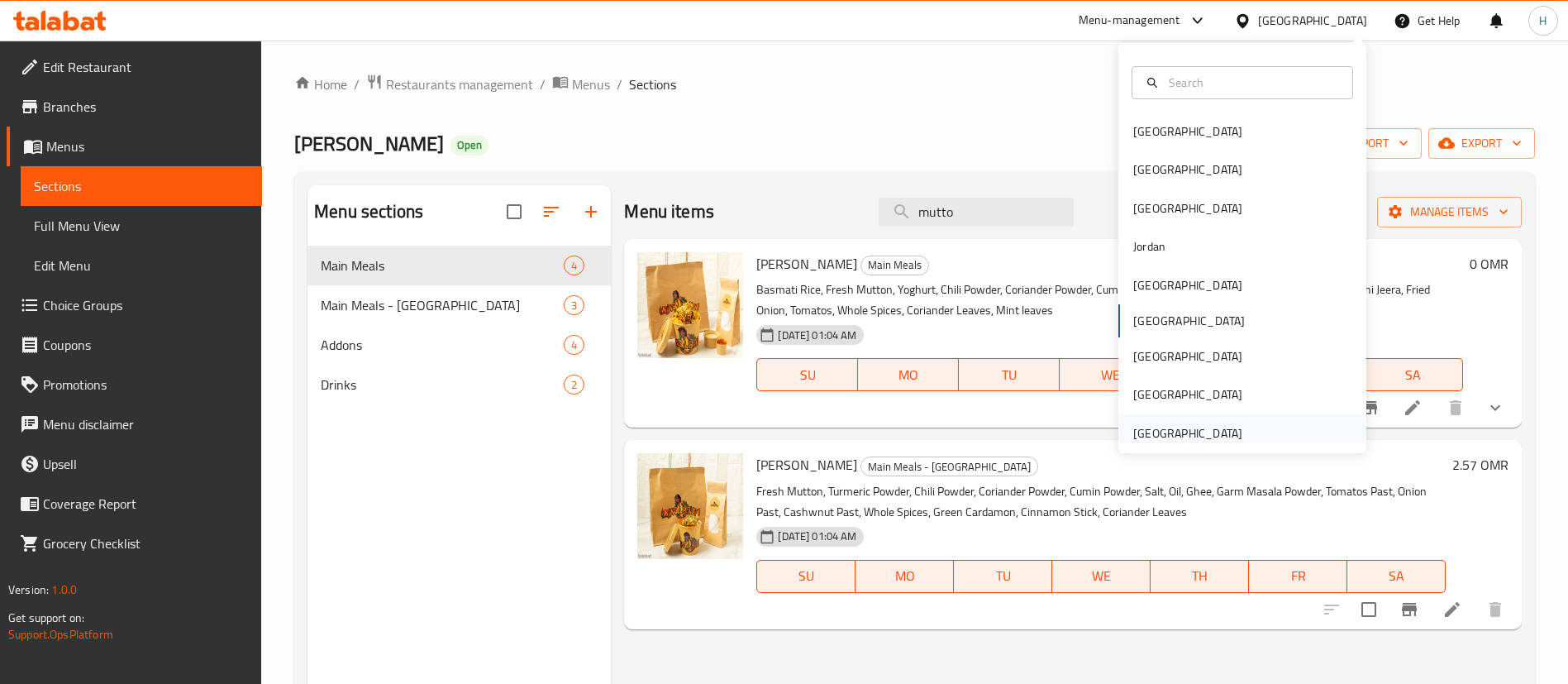
click at [1146, 434] on div "[GEOGRAPHIC_DATA]" at bounding box center [1188, 434] width 109 height 19
